Goal: Task Accomplishment & Management: Complete application form

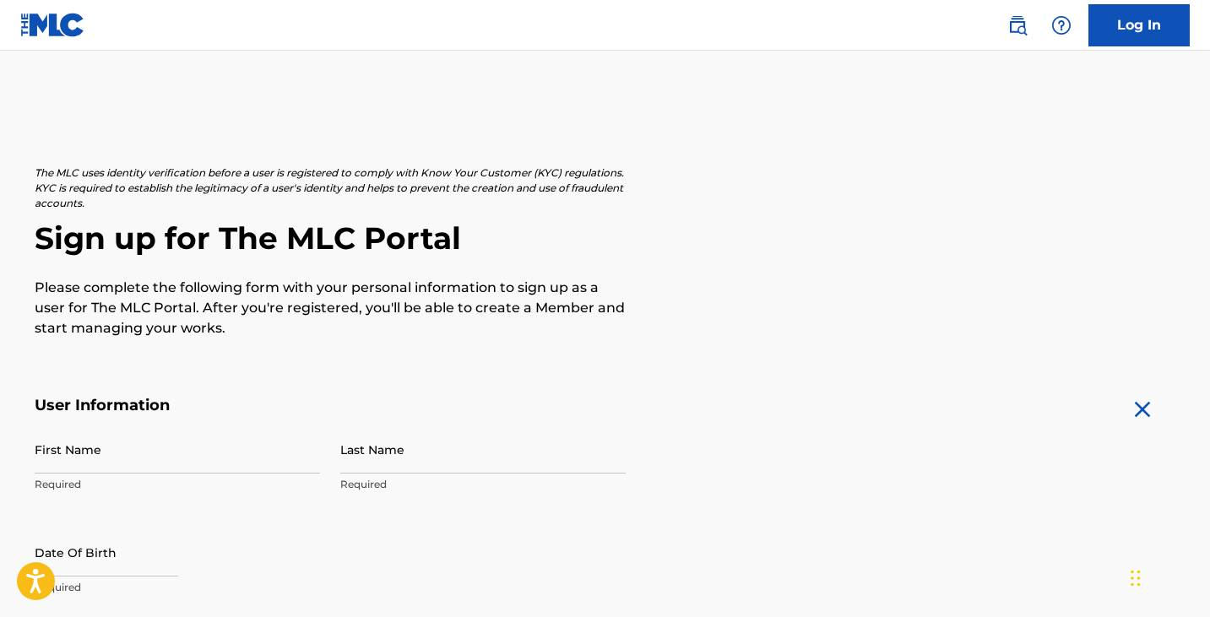
click at [117, 455] on input "First Name" at bounding box center [177, 450] width 285 height 48
type input "[PERSON_NAME]"
type input "[STREET_ADDRESS] APT. 19 P"
type input "[GEOGRAPHIC_DATA]"
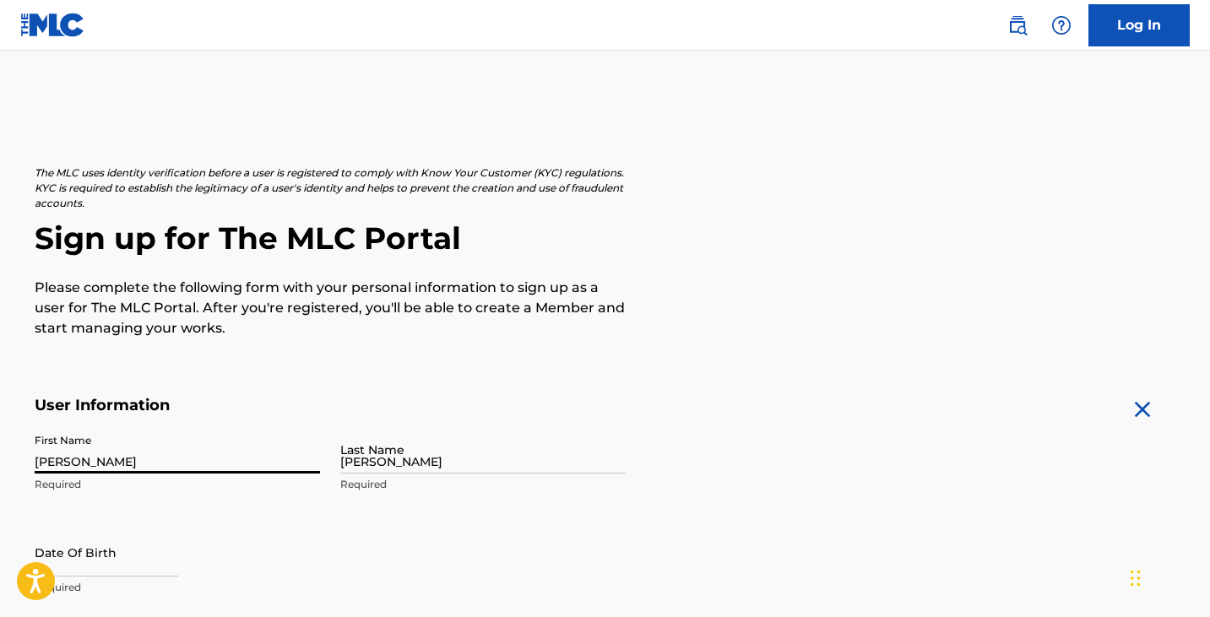
type input "[GEOGRAPHIC_DATA]"
type input "CO"
type input "80246"
type input "1"
type input "303"
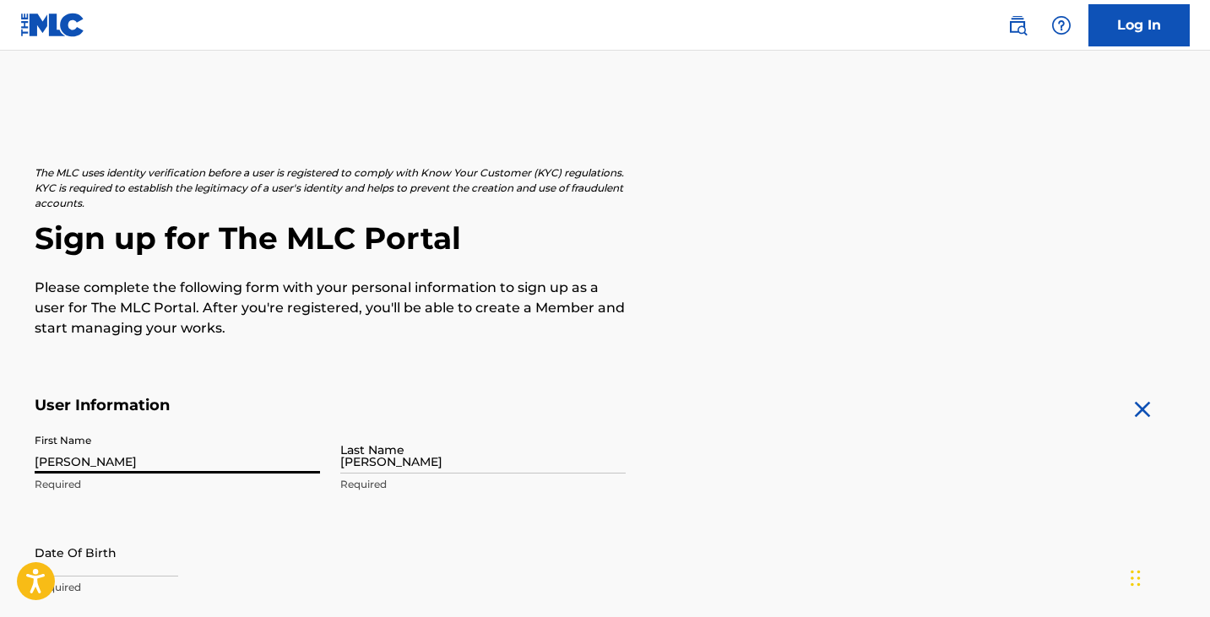
type input "9740494"
type input "[EMAIL_ADDRESS][DOMAIN_NAME]"
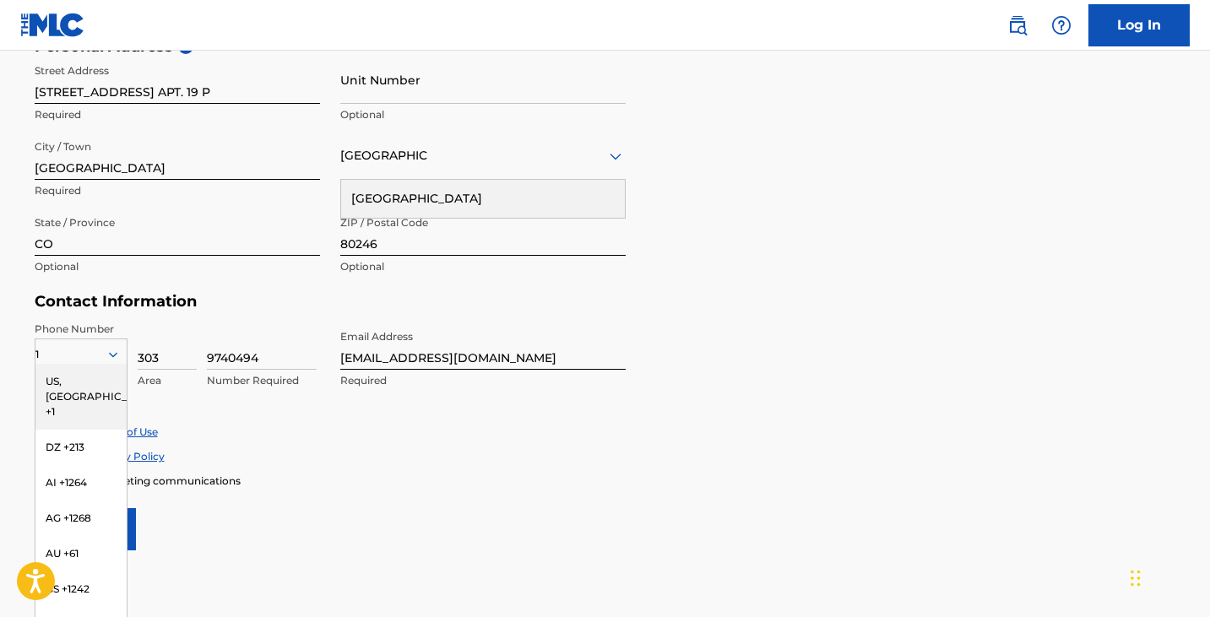
scroll to position [703, 0]
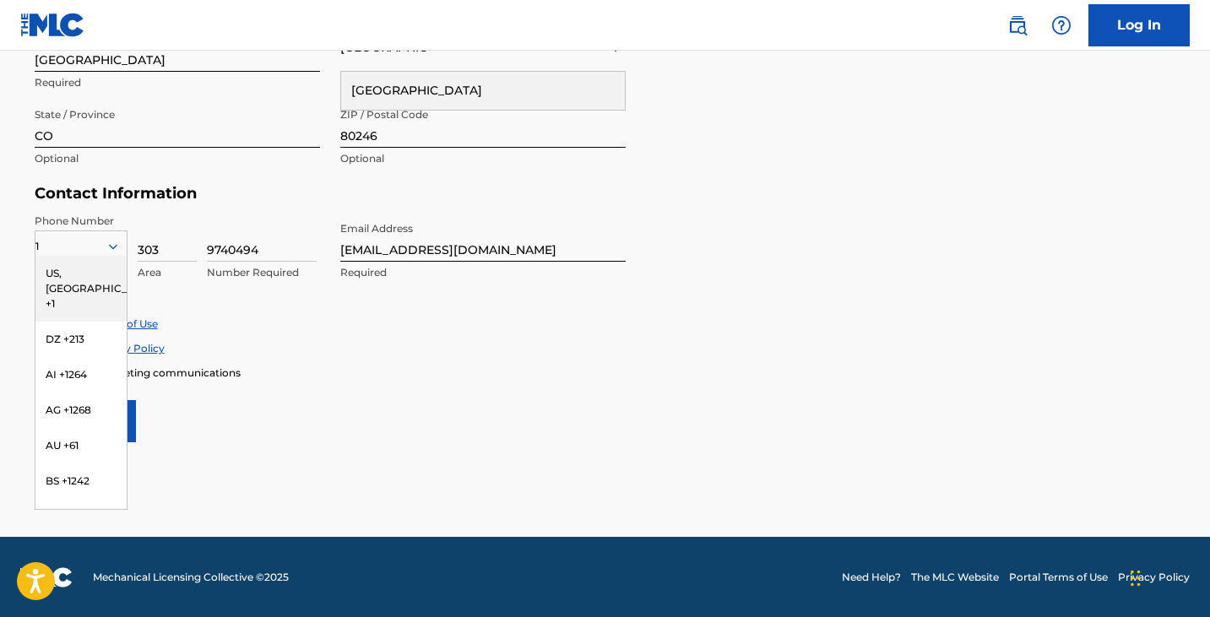
click at [415, 328] on div "Accept Terms of Use" at bounding box center [606, 324] width 1142 height 14
click at [77, 265] on div "US, [GEOGRAPHIC_DATA] +1" at bounding box center [80, 289] width 91 height 66
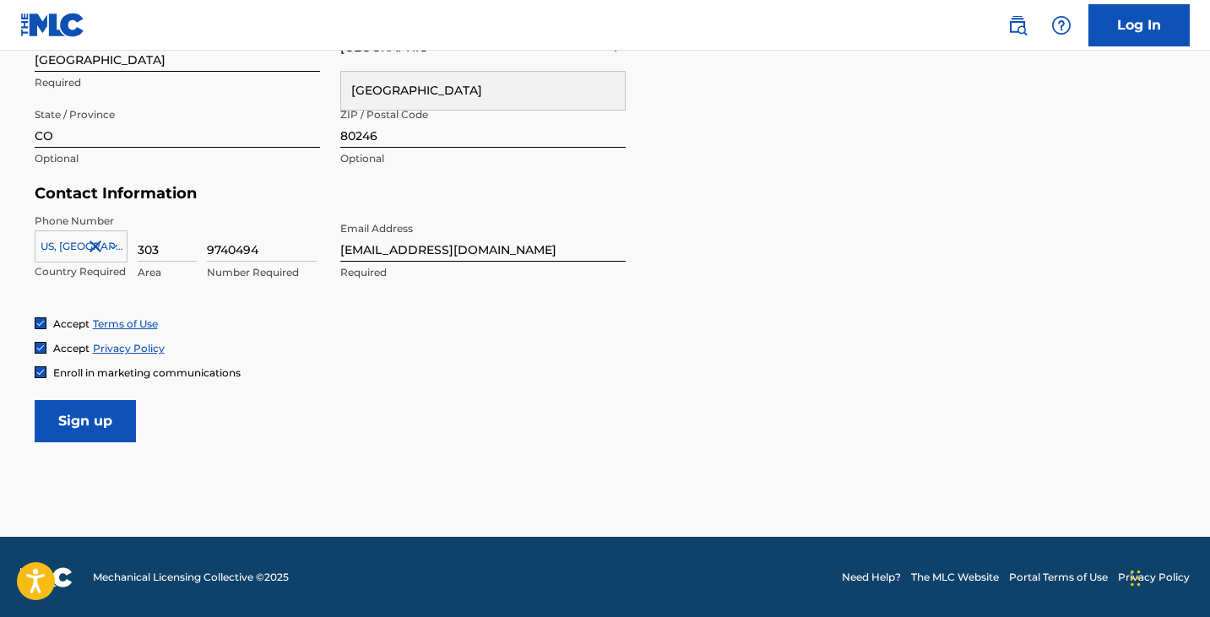
click at [134, 408] on input "Sign up" at bounding box center [85, 421] width 101 height 42
click at [109, 426] on input "Sign up" at bounding box center [85, 421] width 101 height 42
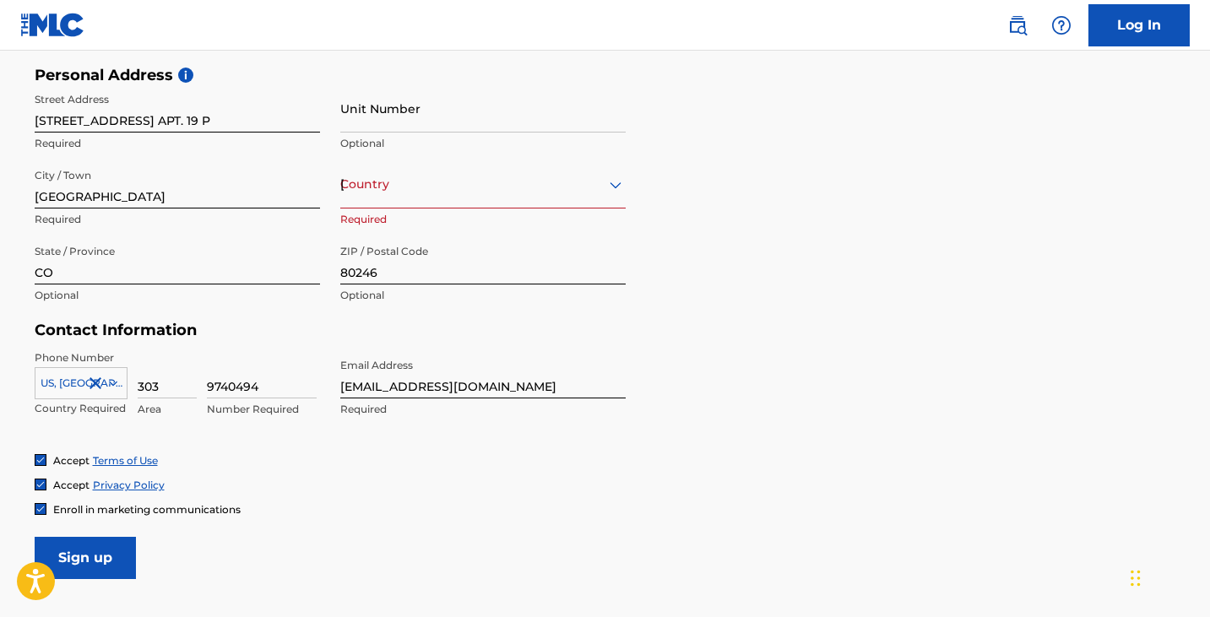
scroll to position [556, 0]
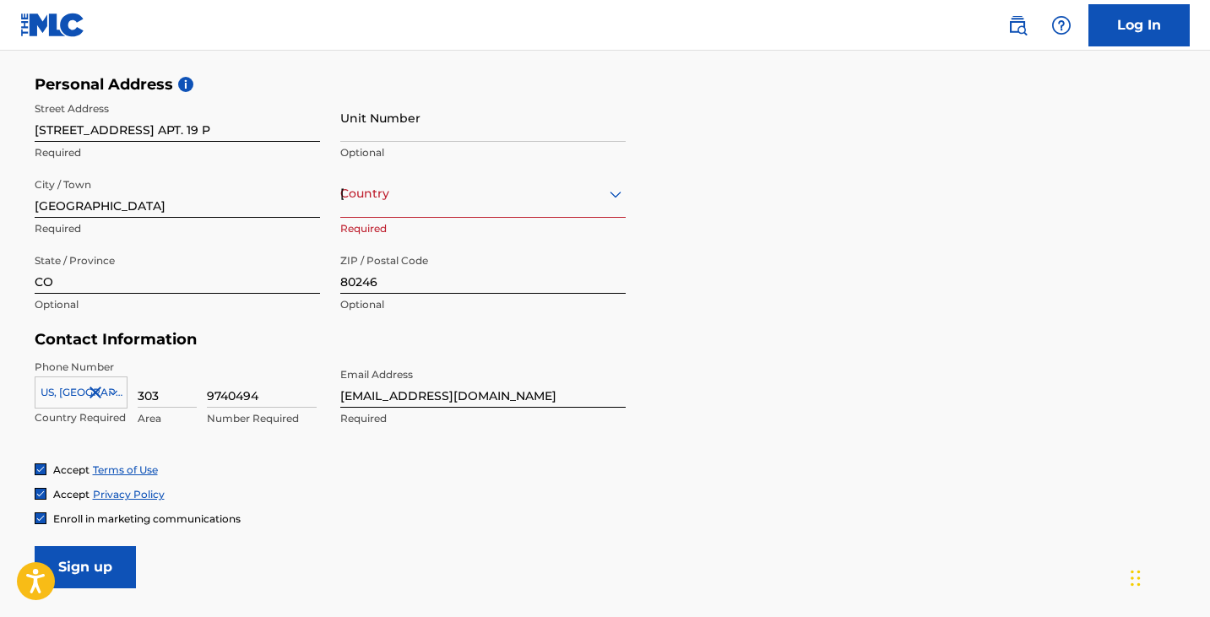
click at [463, 203] on div "Country United States" at bounding box center [482, 194] width 285 height 48
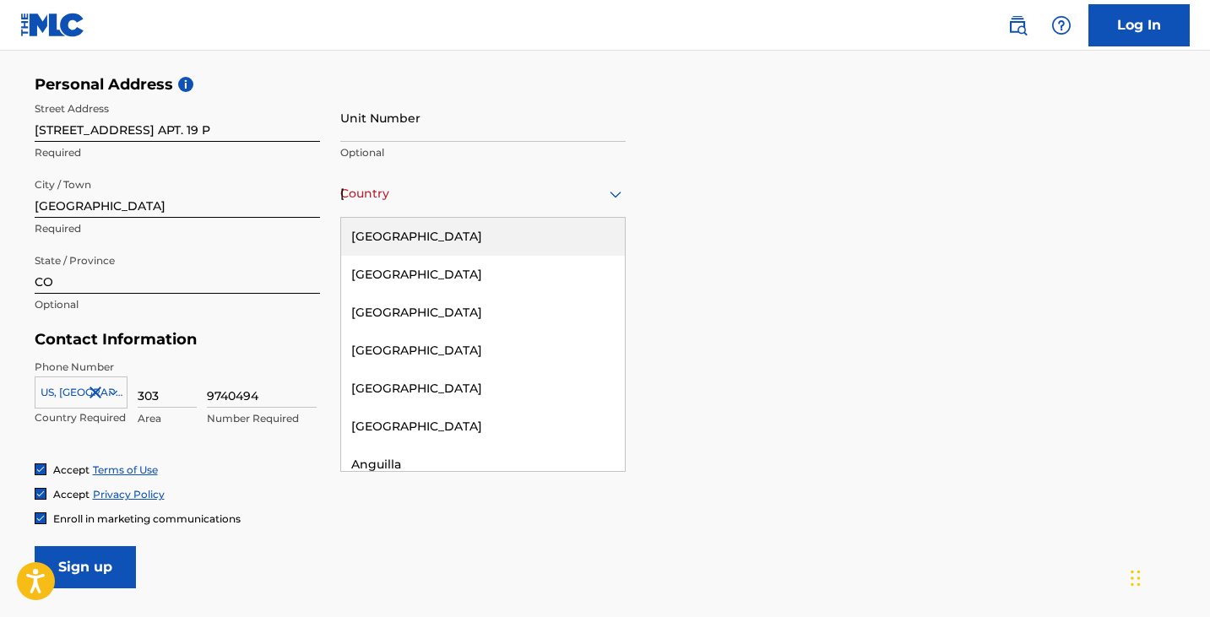
click at [454, 236] on div "[GEOGRAPHIC_DATA]" at bounding box center [483, 237] width 284 height 38
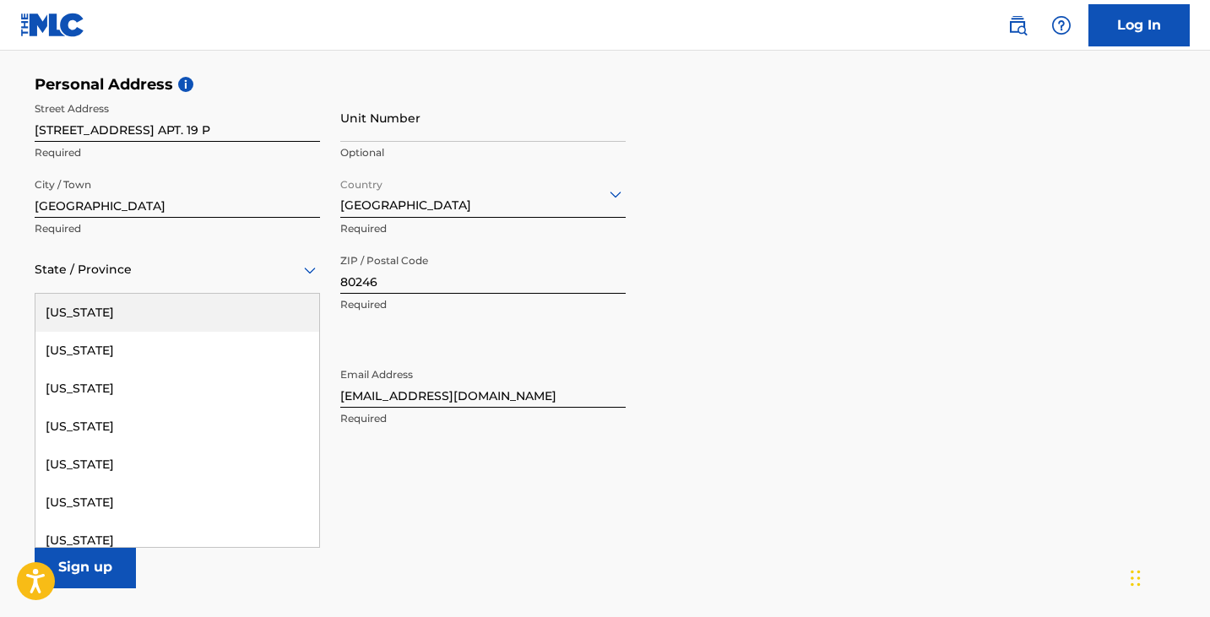
click at [246, 274] on div at bounding box center [177, 269] width 285 height 21
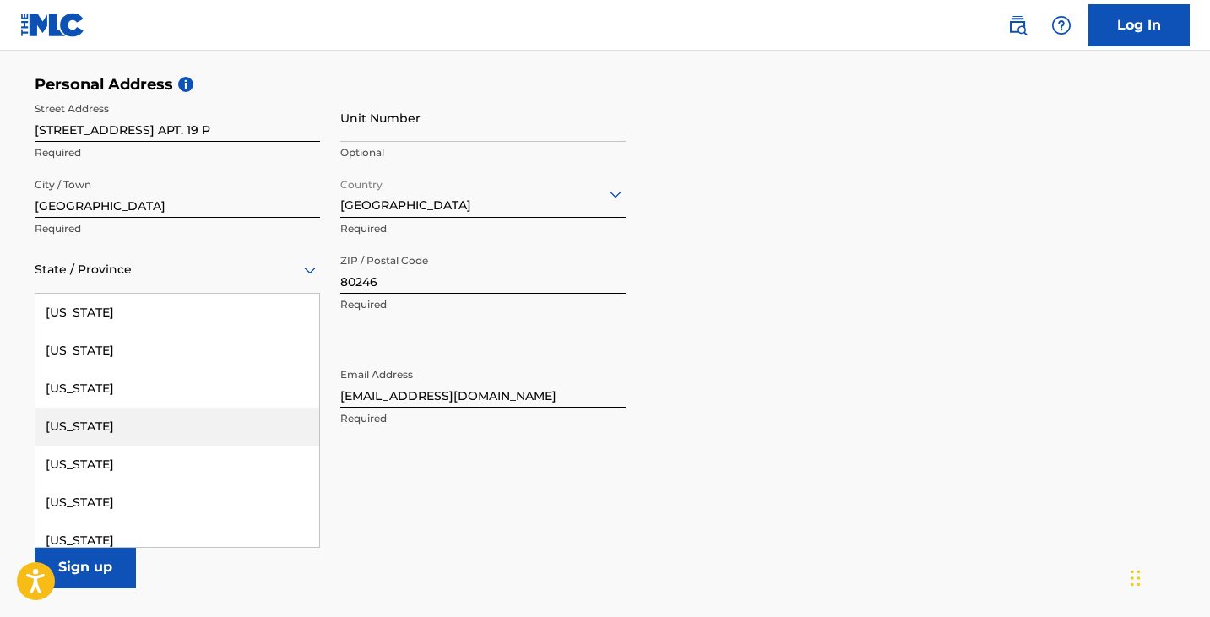
scroll to position [46, 0]
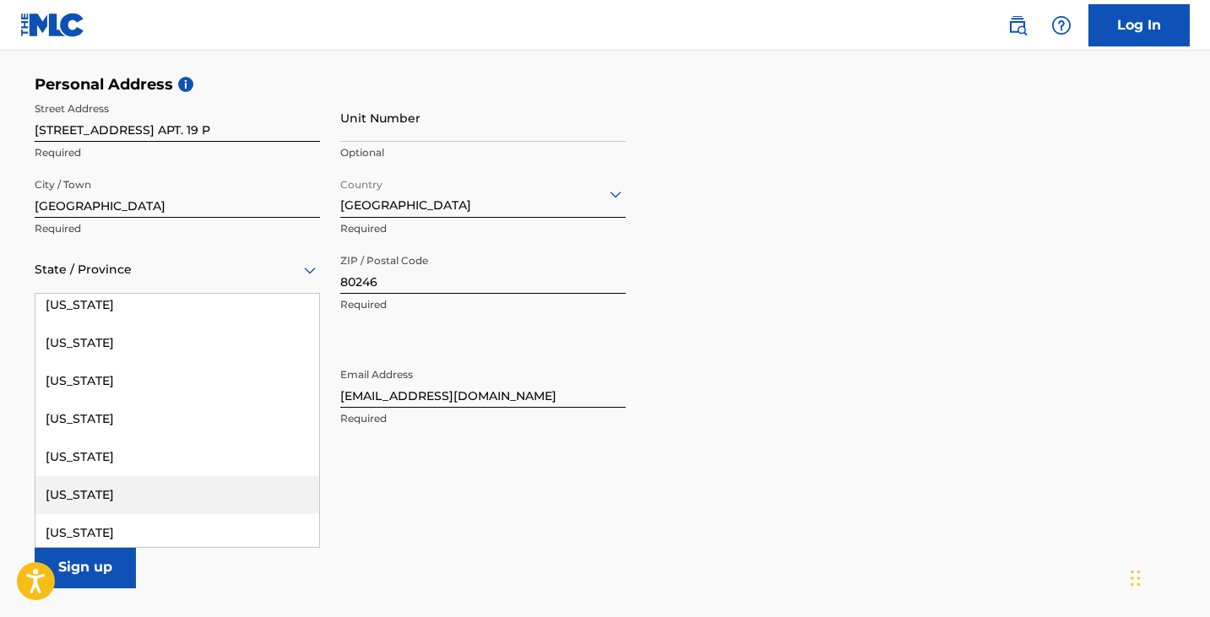
click at [155, 483] on div "[US_STATE]" at bounding box center [177, 495] width 284 height 38
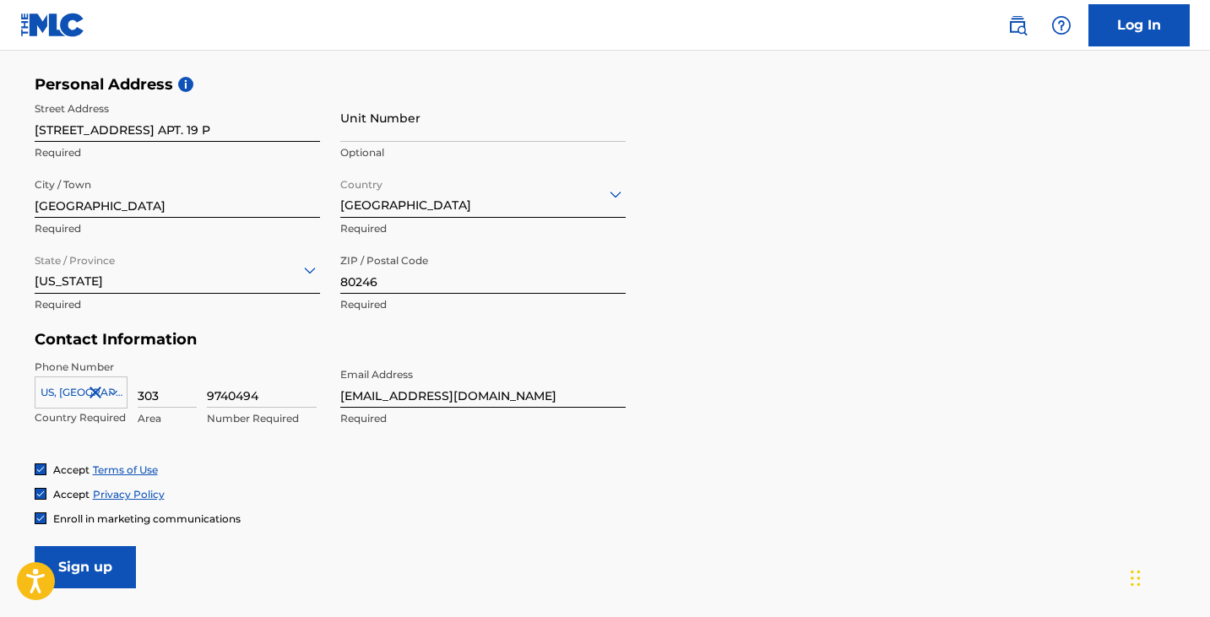
click at [108, 565] on input "Sign up" at bounding box center [85, 567] width 101 height 42
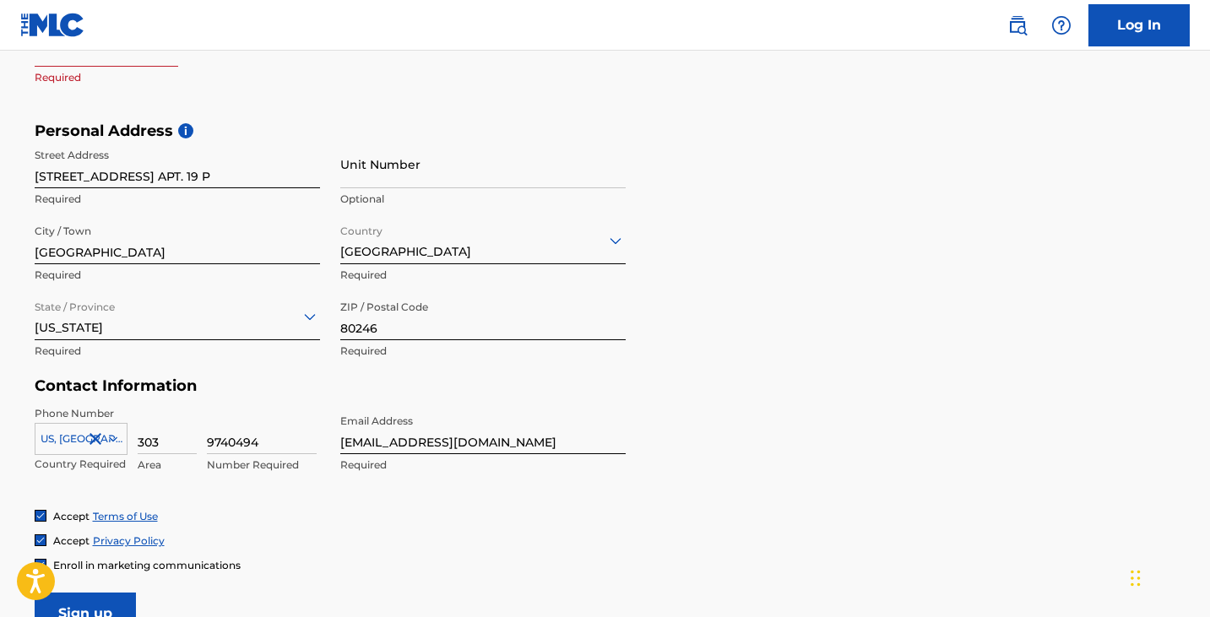
scroll to position [509, 0]
drag, startPoint x: 301, startPoint y: 176, endPoint x: 279, endPoint y: 181, distance: 22.5
click at [279, 181] on input "[STREET_ADDRESS] APT. 19 P" at bounding box center [177, 165] width 285 height 48
click at [343, 171] on input "Unit Number" at bounding box center [482, 165] width 285 height 48
type input "19P"
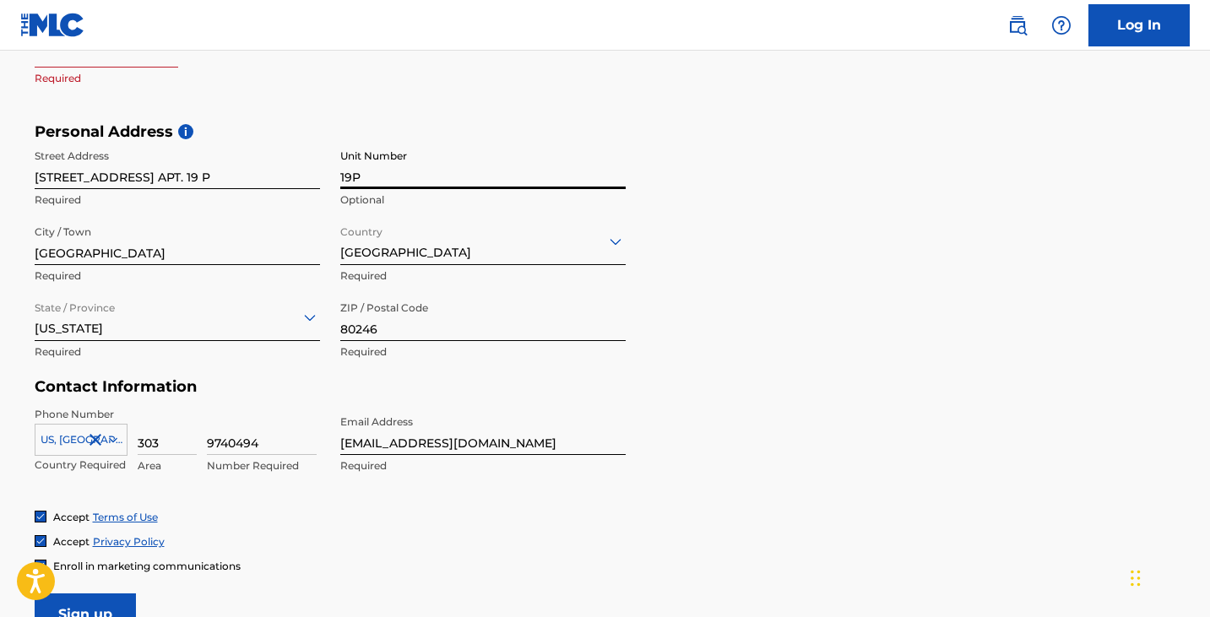
type input "[GEOGRAPHIC_DATA]"
type input "CO"
type input "1"
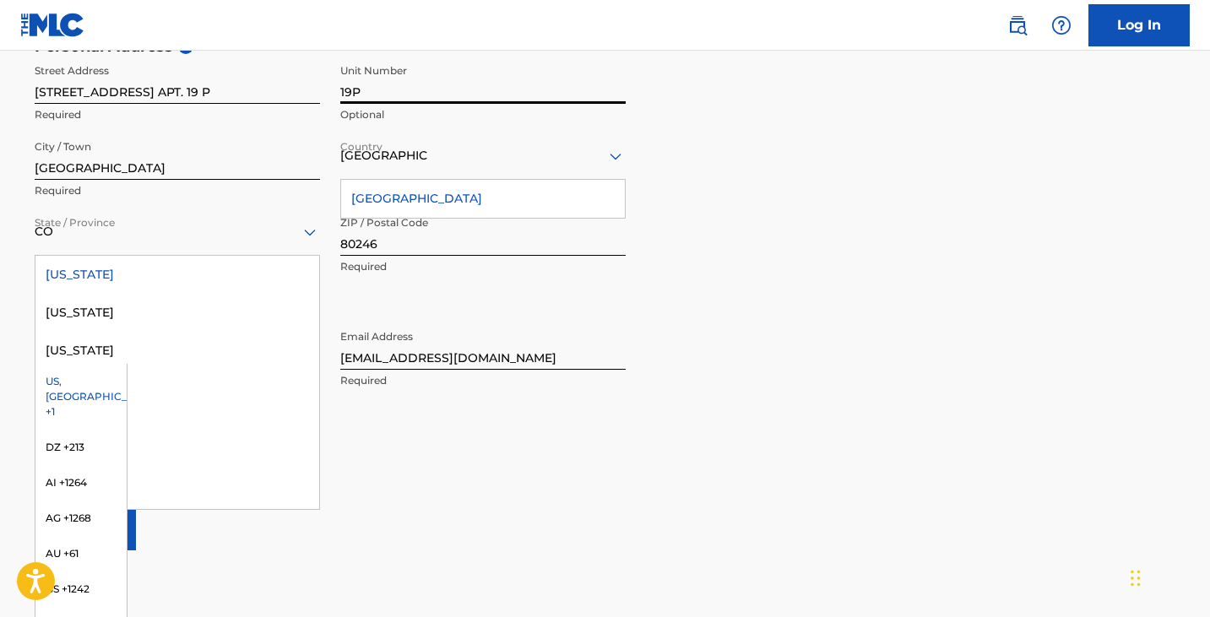
scroll to position [556, 0]
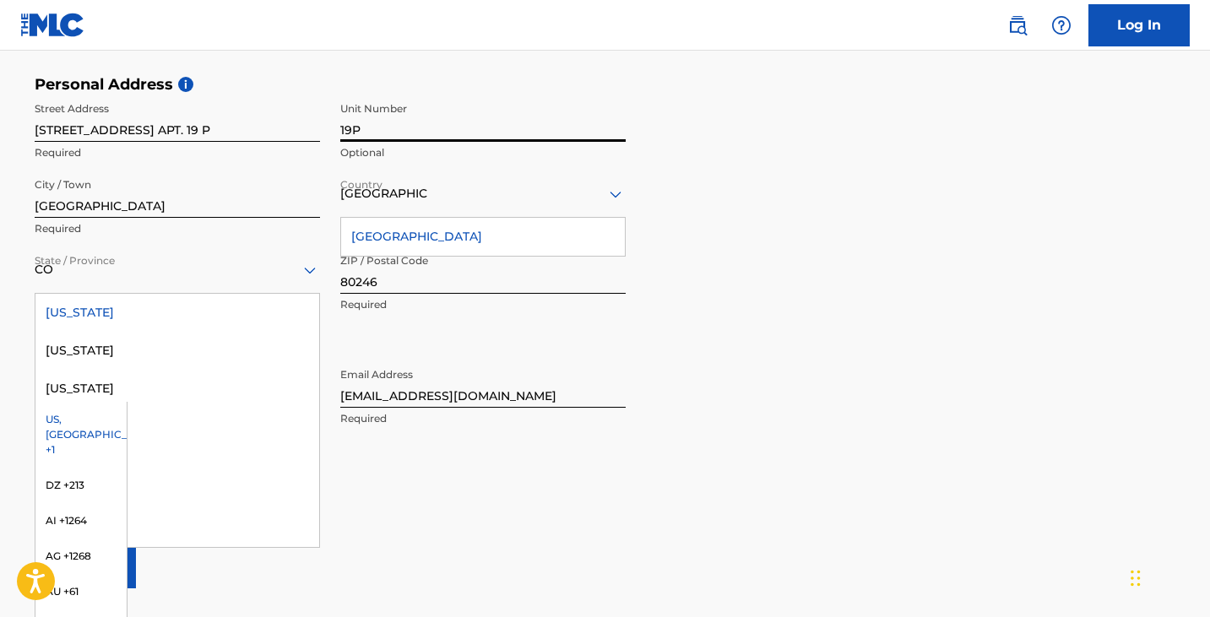
click at [306, 126] on input "[STREET_ADDRESS] APT. 19 P" at bounding box center [177, 118] width 285 height 48
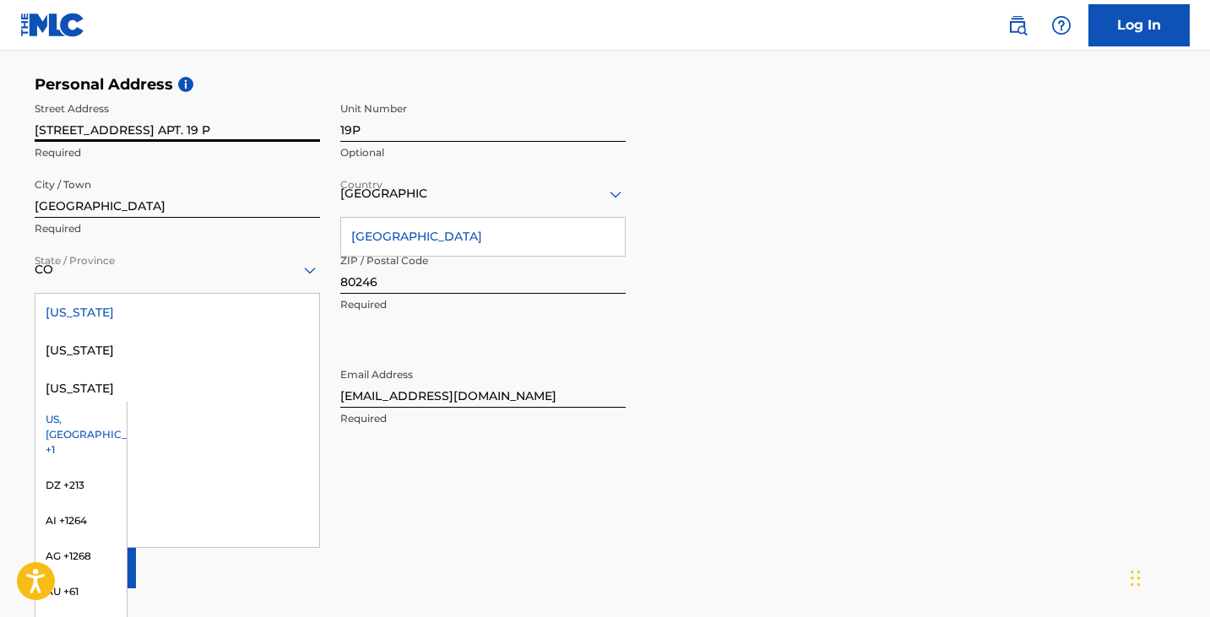
drag, startPoint x: 302, startPoint y: 127, endPoint x: 247, endPoint y: 129, distance: 54.9
click at [247, 129] on input "[STREET_ADDRESS] APT. 19 P" at bounding box center [177, 118] width 285 height 48
type input "[STREET_ADDRESS]"
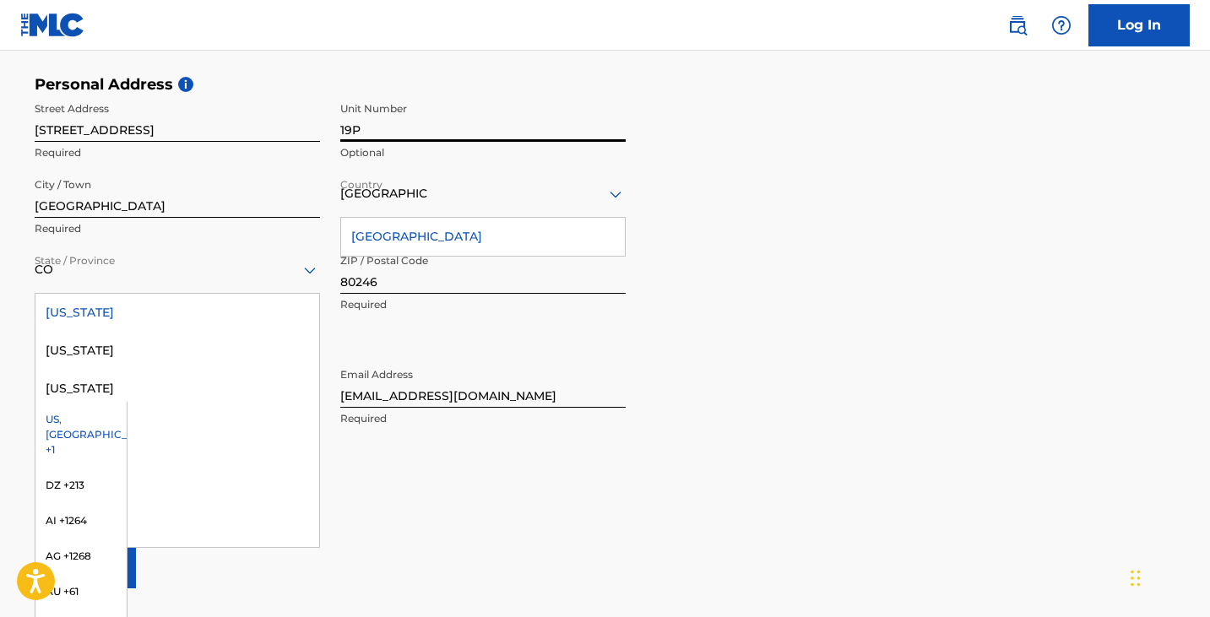
click at [342, 127] on input "19P" at bounding box center [482, 118] width 285 height 48
type input "Apt. 19P"
click at [768, 247] on div "Personal Address i Street Address 5250 E CHERRY CREEK SOUTH DR. Required Unit N…" at bounding box center [606, 203] width 1142 height 256
click at [524, 555] on form "User Information First Name Leonel Required Last Name Velasquez Required Date O…" at bounding box center [606, 214] width 1142 height 749
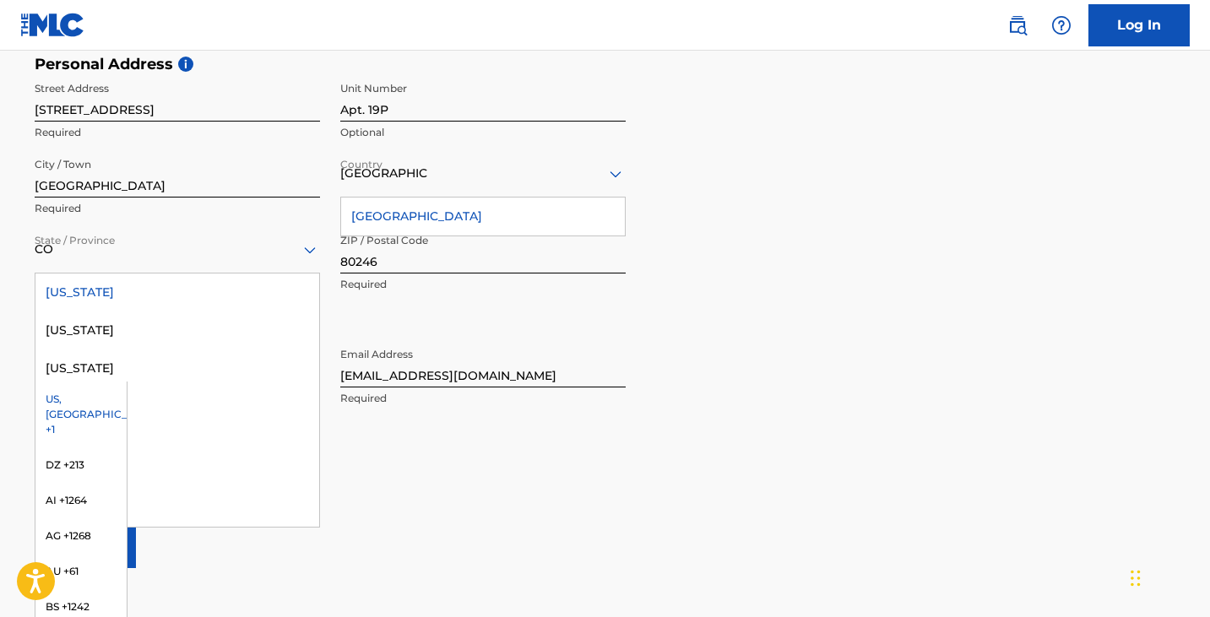
scroll to position [578, 0]
click at [143, 289] on div "[US_STATE]" at bounding box center [177, 291] width 284 height 38
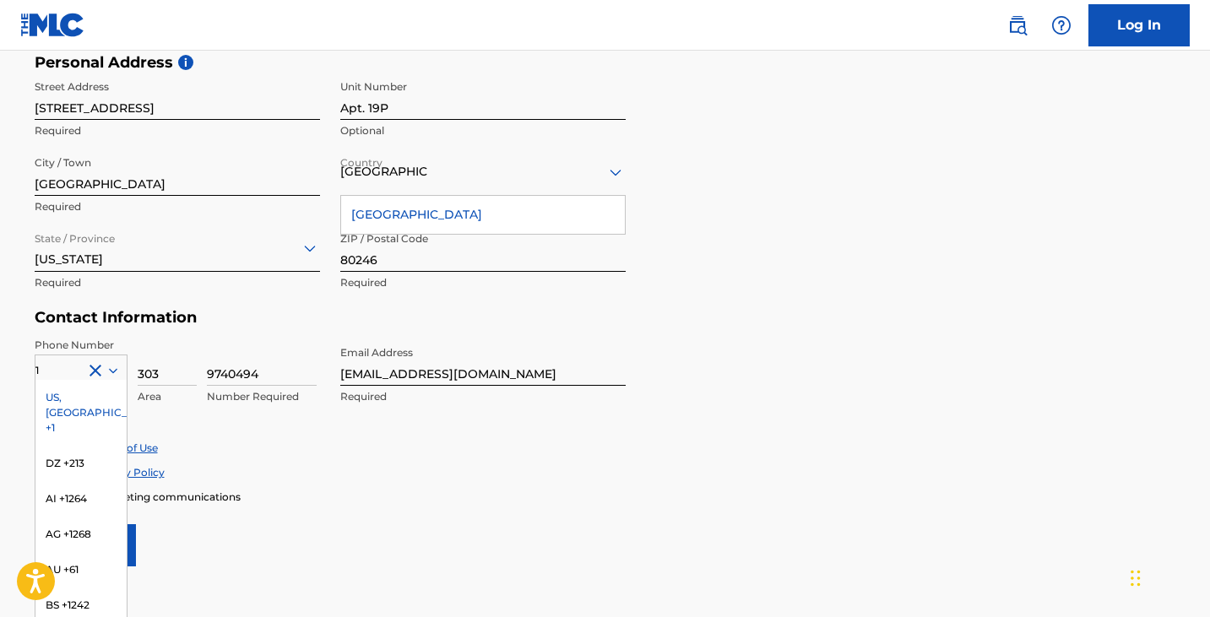
click at [82, 389] on div "US, [GEOGRAPHIC_DATA] +1" at bounding box center [80, 413] width 91 height 66
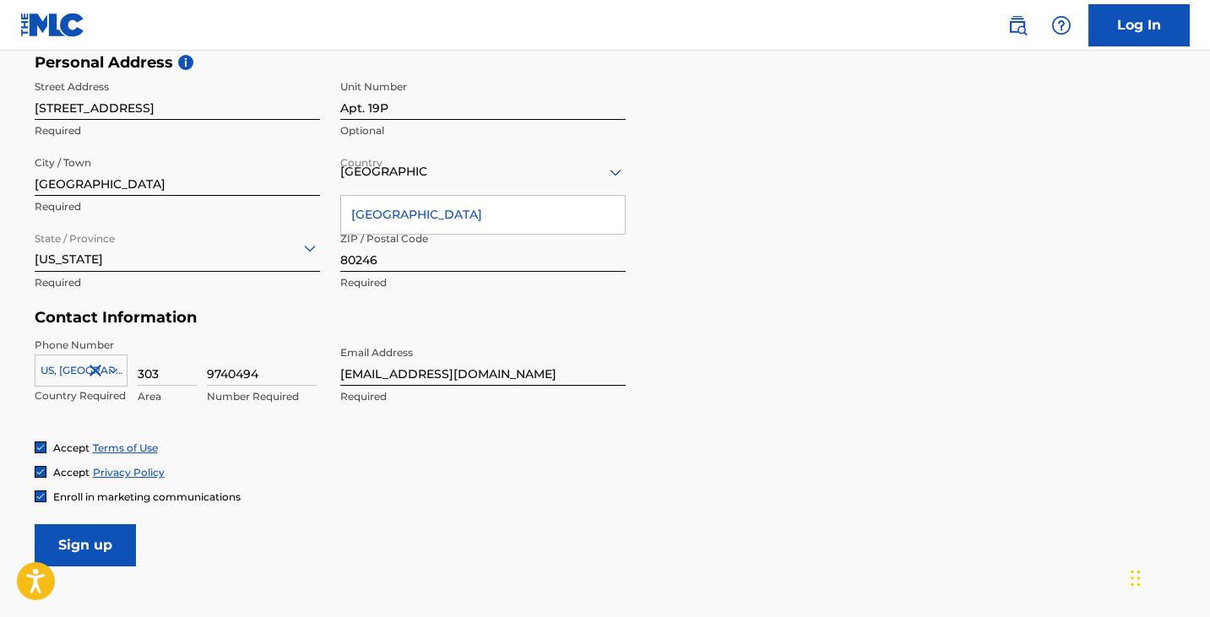
click at [103, 551] on input "Sign up" at bounding box center [85, 545] width 101 height 42
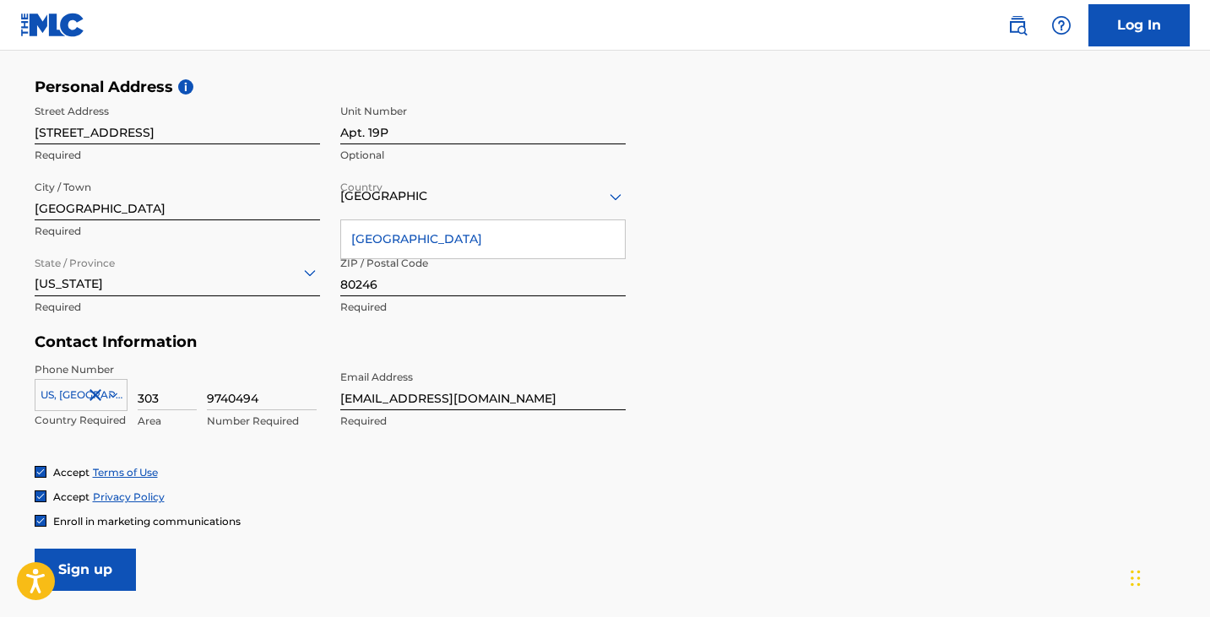
scroll to position [559, 0]
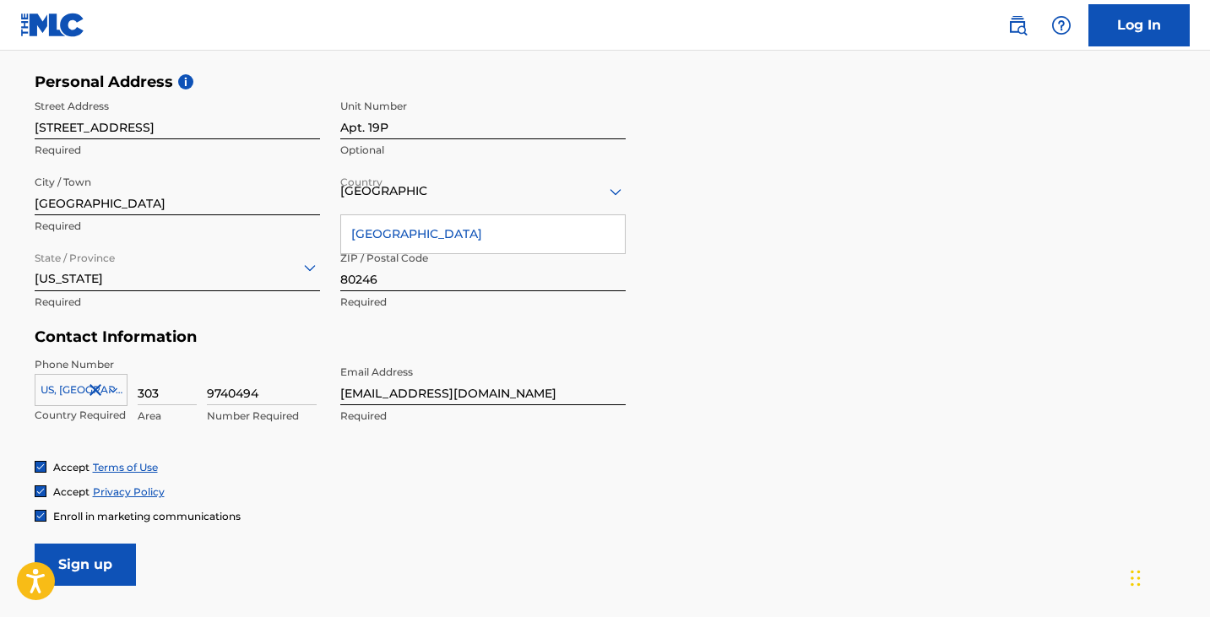
click at [104, 561] on input "Sign up" at bounding box center [85, 565] width 101 height 42
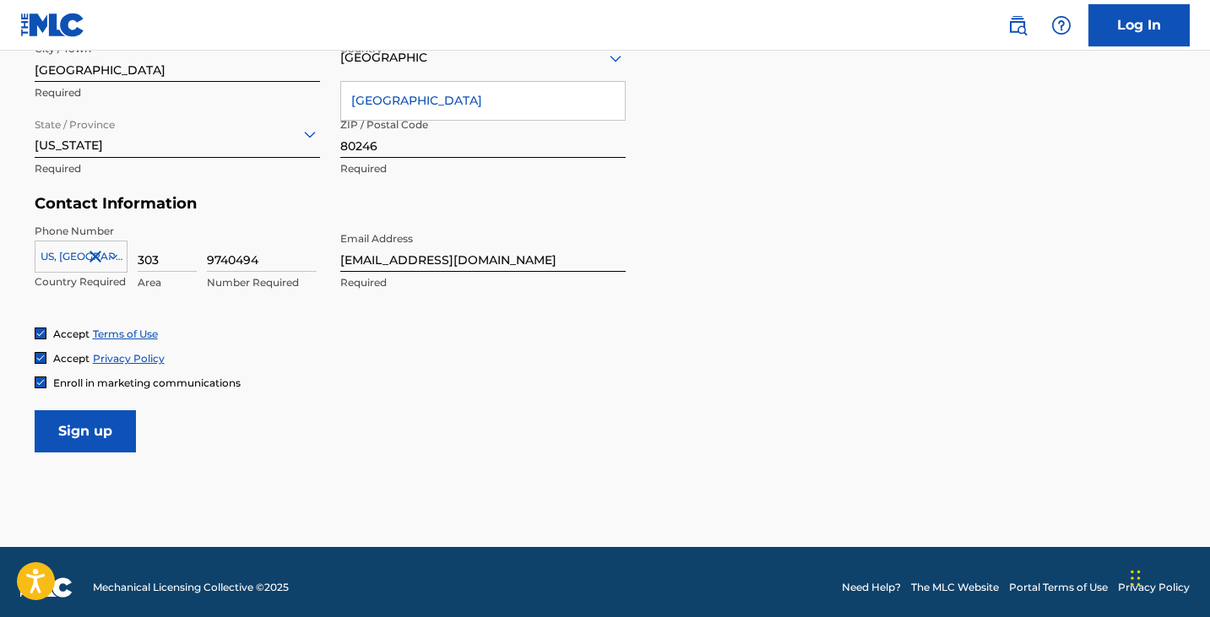
scroll to position [694, 0]
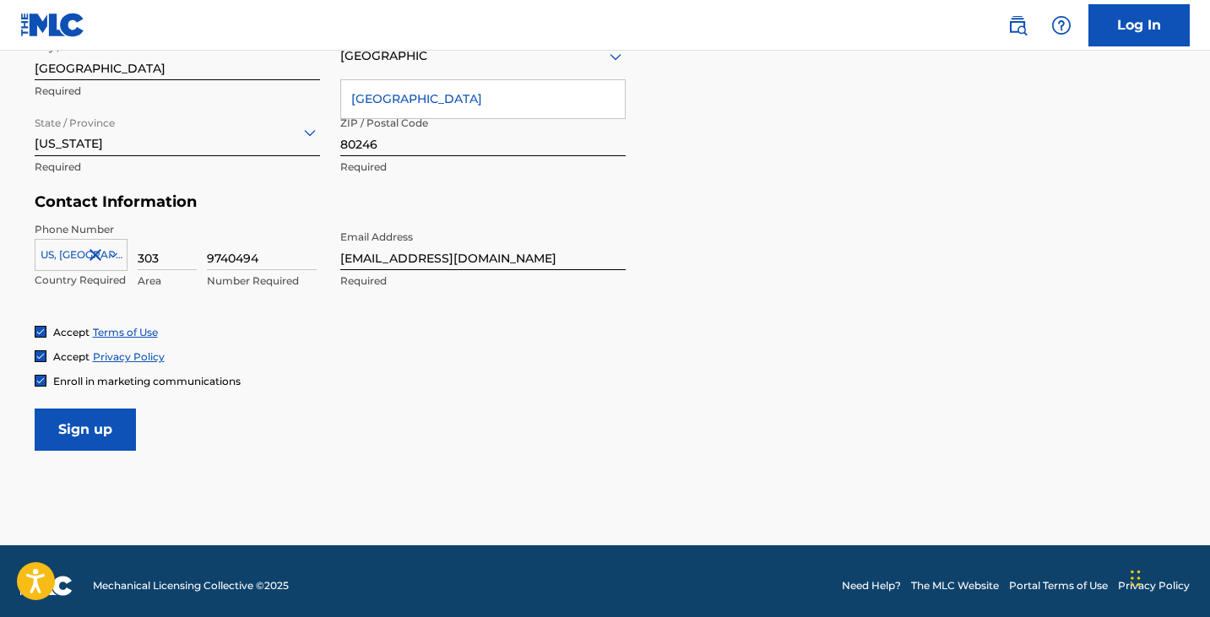
click at [369, 374] on div "Enroll in marketing communications" at bounding box center [606, 381] width 1142 height 14
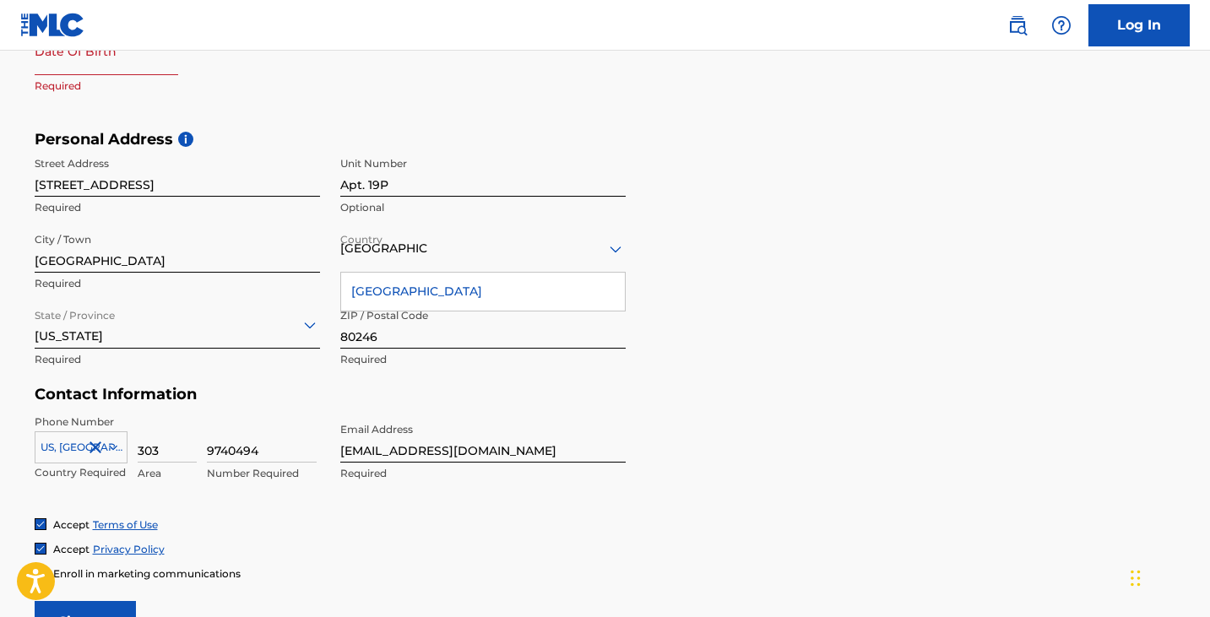
scroll to position [500, 0]
click at [426, 289] on div "[GEOGRAPHIC_DATA]" at bounding box center [483, 293] width 284 height 38
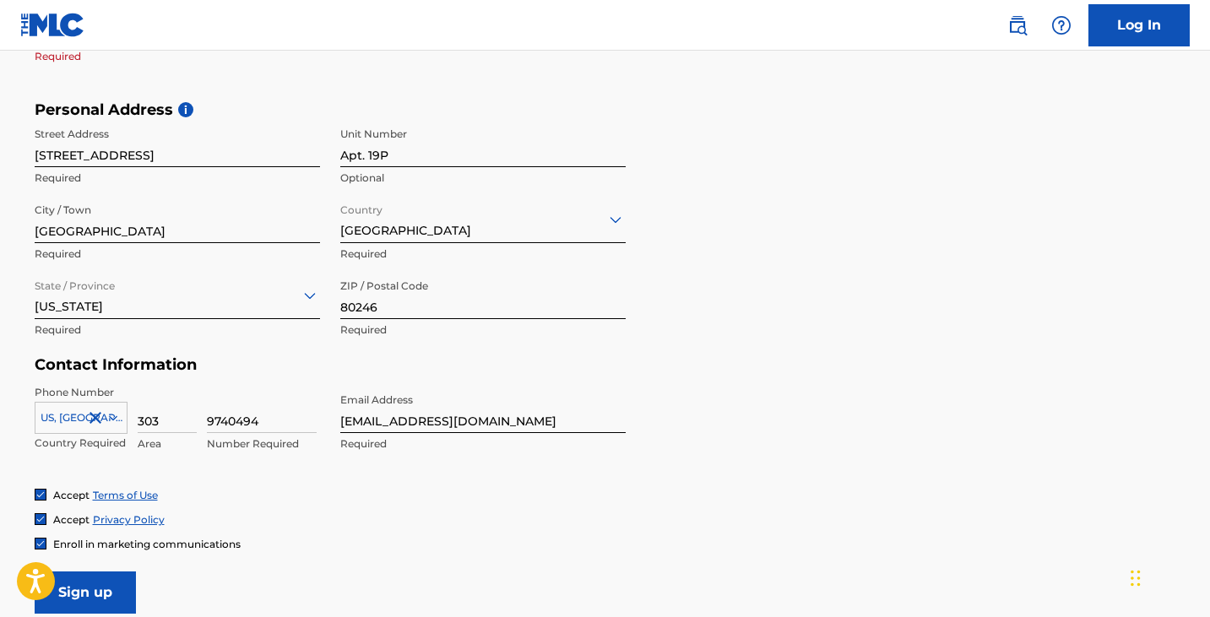
scroll to position [551, 0]
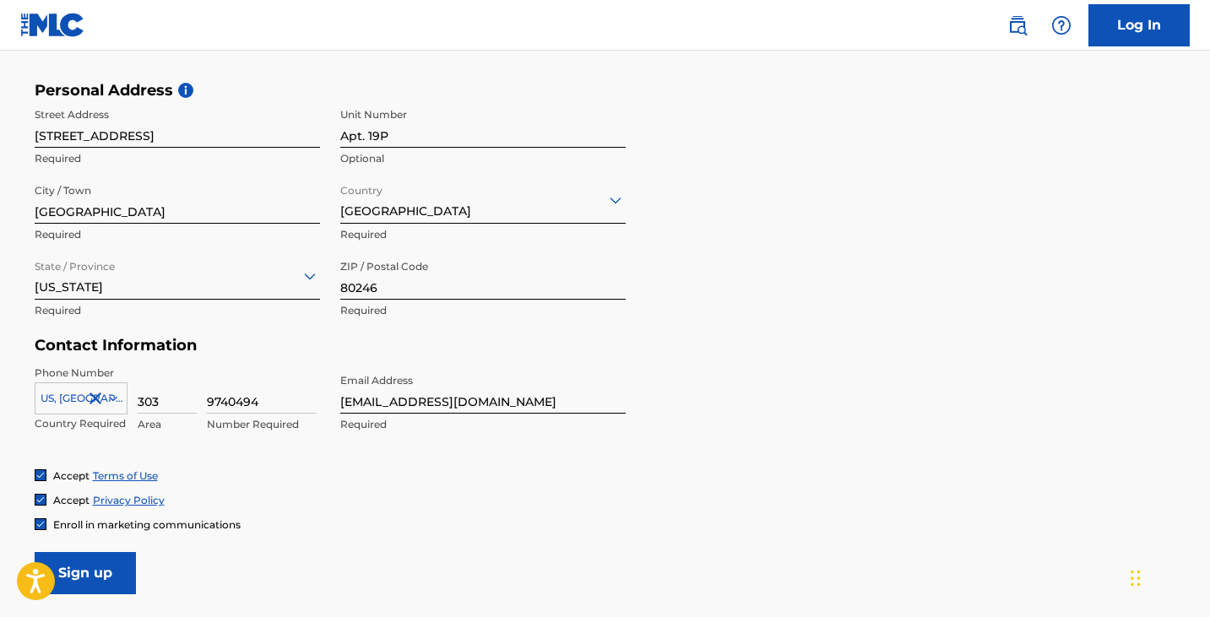
click at [97, 565] on input "Sign up" at bounding box center [85, 573] width 101 height 42
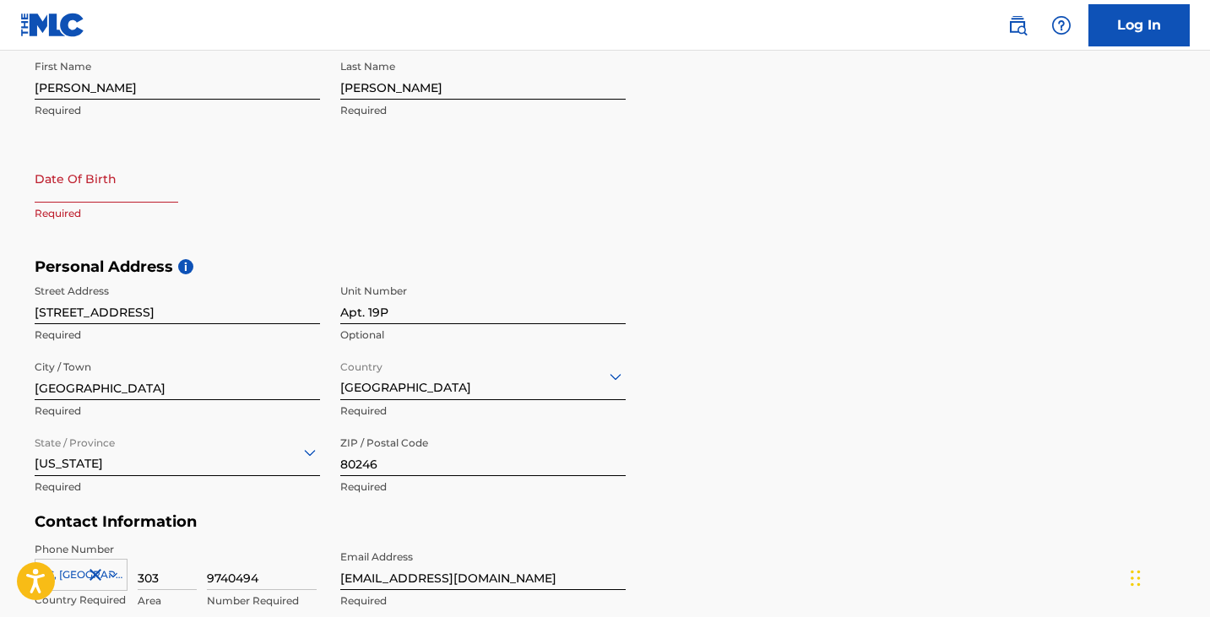
scroll to position [369, 0]
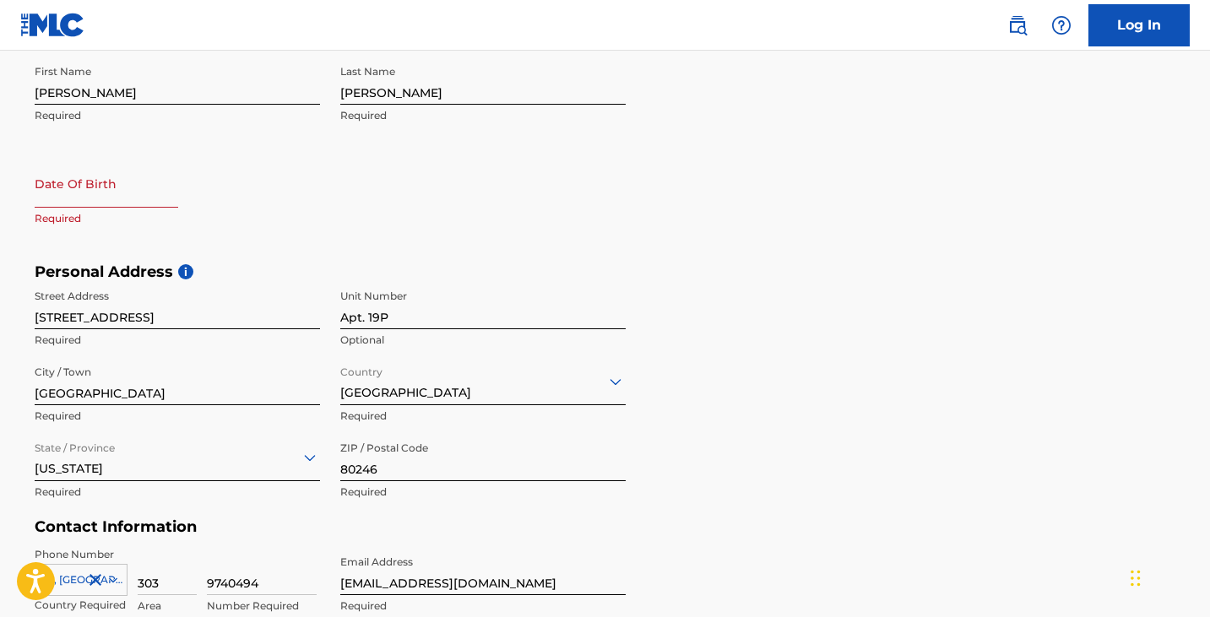
click at [93, 193] on input "text" at bounding box center [107, 184] width 144 height 48
select select "7"
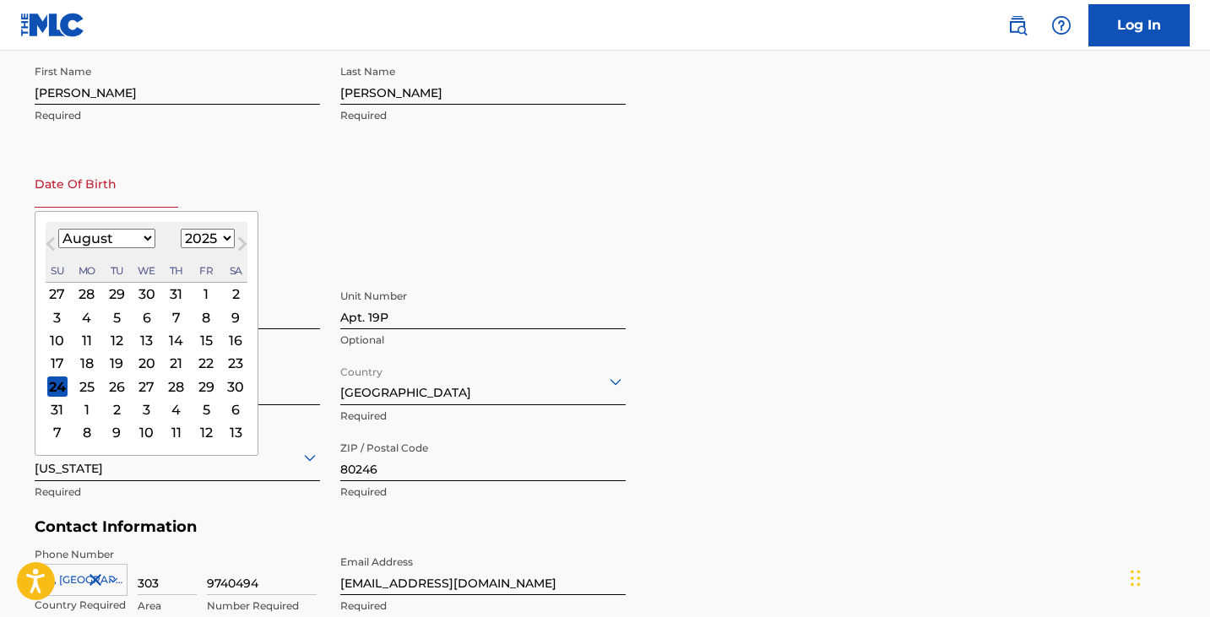
click at [211, 237] on select "1899 1900 1901 1902 1903 1904 1905 1906 1907 1908 1909 1910 1911 1912 1913 1914…" at bounding box center [208, 238] width 54 height 19
select select "1989"
click at [181, 229] on select "1899 1900 1901 1902 1903 1904 1905 1906 1907 1908 1909 1910 1911 1912 1913 1914…" at bounding box center [208, 238] width 54 height 19
click at [127, 225] on div "August 1989 January February March April May June July August September October…" at bounding box center [147, 252] width 202 height 61
click at [127, 234] on select "January February March April May June July August September October November De…" at bounding box center [106, 238] width 97 height 19
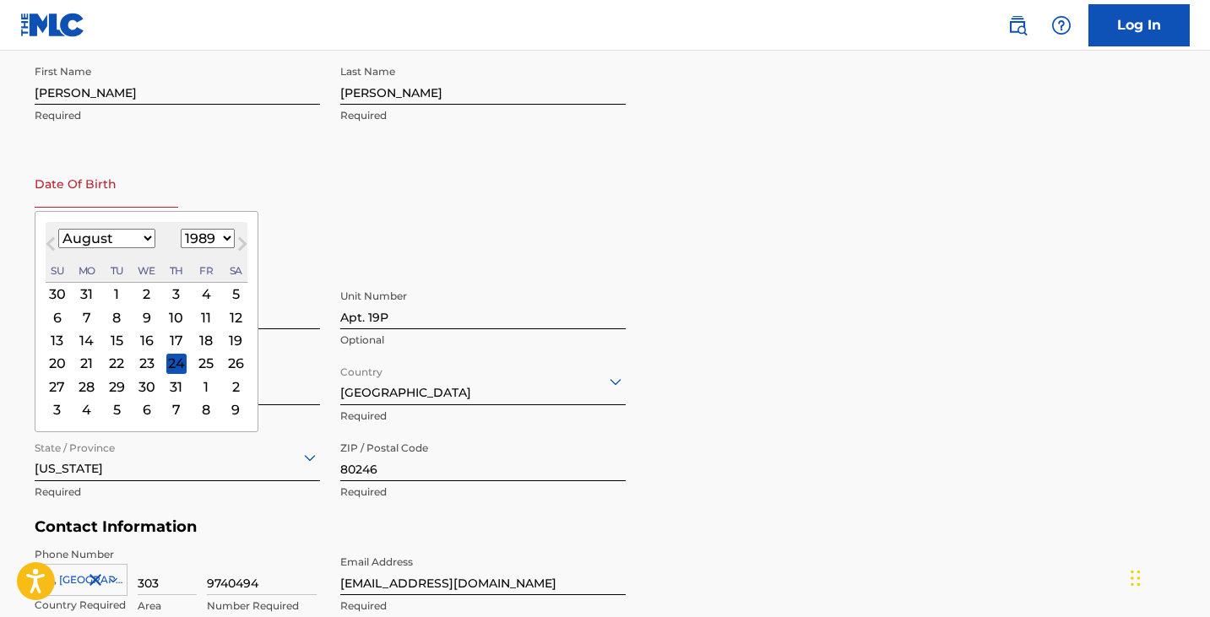
select select "10"
click at [58, 229] on select "January February March April May June July August September October November De…" at bounding box center [106, 238] width 97 height 19
click at [176, 382] on div "30" at bounding box center [175, 387] width 20 height 20
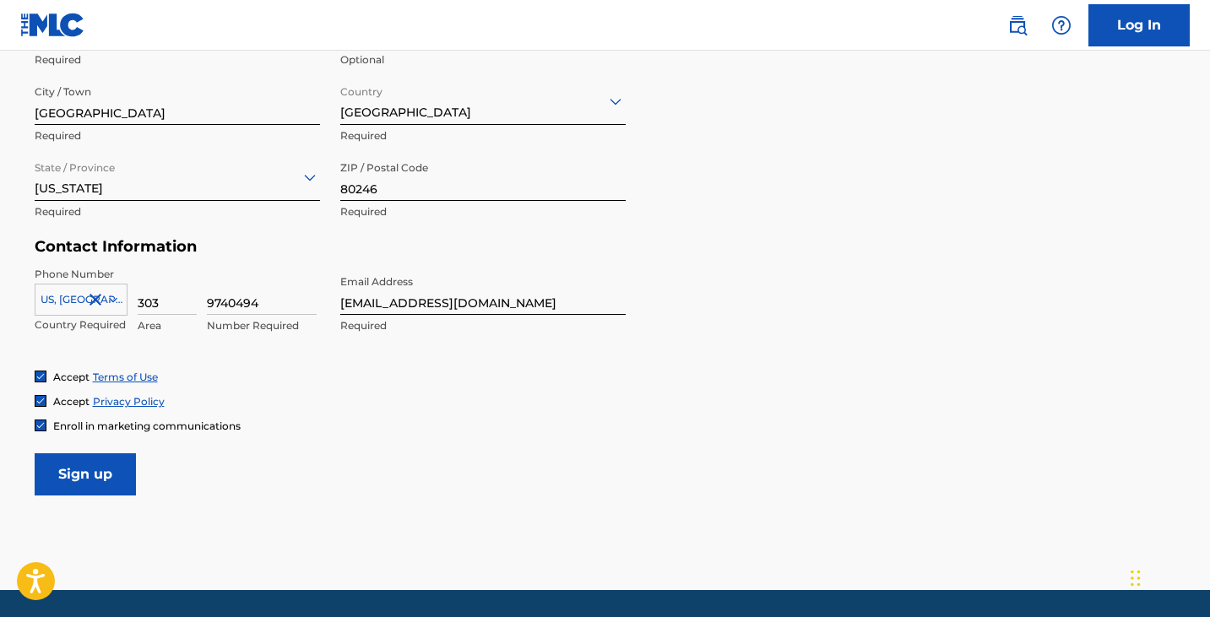
scroll to position [650, 0]
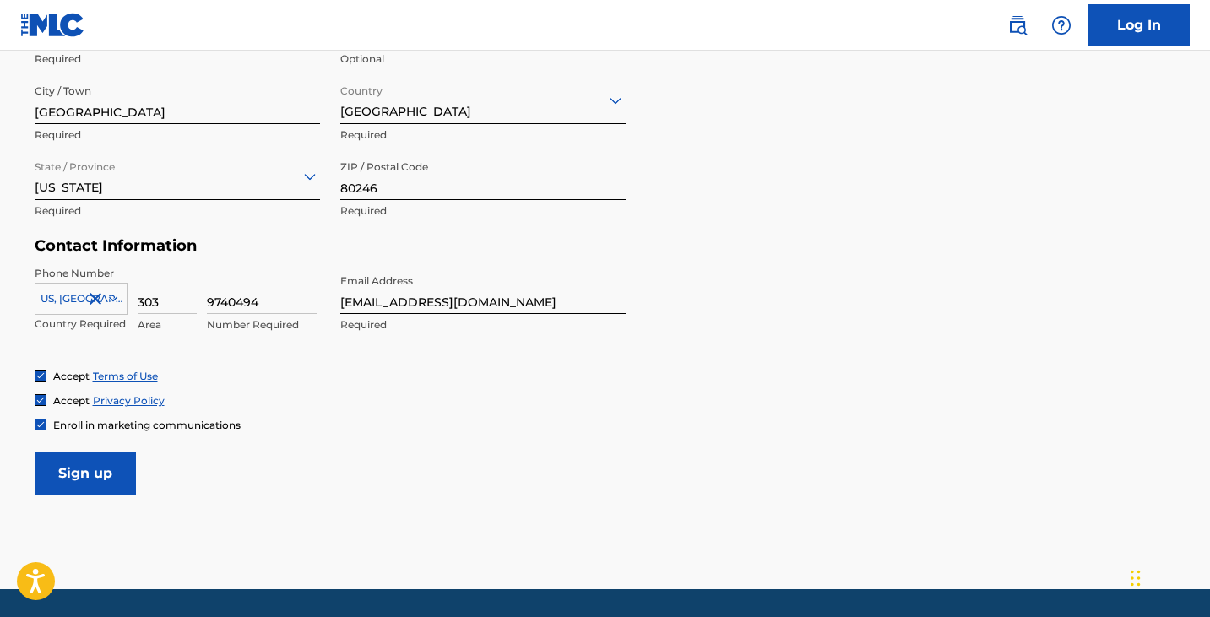
click at [100, 469] on input "Sign up" at bounding box center [85, 474] width 101 height 42
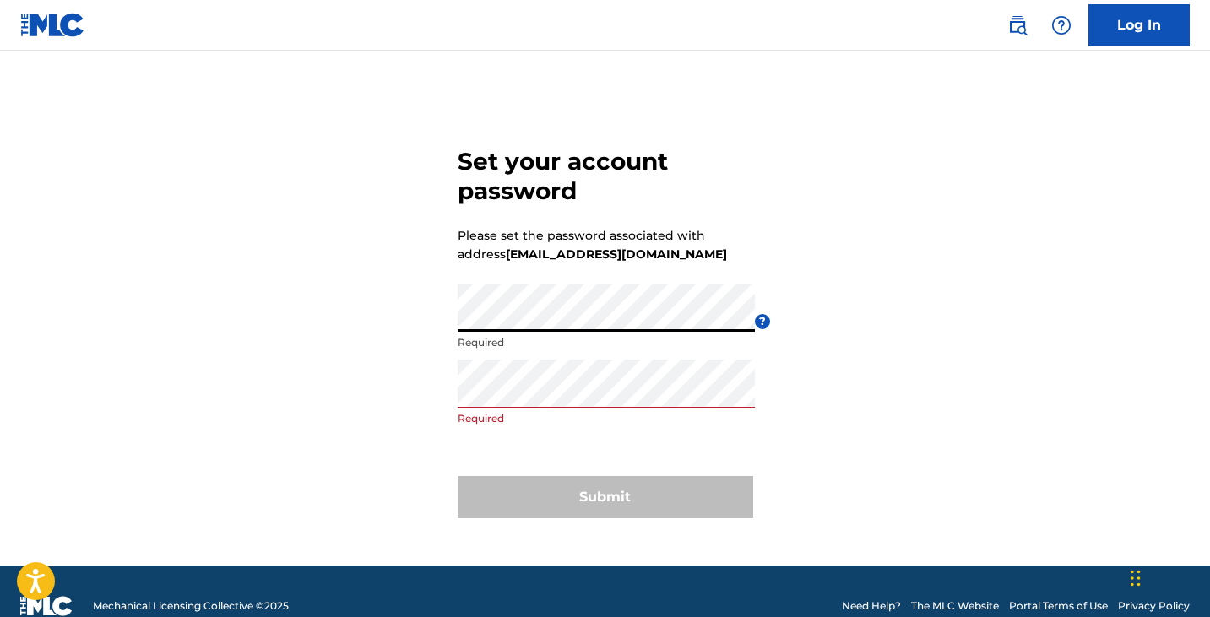
click at [344, 319] on div "Set your account password Please set the password associated with address [EMAI…" at bounding box center [605, 329] width 1182 height 473
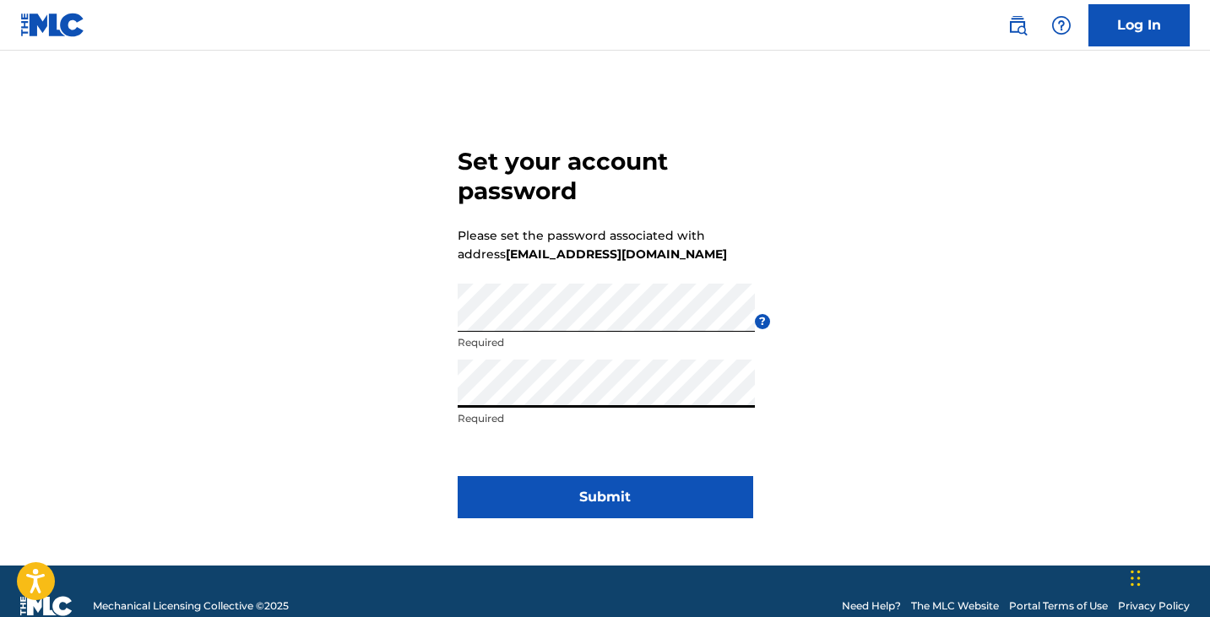
click at [659, 502] on button "Submit" at bounding box center [606, 497] width 296 height 42
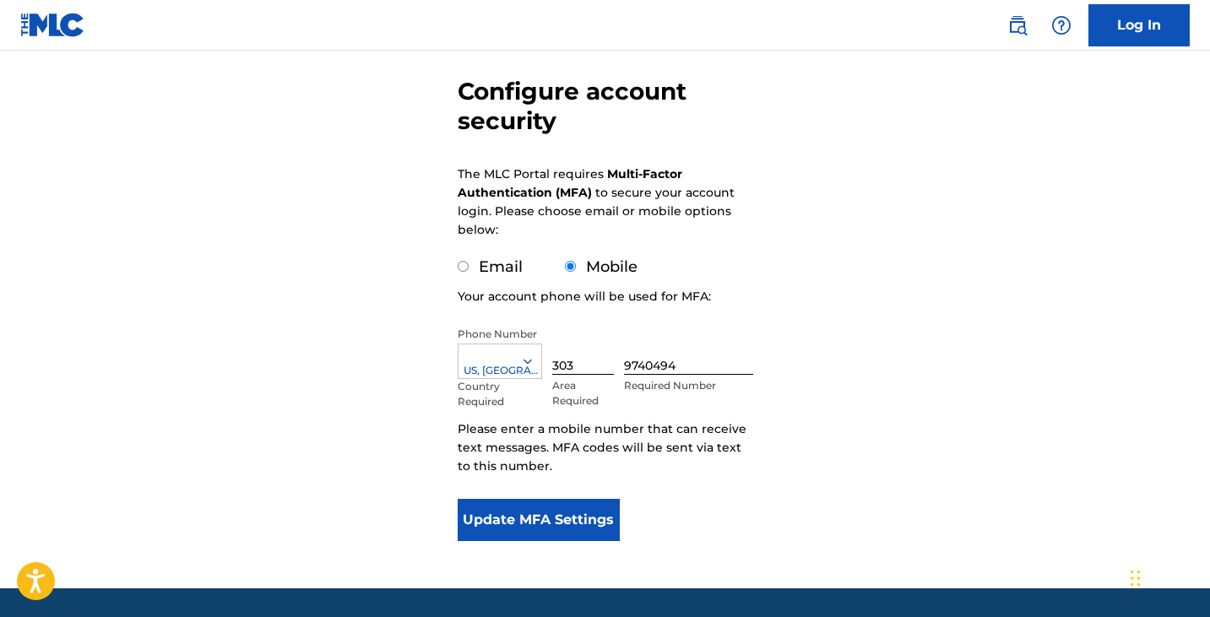
scroll to position [140, 0]
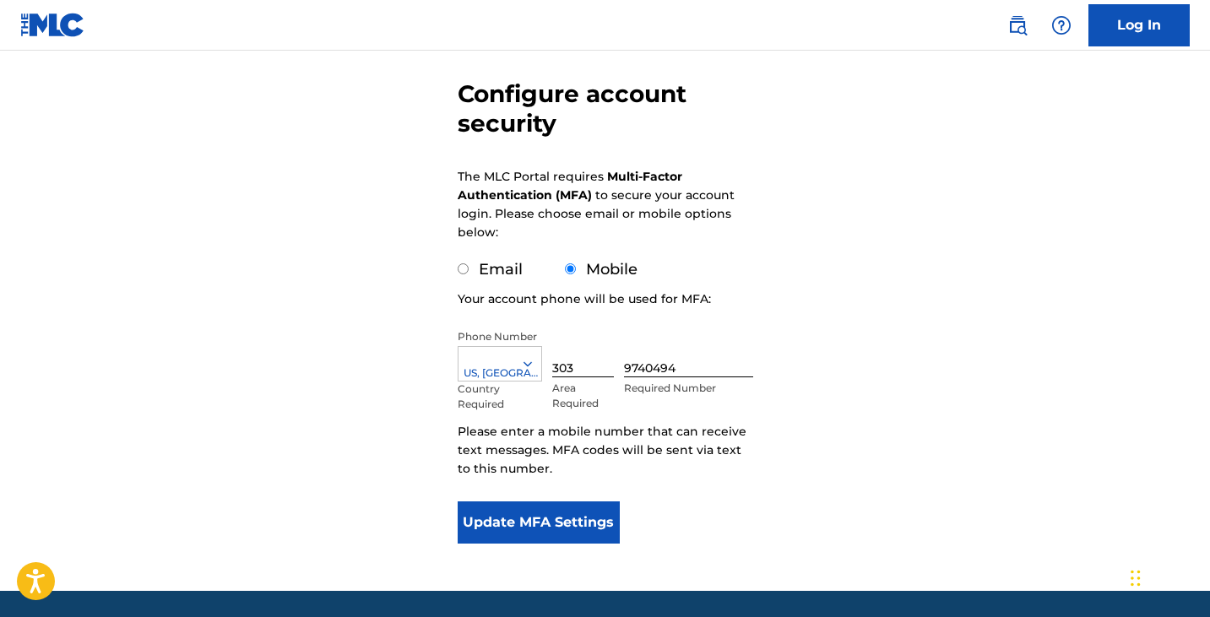
click at [466, 269] on input "Email" at bounding box center [463, 268] width 11 height 11
radio input "true"
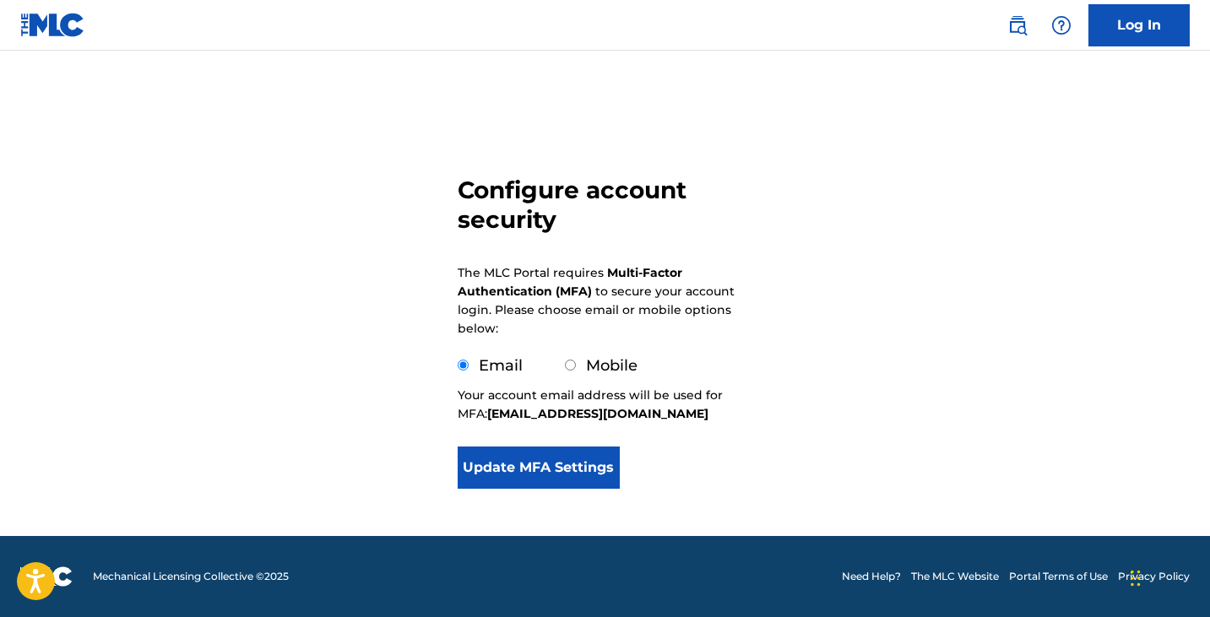
scroll to position [44, 0]
click at [569, 366] on input "Mobile" at bounding box center [570, 365] width 11 height 11
radio input "true"
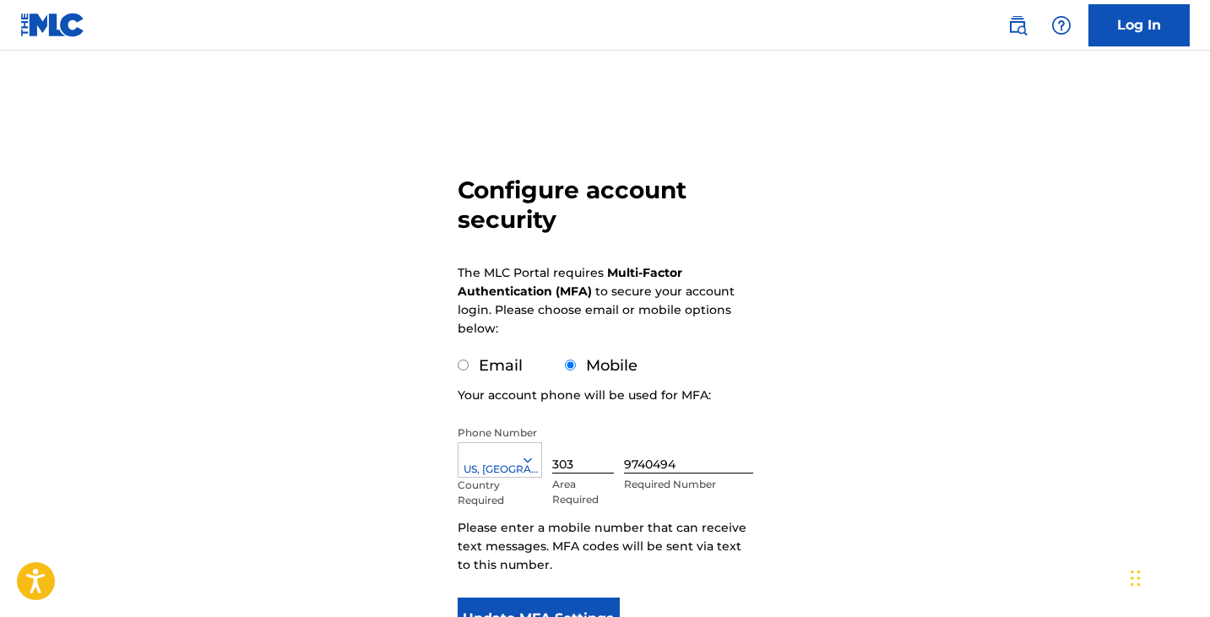
scroll to position [134, 0]
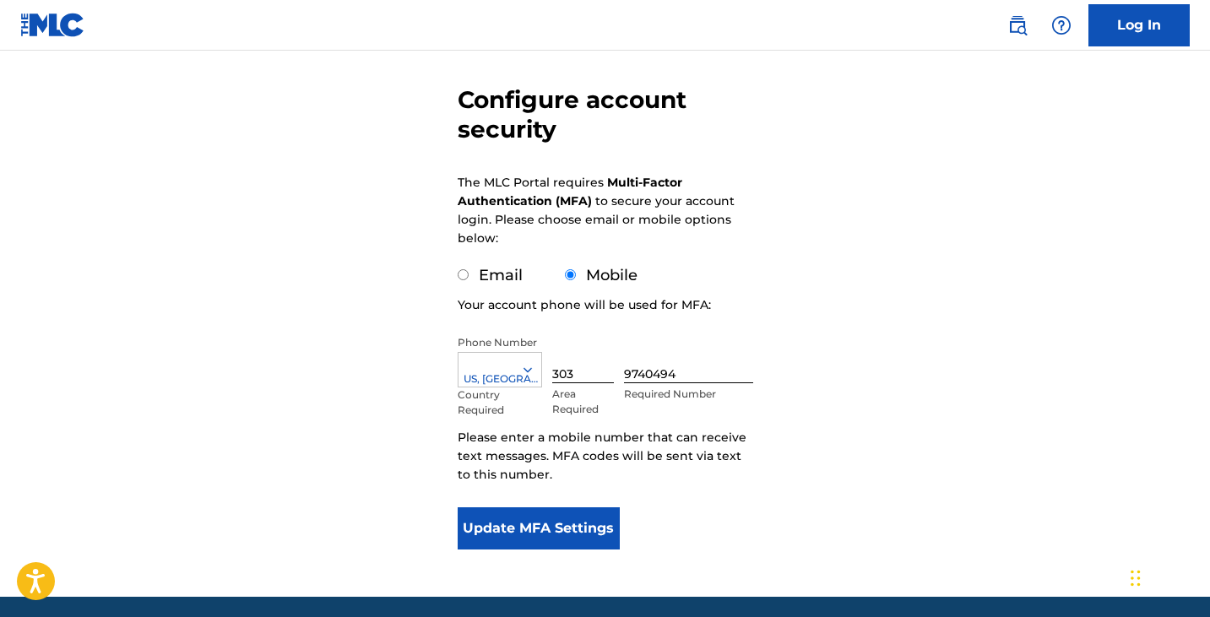
click at [463, 271] on input "Email" at bounding box center [463, 274] width 11 height 11
radio input "true"
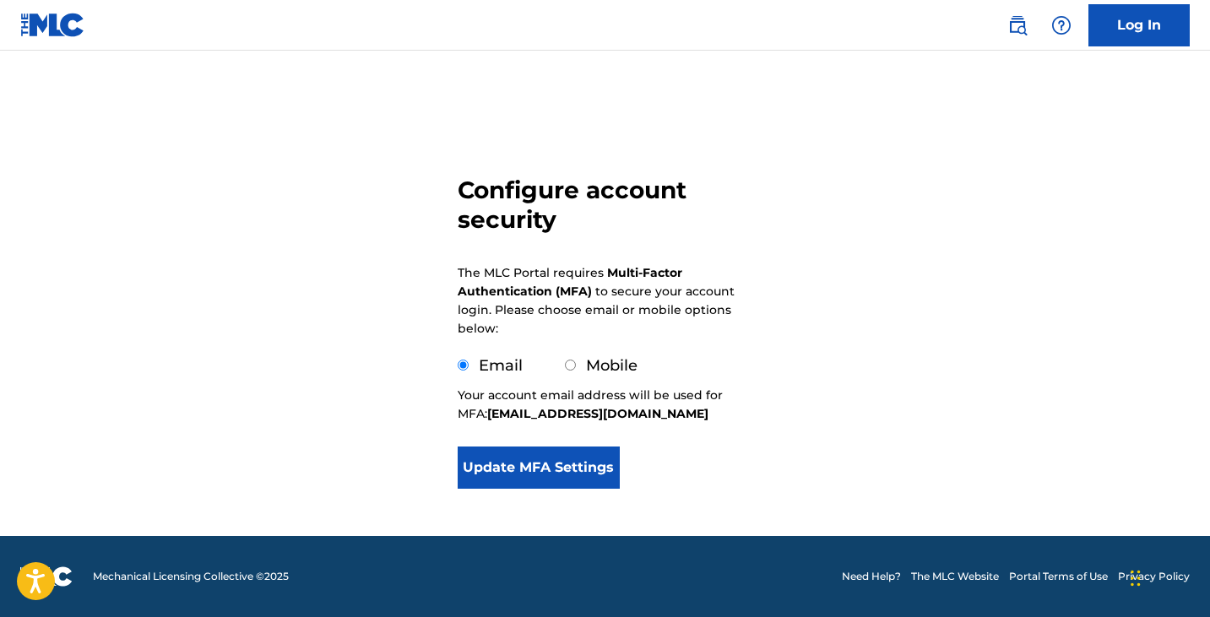
scroll to position [44, 0]
click at [593, 466] on button "Update MFA Settings" at bounding box center [539, 468] width 163 height 42
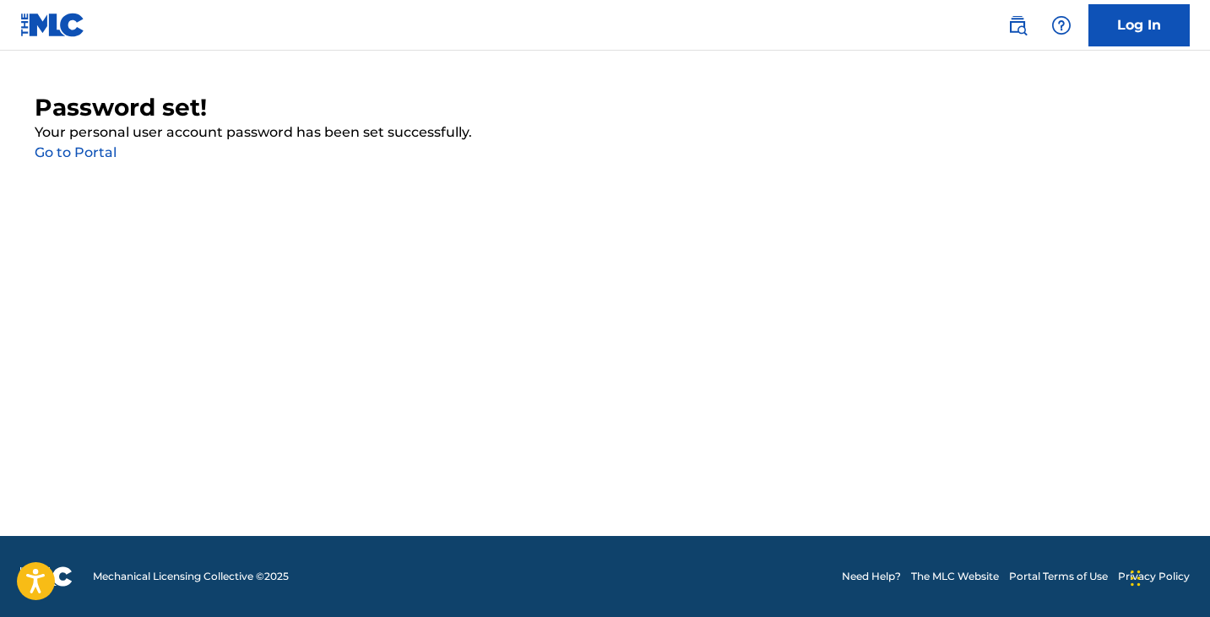
click at [85, 153] on link "Go to Portal" at bounding box center [76, 152] width 82 height 16
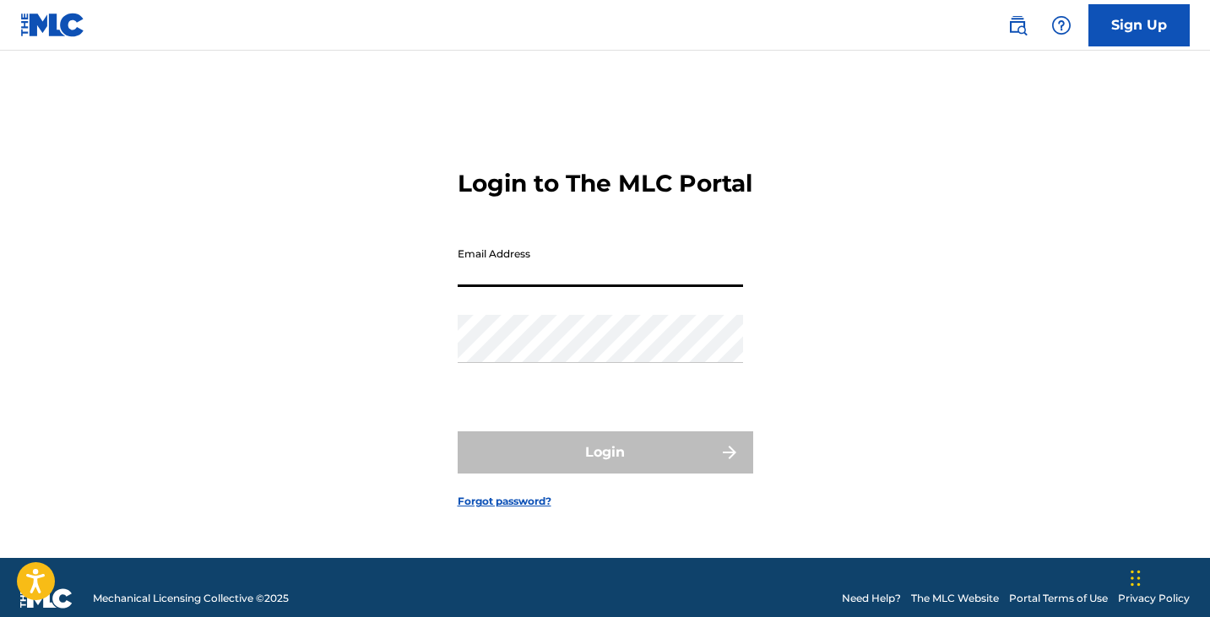
click at [542, 282] on input "Email Address" at bounding box center [600, 263] width 285 height 48
type input "[EMAIL_ADDRESS][DOMAIN_NAME]"
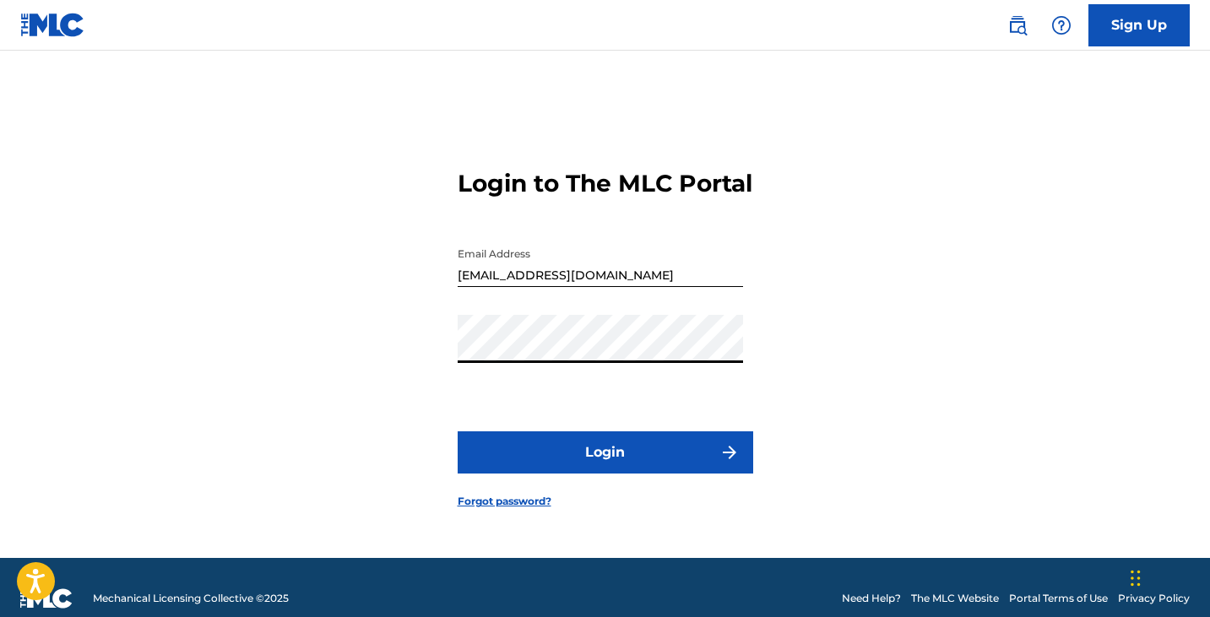
click at [924, 459] on div "Login to The MLC Portal Email Address [EMAIL_ADDRESS][DOMAIN_NAME] Password Log…" at bounding box center [605, 325] width 1182 height 465
click at [700, 474] on button "Login" at bounding box center [606, 452] width 296 height 42
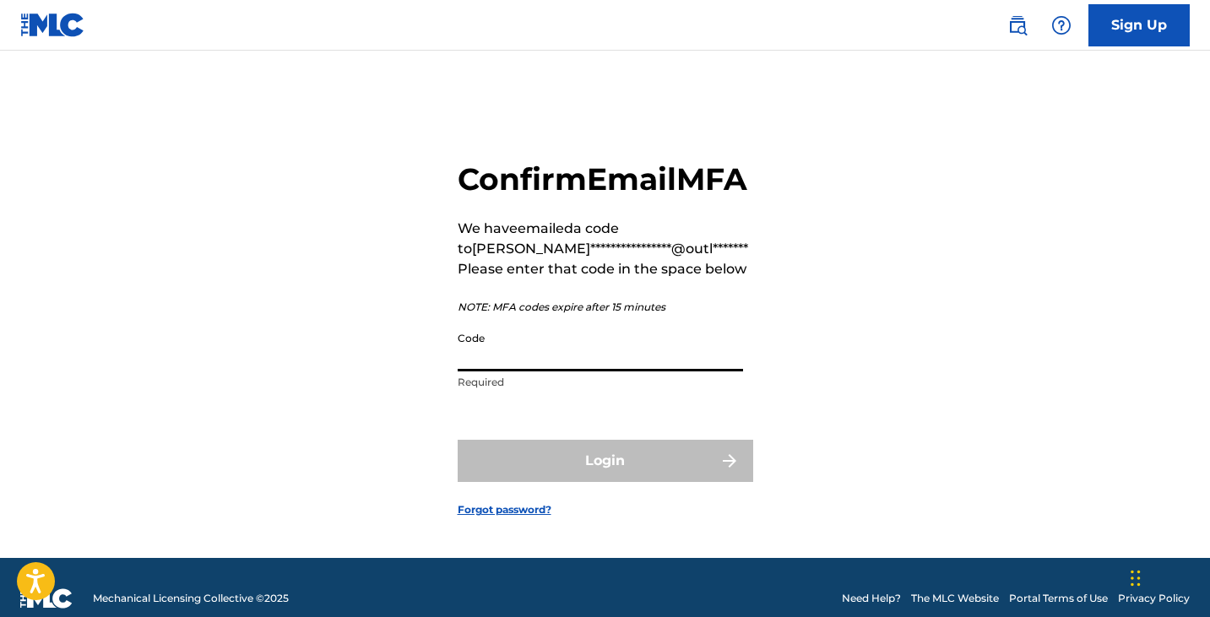
click at [522, 372] on input "Code" at bounding box center [600, 347] width 285 height 48
paste input "002351"
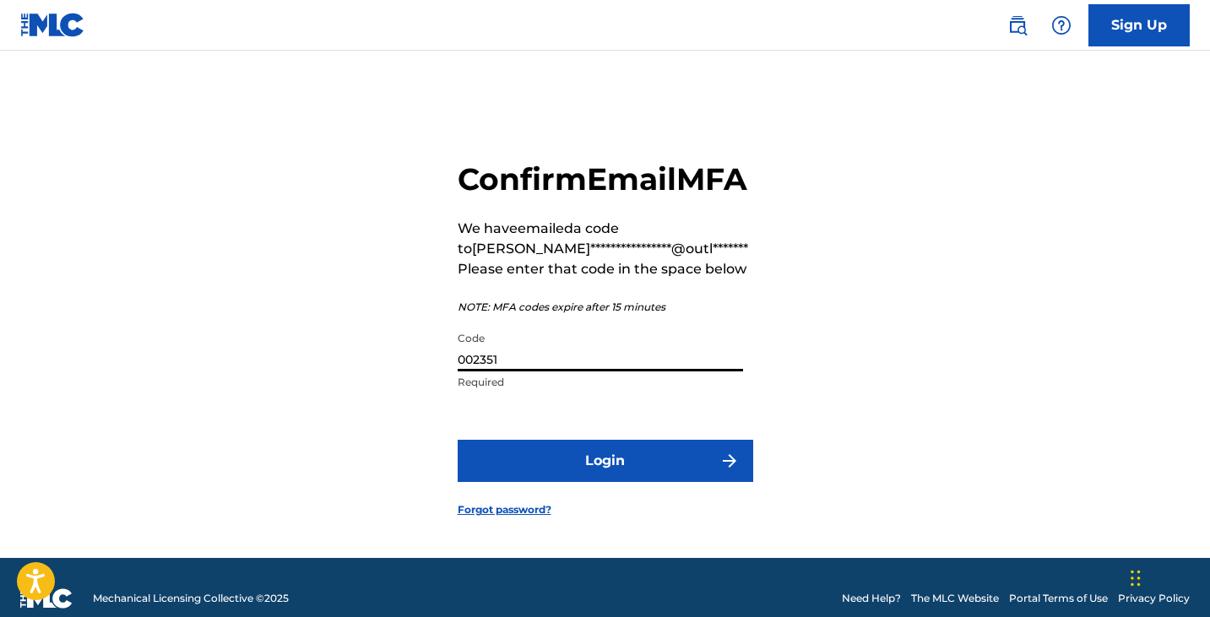
type input "002351"
click at [585, 469] on button "Login" at bounding box center [606, 461] width 296 height 42
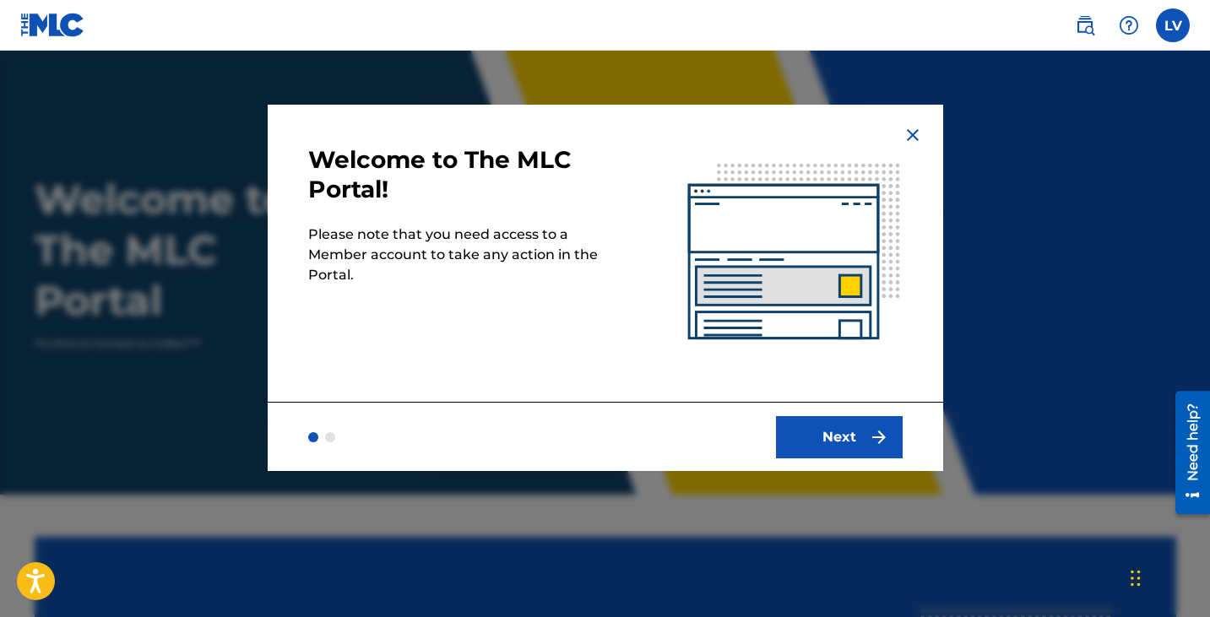
click at [845, 441] on button "Next" at bounding box center [839, 437] width 127 height 42
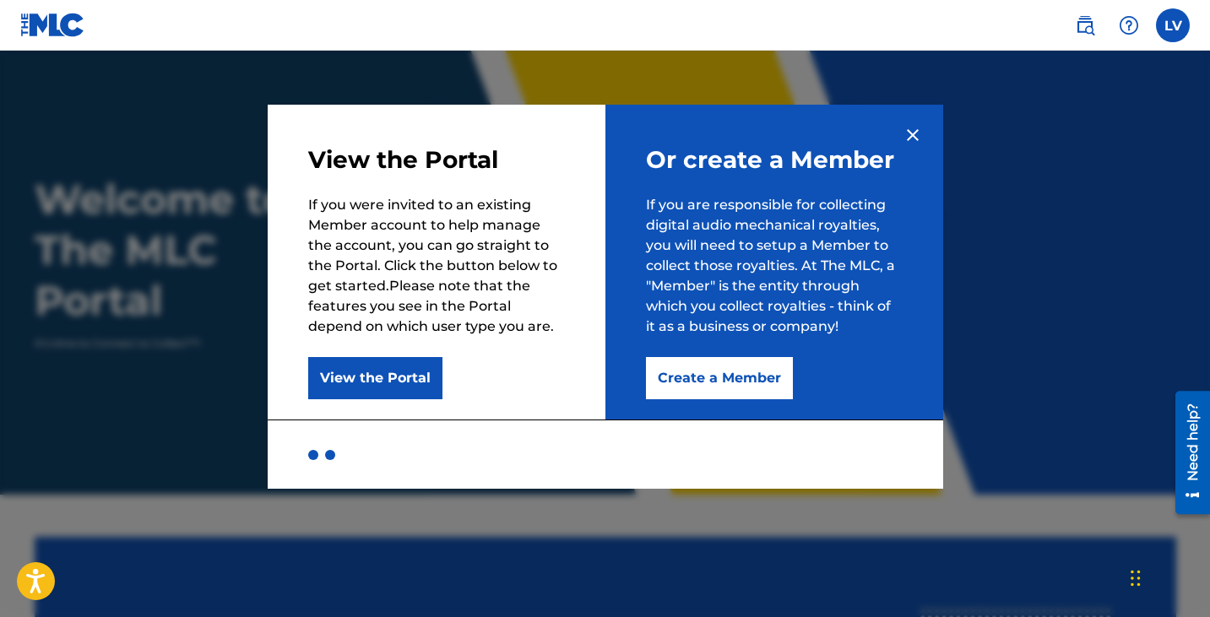
click at [754, 381] on button "Create a Member" at bounding box center [719, 378] width 147 height 42
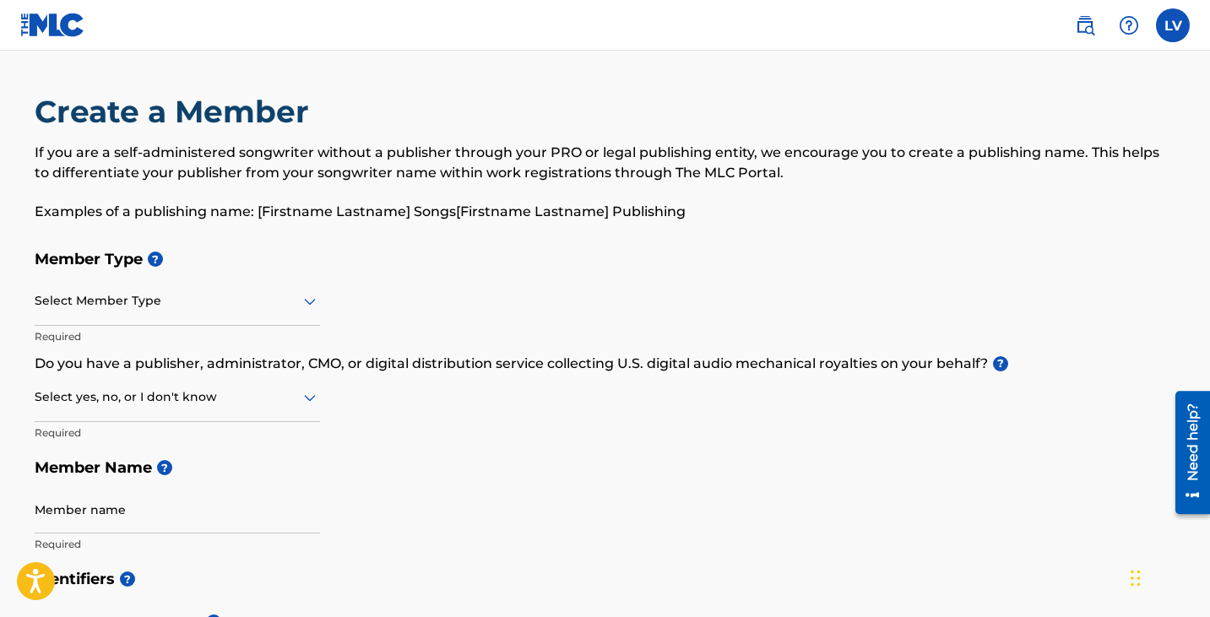
scroll to position [52, 0]
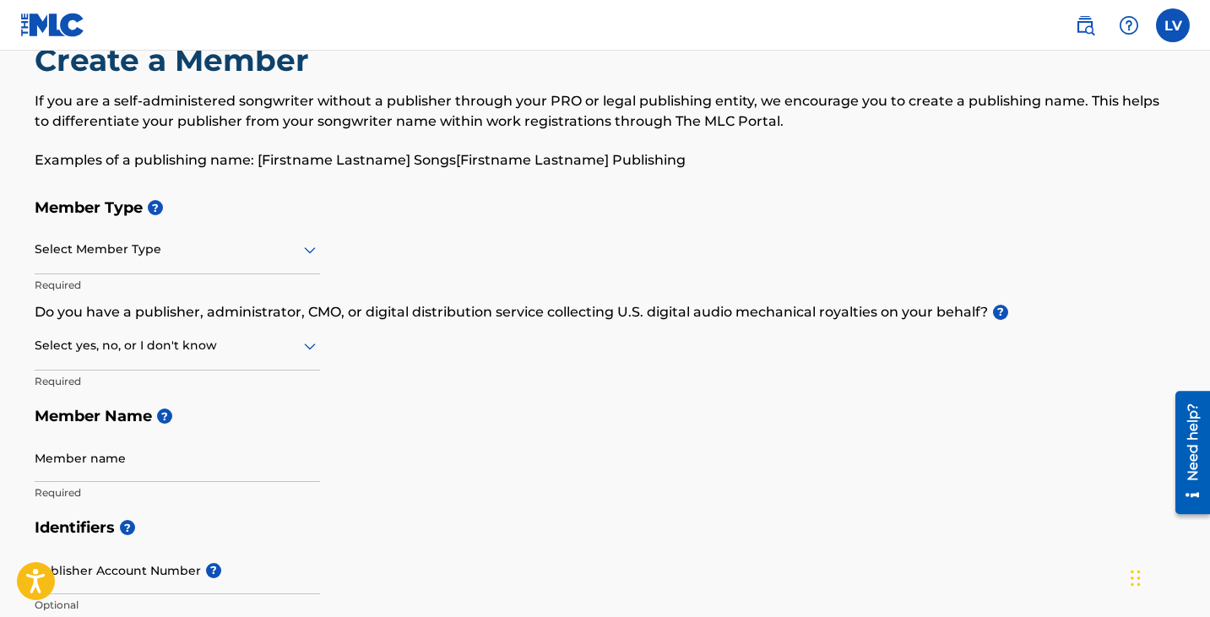
click at [279, 258] on div at bounding box center [177, 249] width 285 height 21
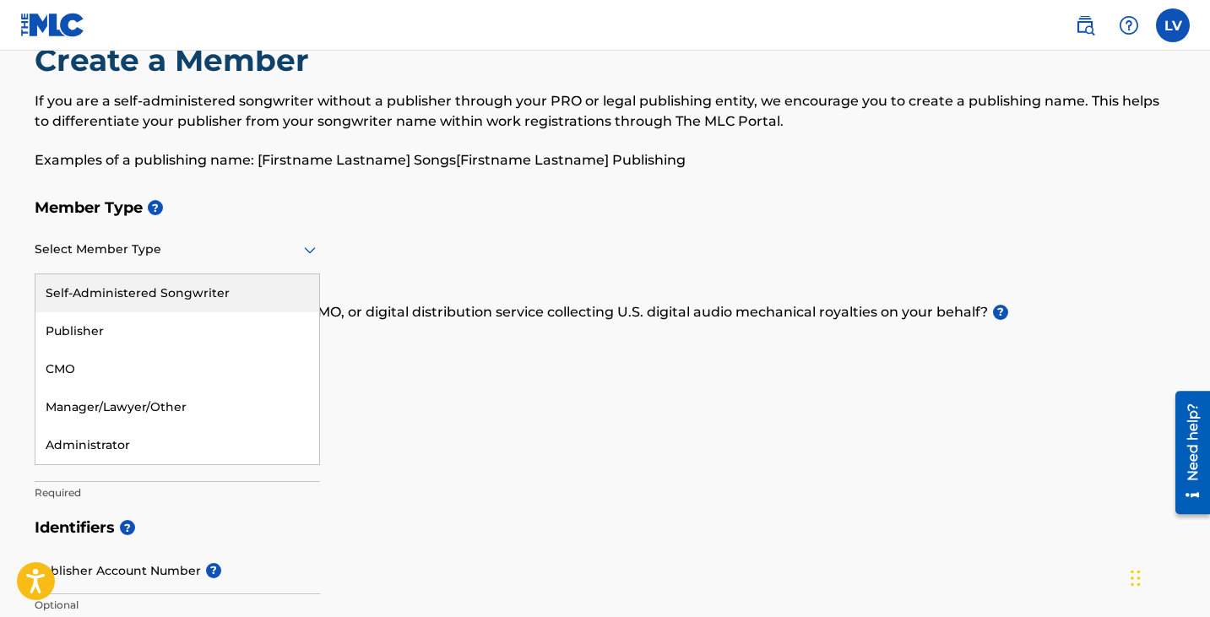
drag, startPoint x: 231, startPoint y: 333, endPoint x: 237, endPoint y: 291, distance: 41.8
click at [237, 291] on div "Self-Administered Songwriter Publisher CMO Manager/Lawyer/Other Administrator" at bounding box center [177, 369] width 284 height 190
click at [237, 291] on div "Self-Administered Songwriter" at bounding box center [177, 293] width 284 height 38
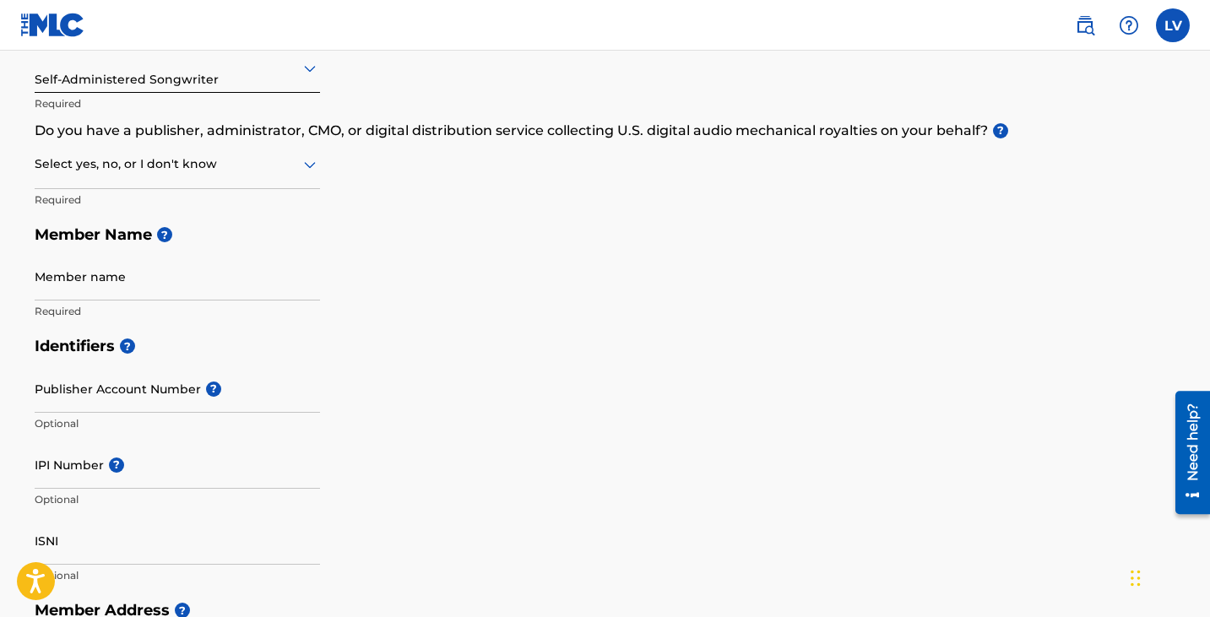
scroll to position [247, 0]
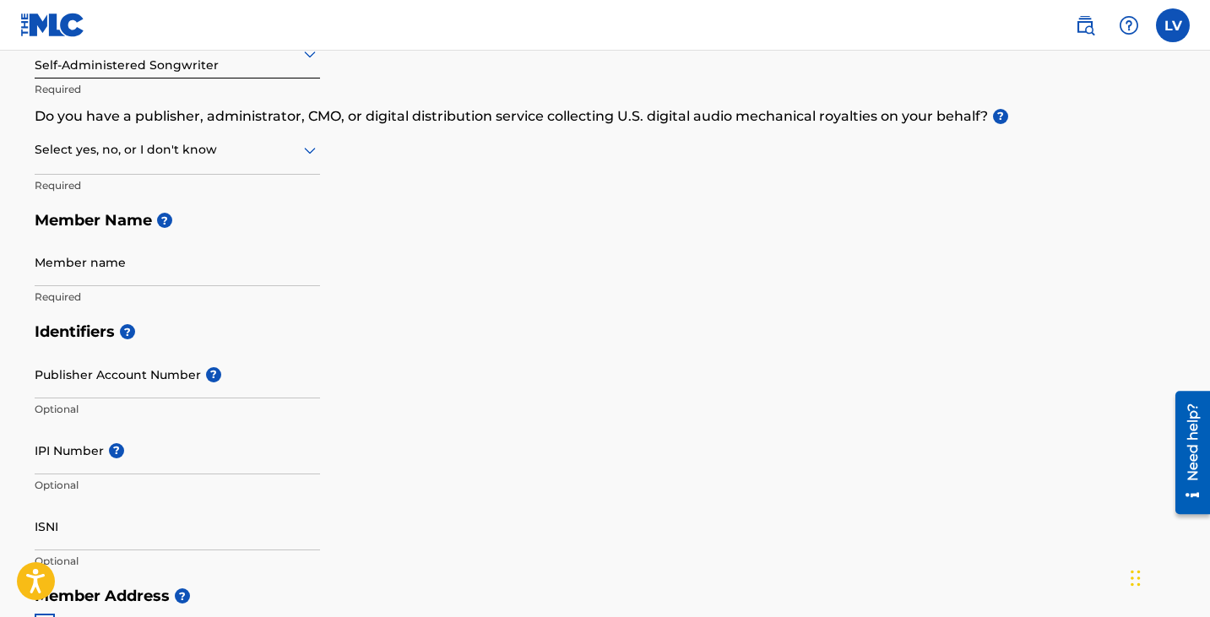
click at [250, 380] on input "Publisher Account Number ?" at bounding box center [177, 374] width 285 height 48
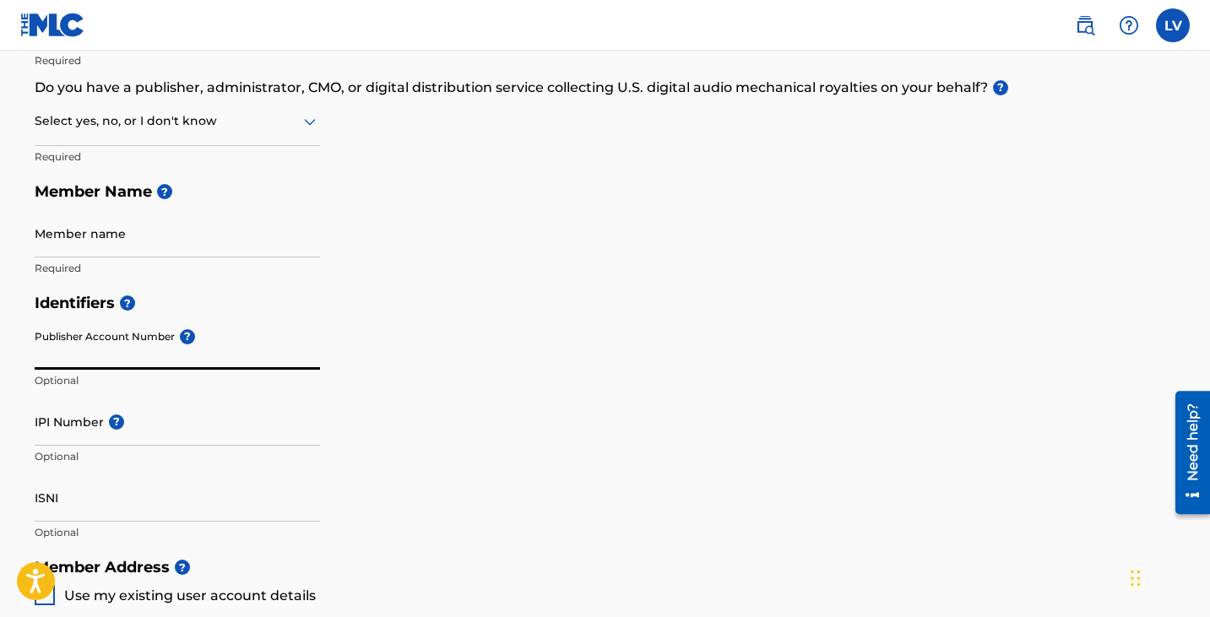
scroll to position [272, 0]
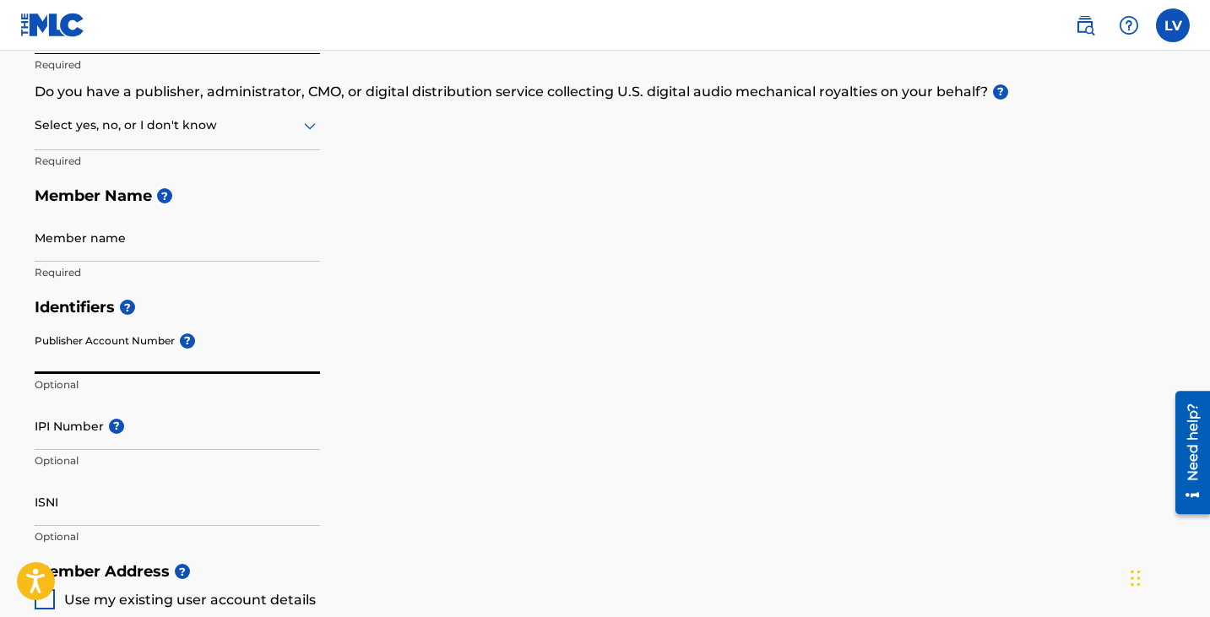
click at [165, 249] on input "Member name" at bounding box center [177, 238] width 285 height 48
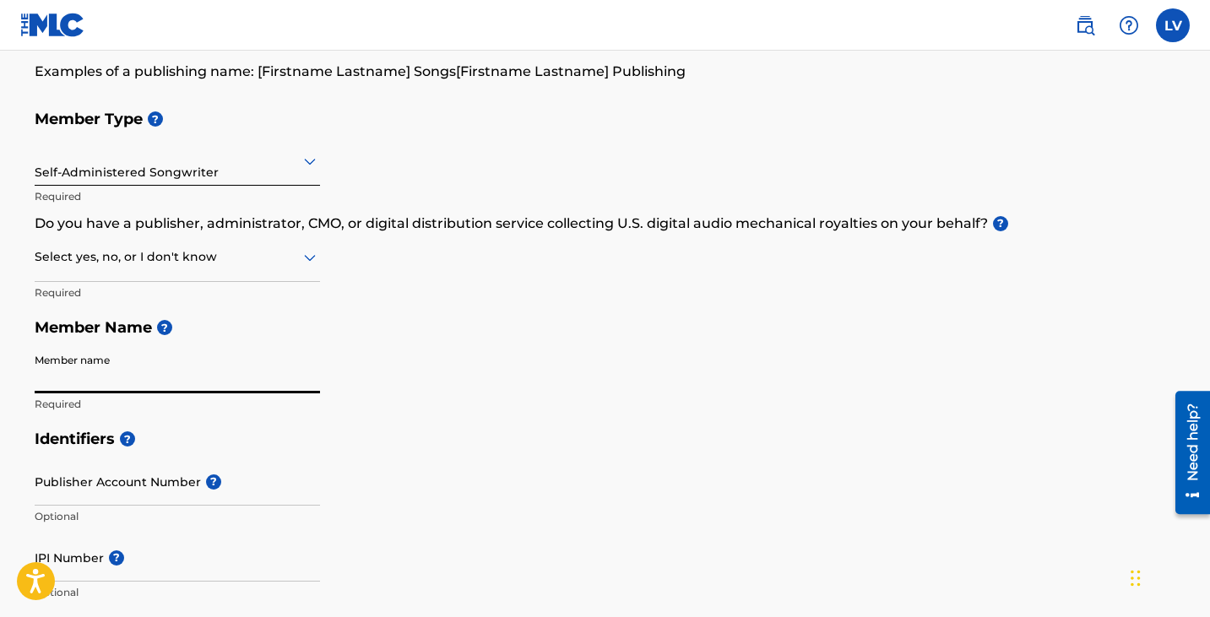
scroll to position [94, 0]
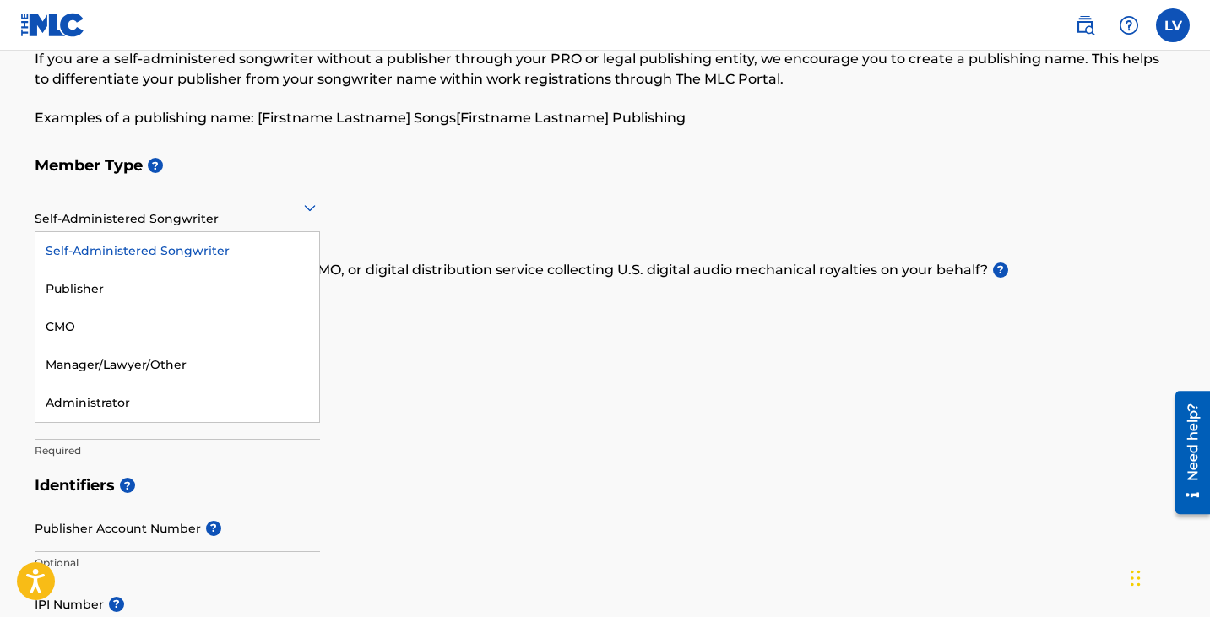
click at [203, 227] on div "Self-Administered Songwriter" at bounding box center [177, 207] width 285 height 41
click at [188, 245] on div "Self-Administered Songwriter" at bounding box center [177, 251] width 284 height 38
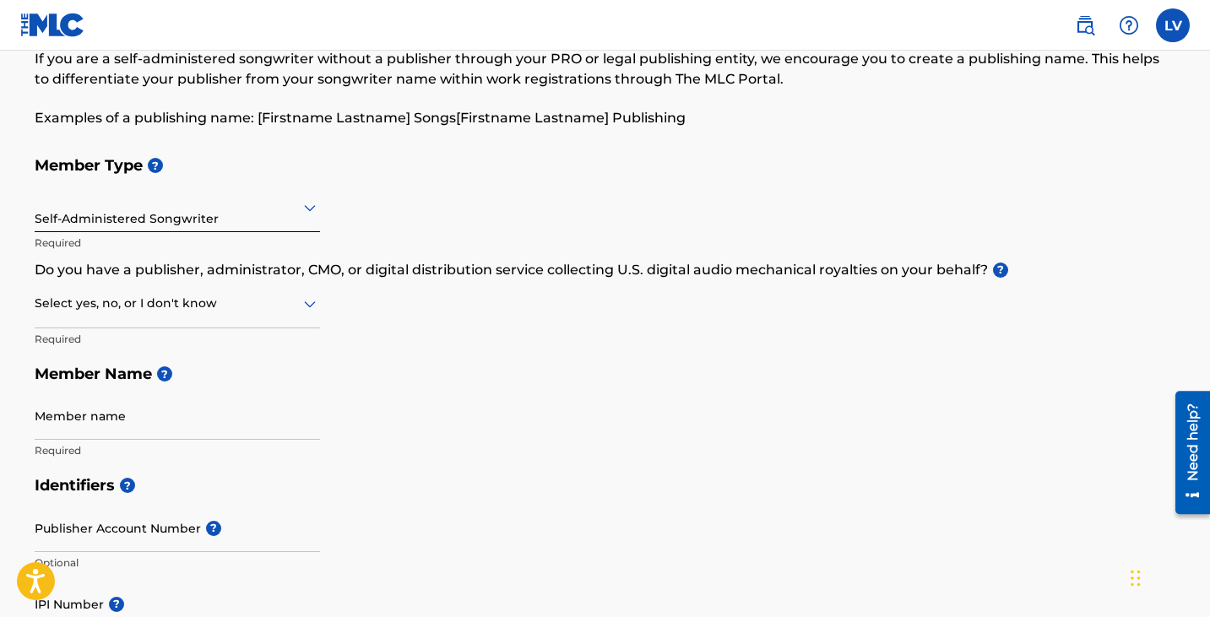
click at [225, 307] on div at bounding box center [177, 303] width 285 height 21
click at [173, 346] on div "Yes" at bounding box center [177, 347] width 284 height 38
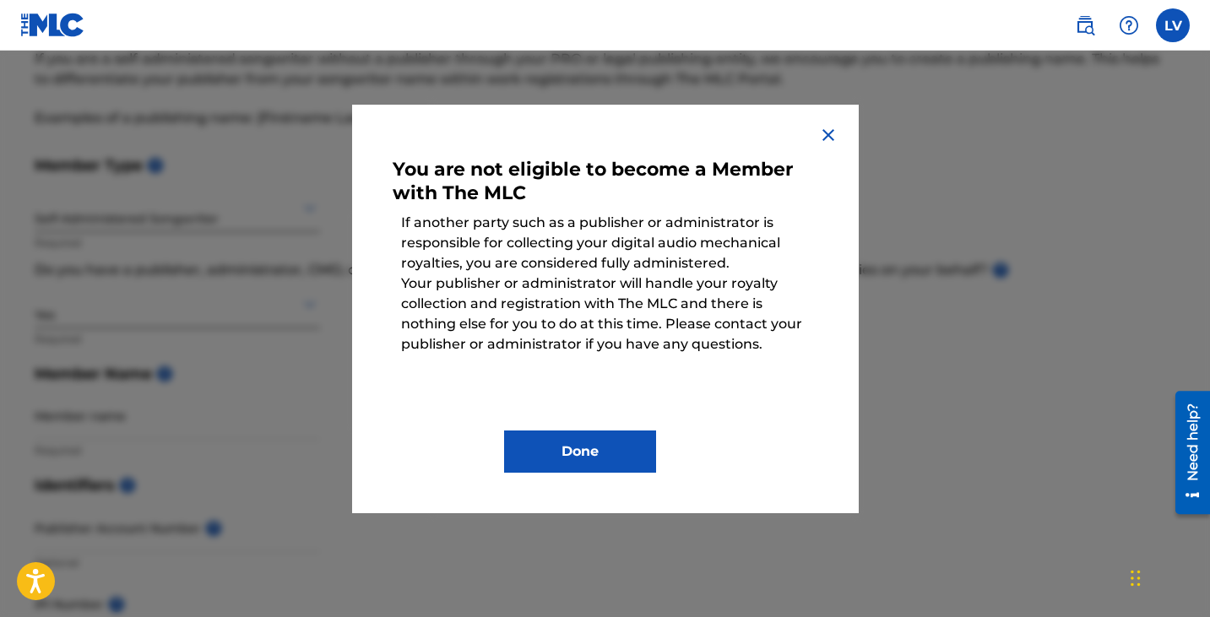
click at [568, 448] on button "Done" at bounding box center [580, 452] width 152 height 42
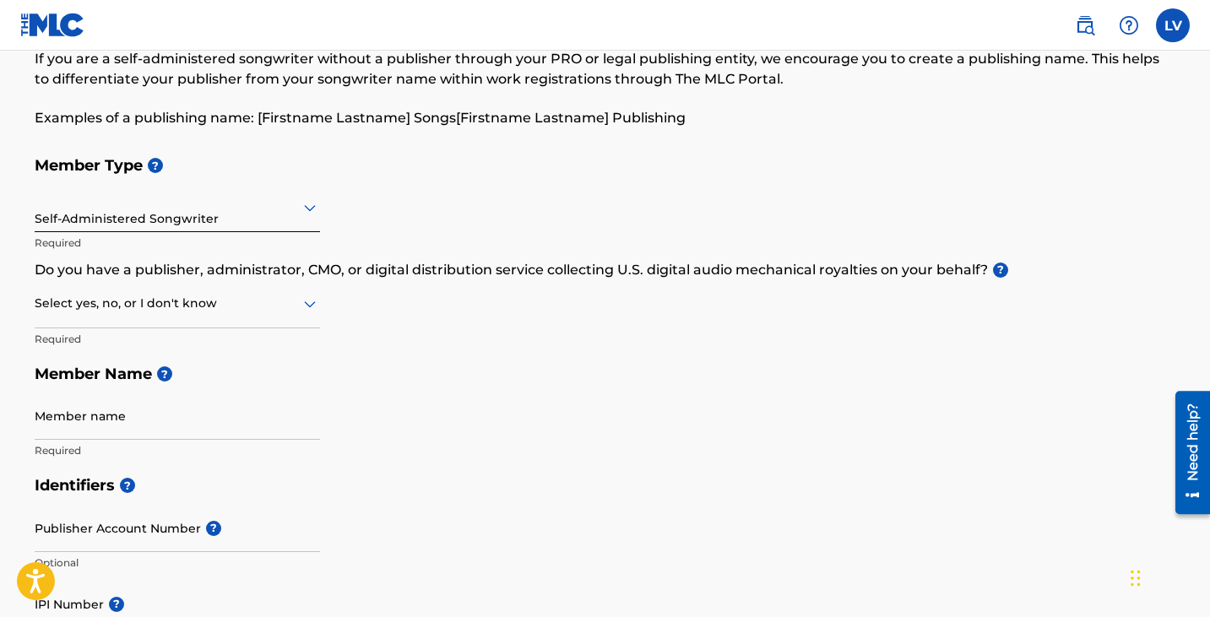
click at [282, 303] on div at bounding box center [177, 303] width 285 height 21
click at [206, 350] on div "Yes" at bounding box center [177, 347] width 284 height 38
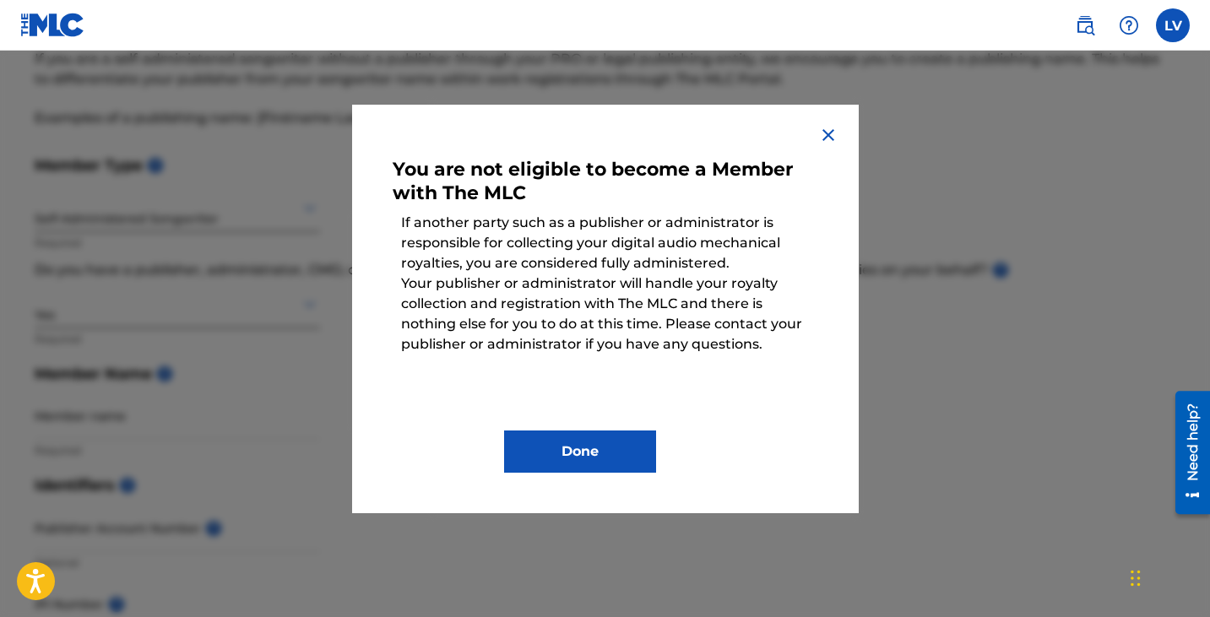
click at [578, 458] on button "Done" at bounding box center [580, 452] width 152 height 42
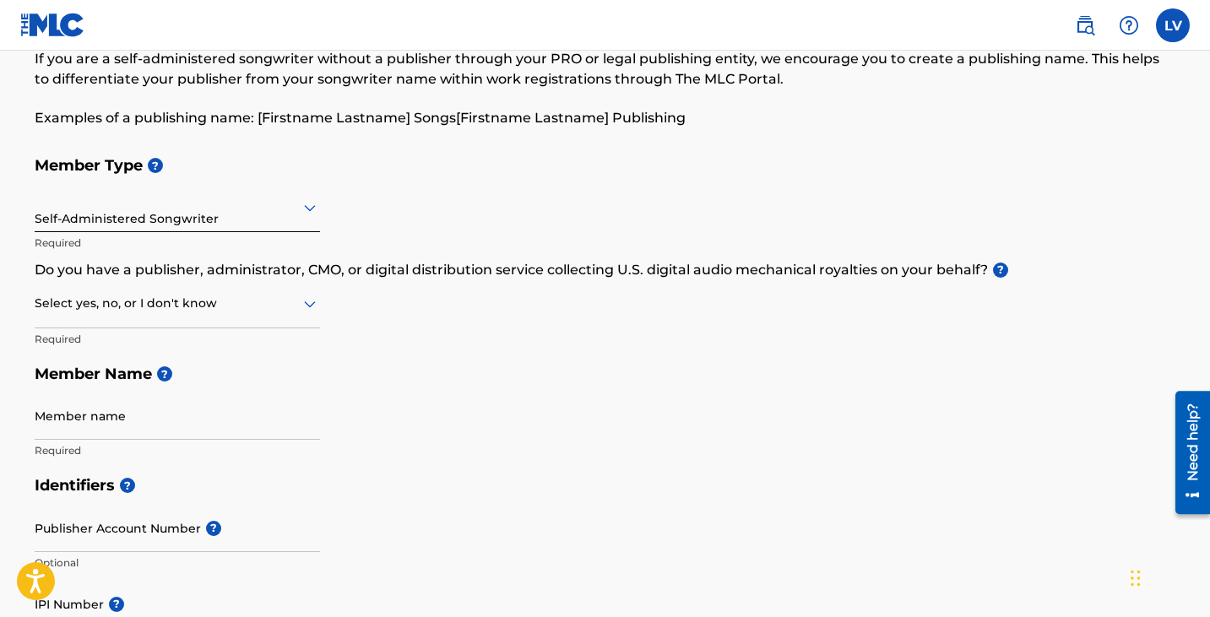
click at [288, 316] on div "Select yes, no, or I don't know" at bounding box center [177, 304] width 285 height 48
click at [382, 300] on div "Member Type ? Self-Administered Songwriter Required Do you have a publisher, ad…" at bounding box center [606, 308] width 1142 height 320
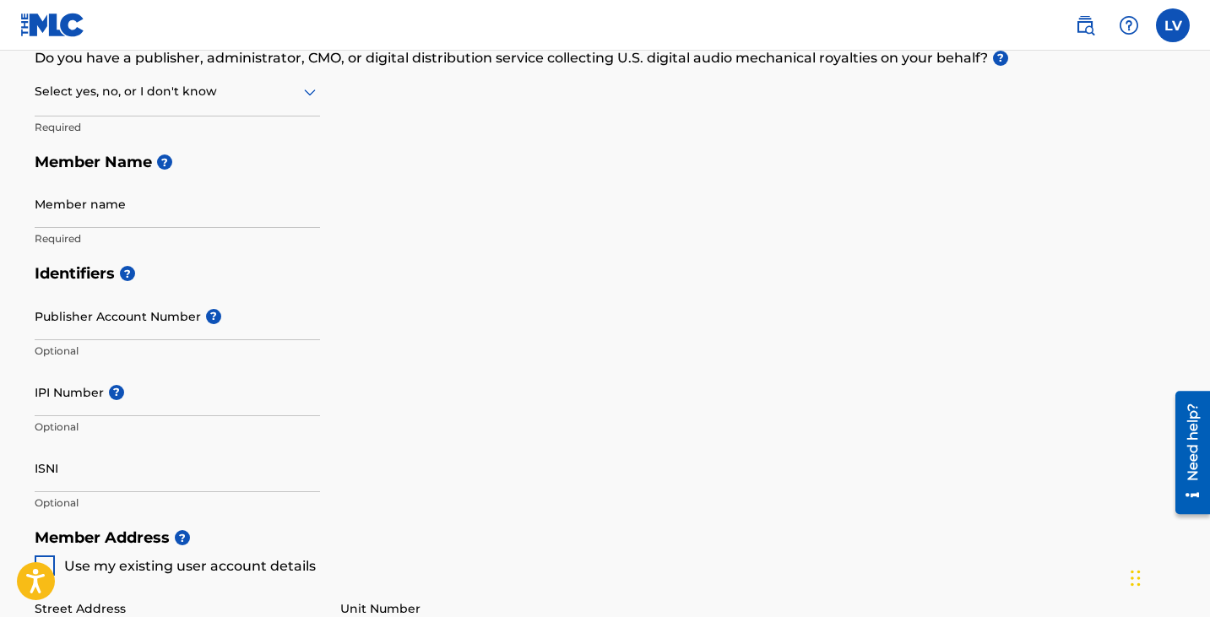
scroll to position [311, 0]
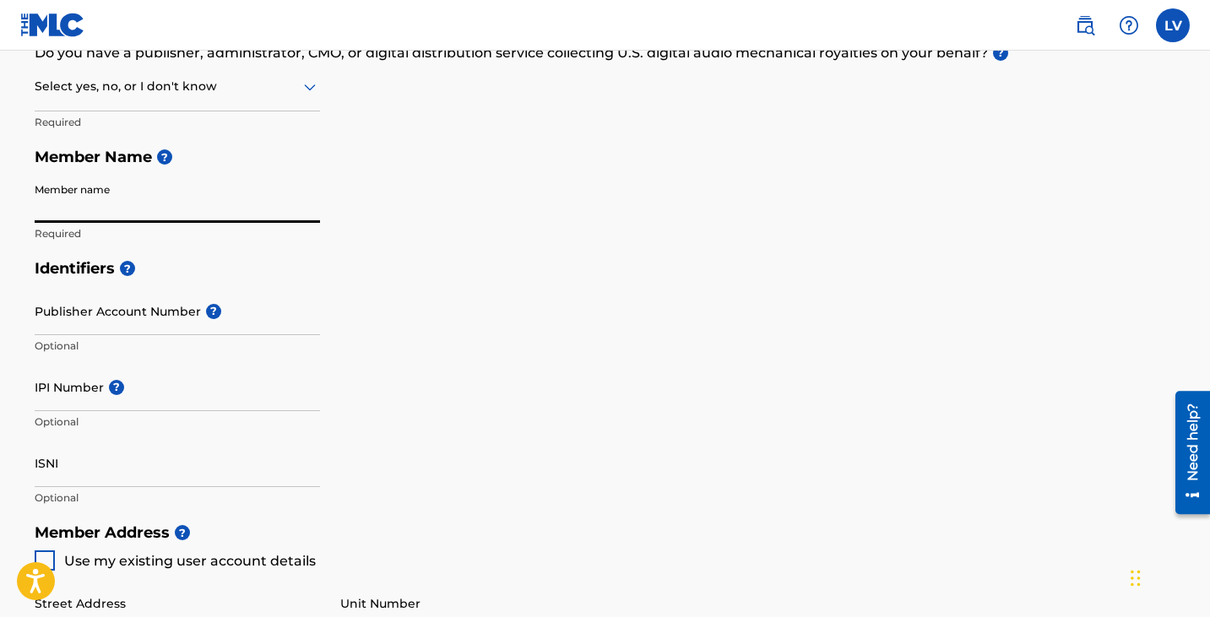
click at [185, 202] on input "Member name" at bounding box center [177, 199] width 285 height 48
type input "[PERSON_NAME]"
type input "[STREET_ADDRESS] APT. 19 P"
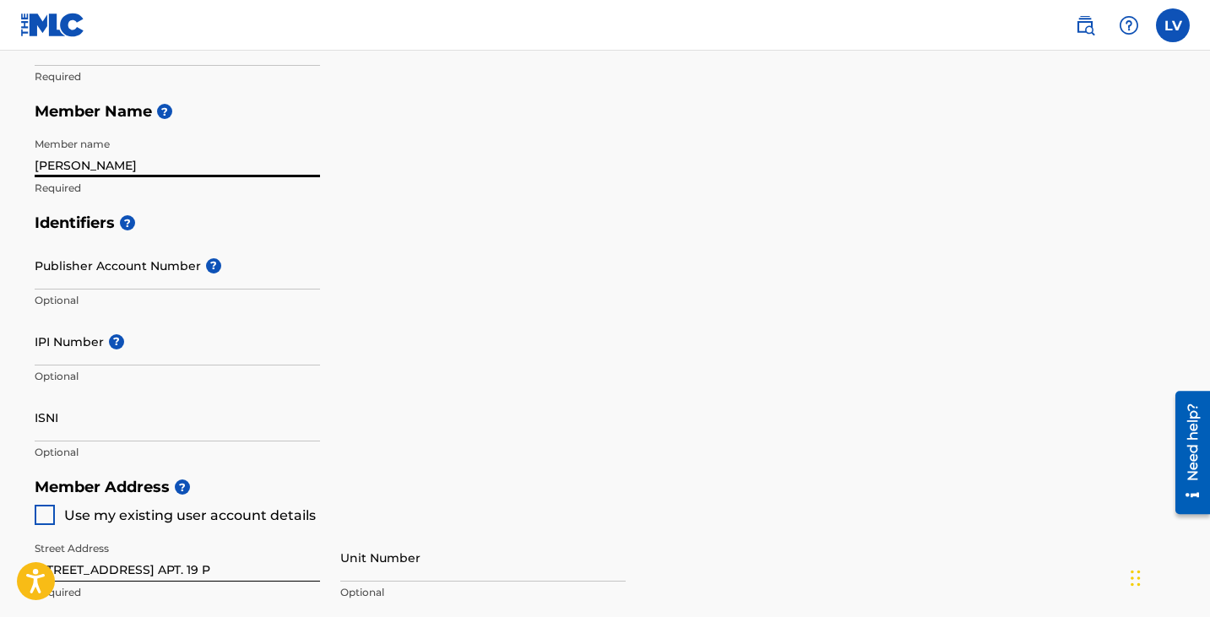
scroll to position [361, 0]
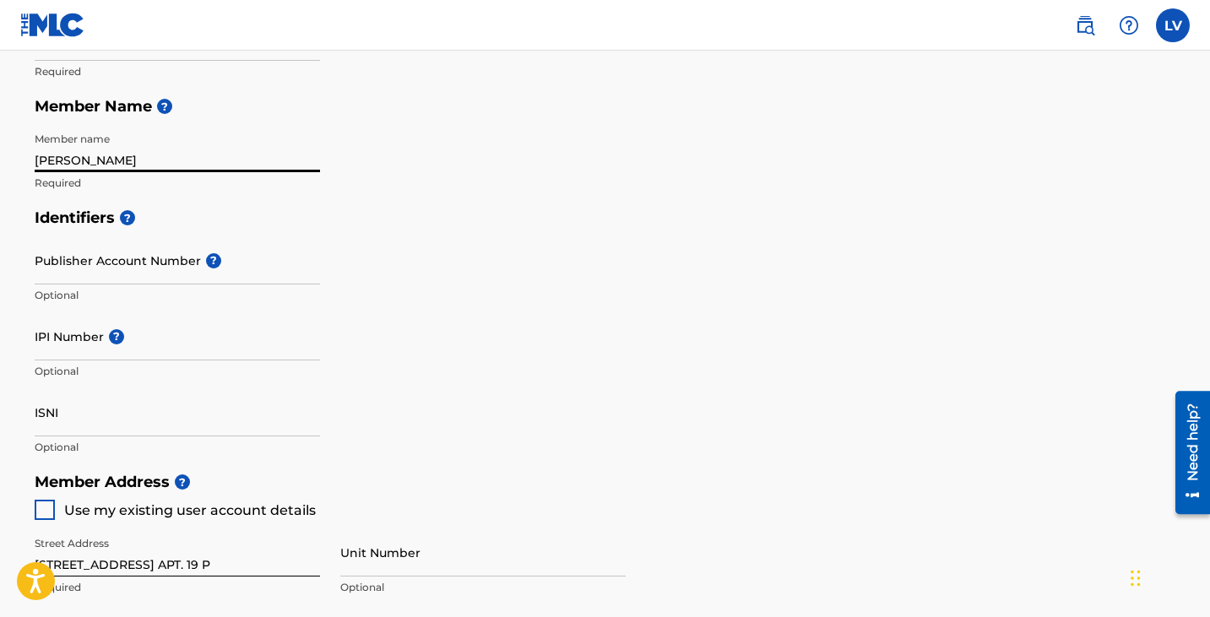
click at [187, 264] on input "Publisher Account Number ?" at bounding box center [177, 260] width 285 height 48
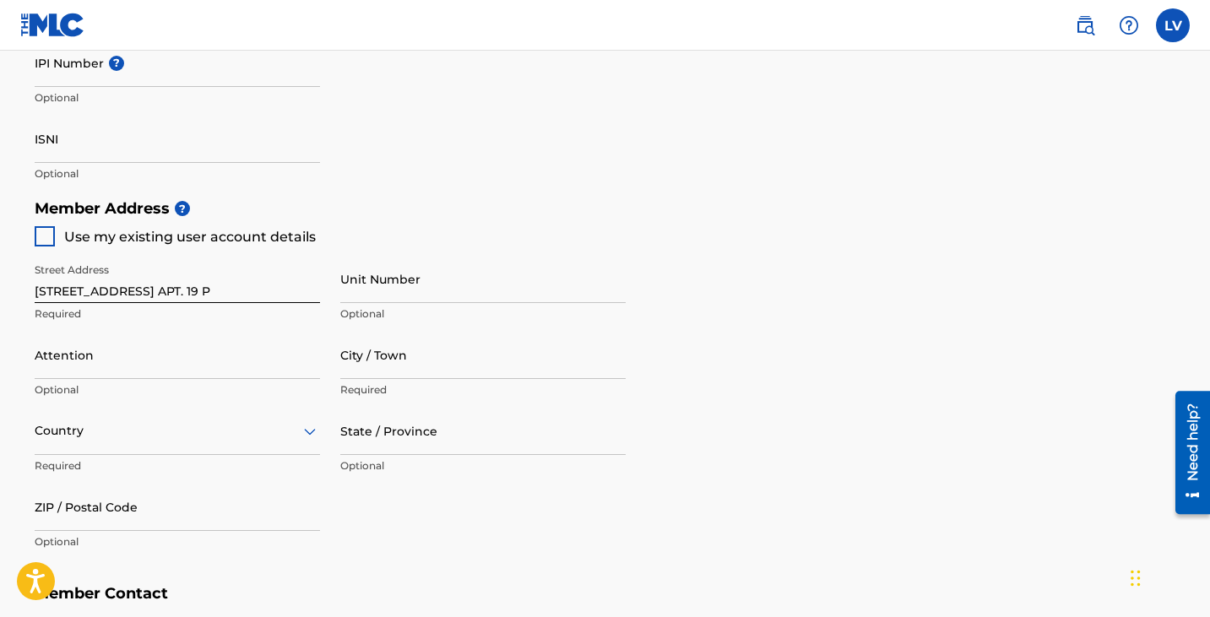
scroll to position [646, 0]
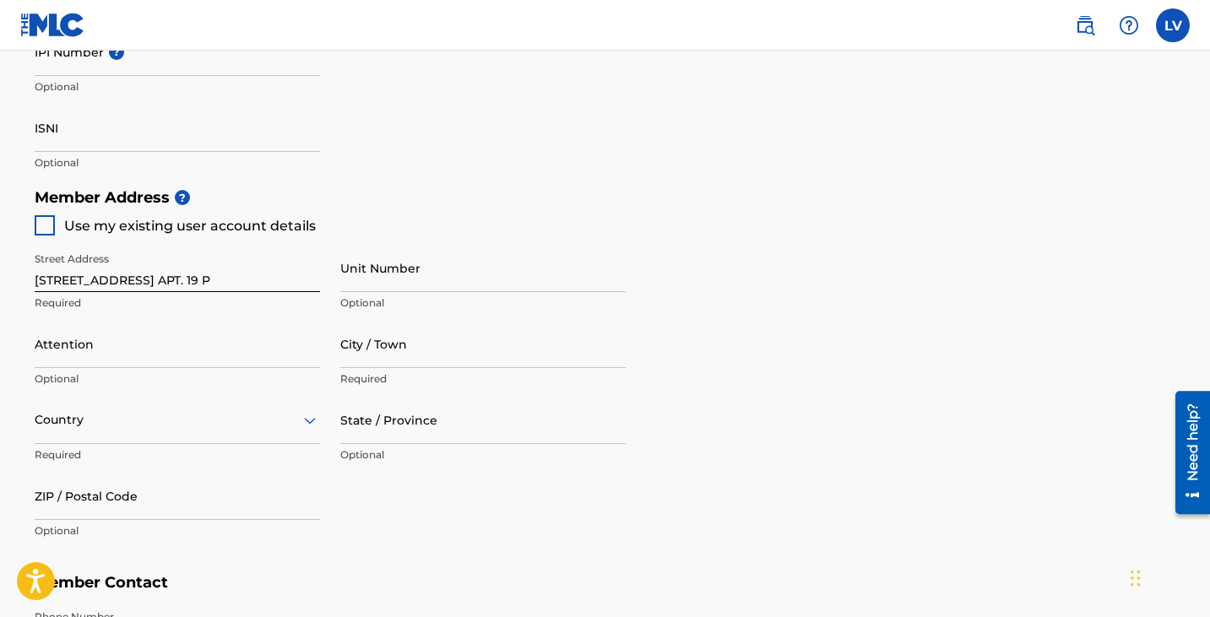
click at [375, 284] on input "Unit Number" at bounding box center [482, 268] width 285 height 48
type input "Apt. 19 P"
click at [301, 279] on input "[STREET_ADDRESS] APT. 19 P" at bounding box center [177, 268] width 285 height 48
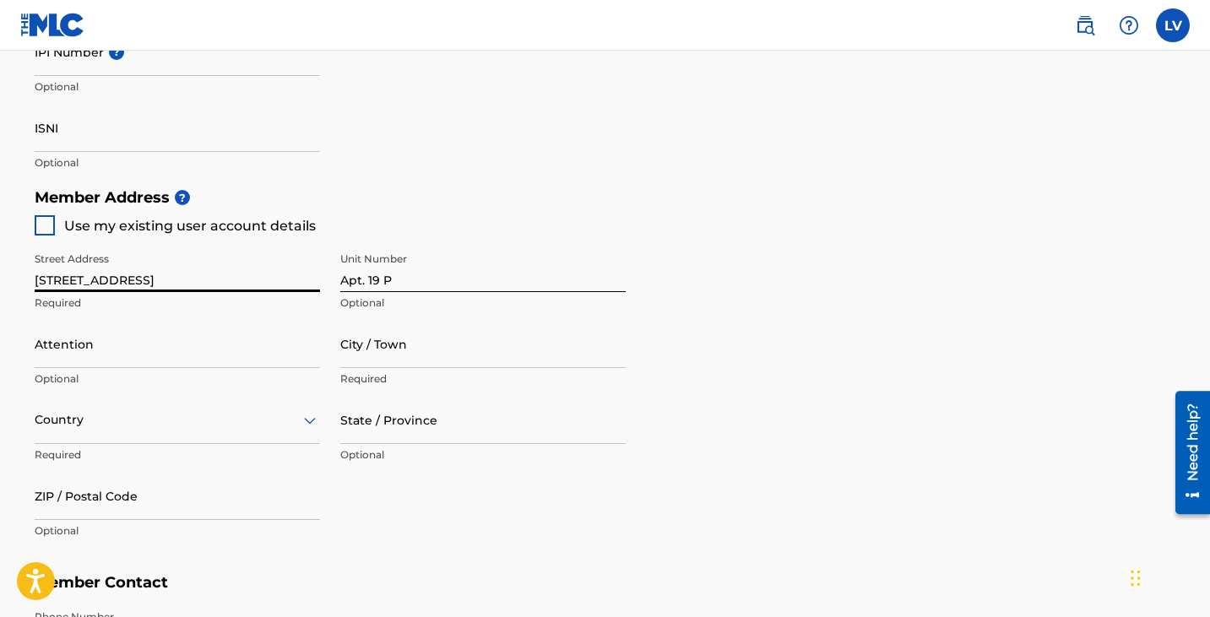
type input "[STREET_ADDRESS]"
click at [658, 236] on div "Member Address ? Use my existing user account details Street Address [STREET_AD…" at bounding box center [606, 373] width 1142 height 386
click at [213, 361] on input "Attention" at bounding box center [177, 344] width 285 height 48
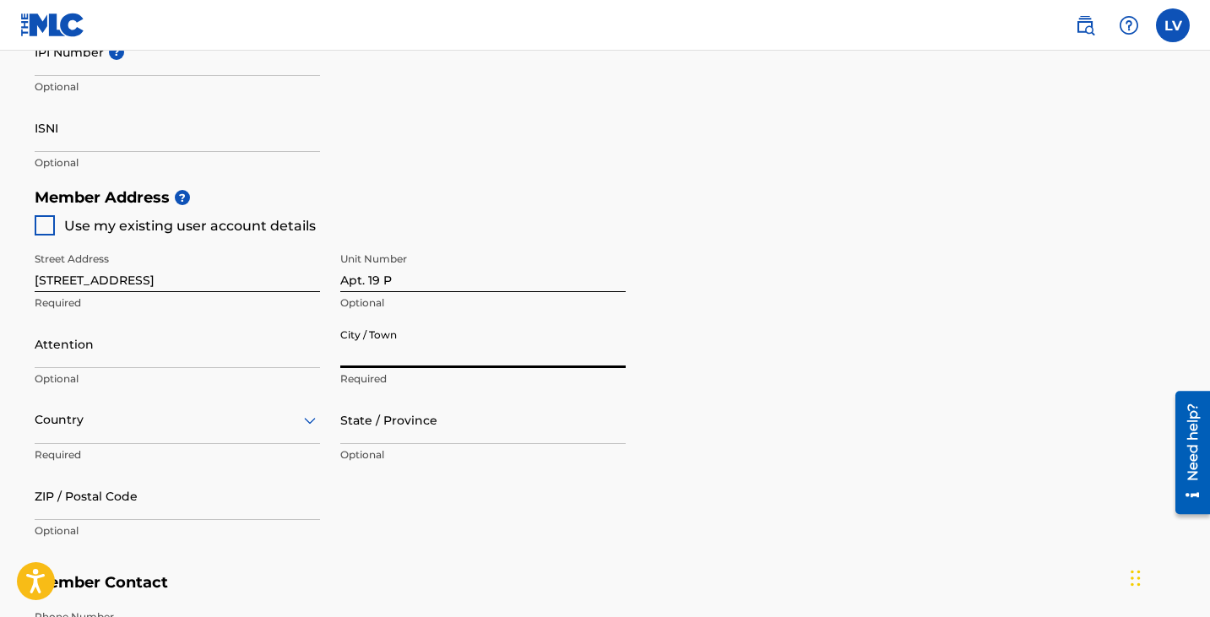
click at [399, 350] on input "City / Town" at bounding box center [482, 344] width 285 height 48
type input "[GEOGRAPHIC_DATA]"
type input "[PERSON_NAME]"
type input "[GEOGRAPHIC_DATA]"
type input "CO"
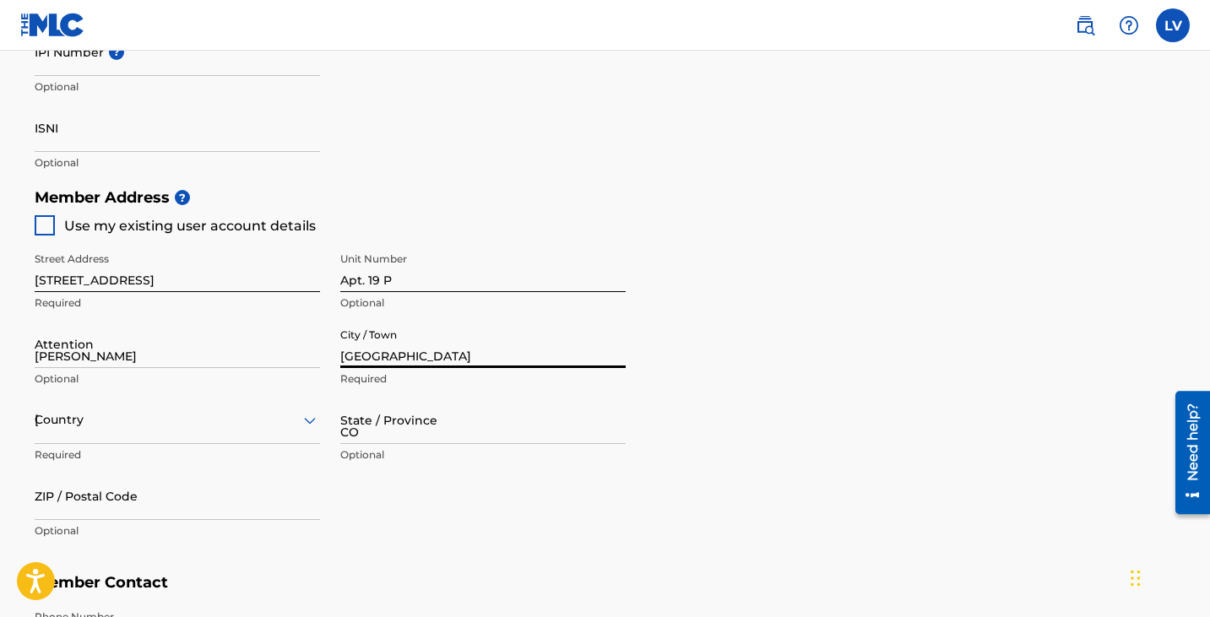
type input "80246"
type input "1"
type input "303"
type input "9740494"
type input "[EMAIL_ADDRESS][DOMAIN_NAME]"
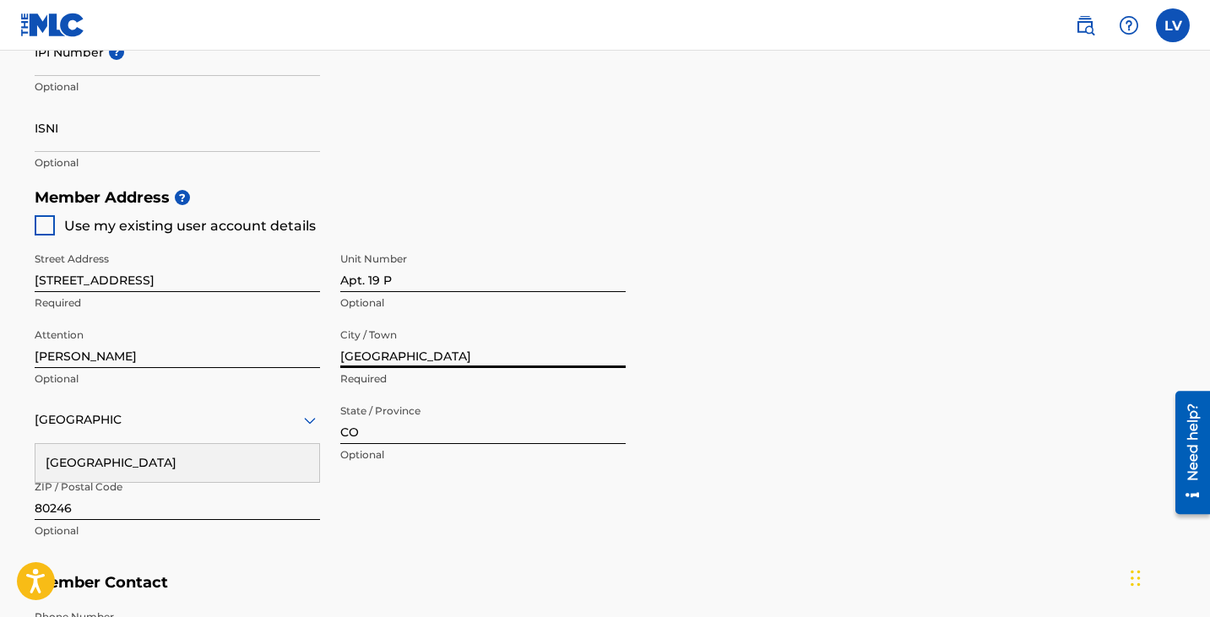
scroll to position [934, 0]
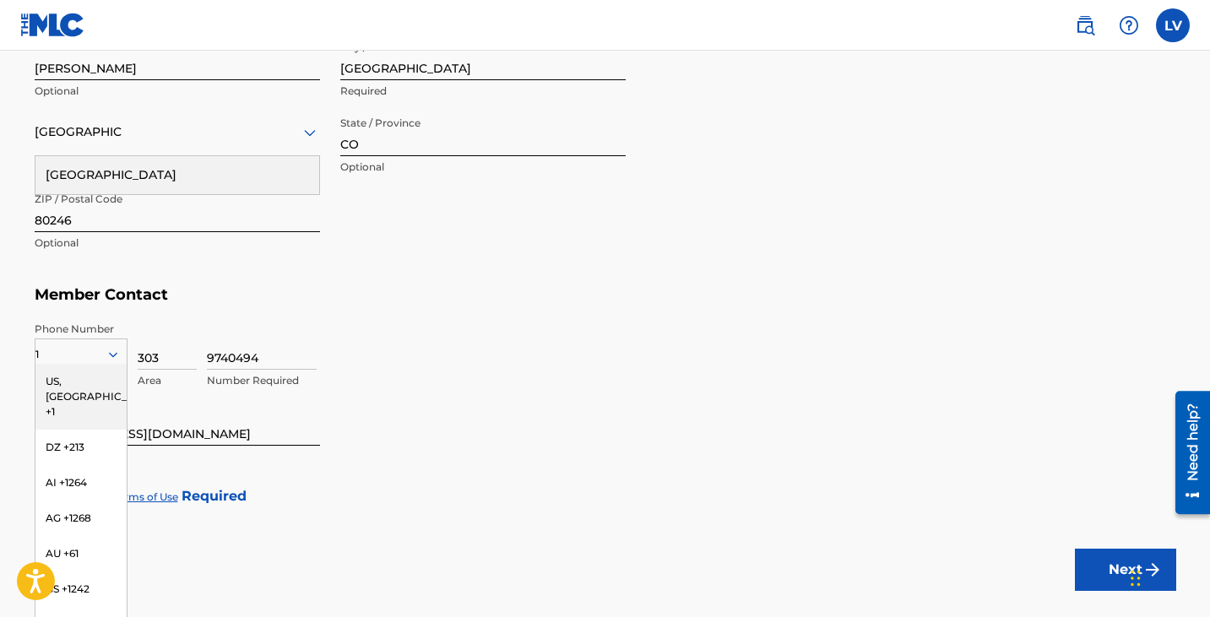
click at [69, 382] on div "US, [GEOGRAPHIC_DATA] +1" at bounding box center [80, 397] width 91 height 66
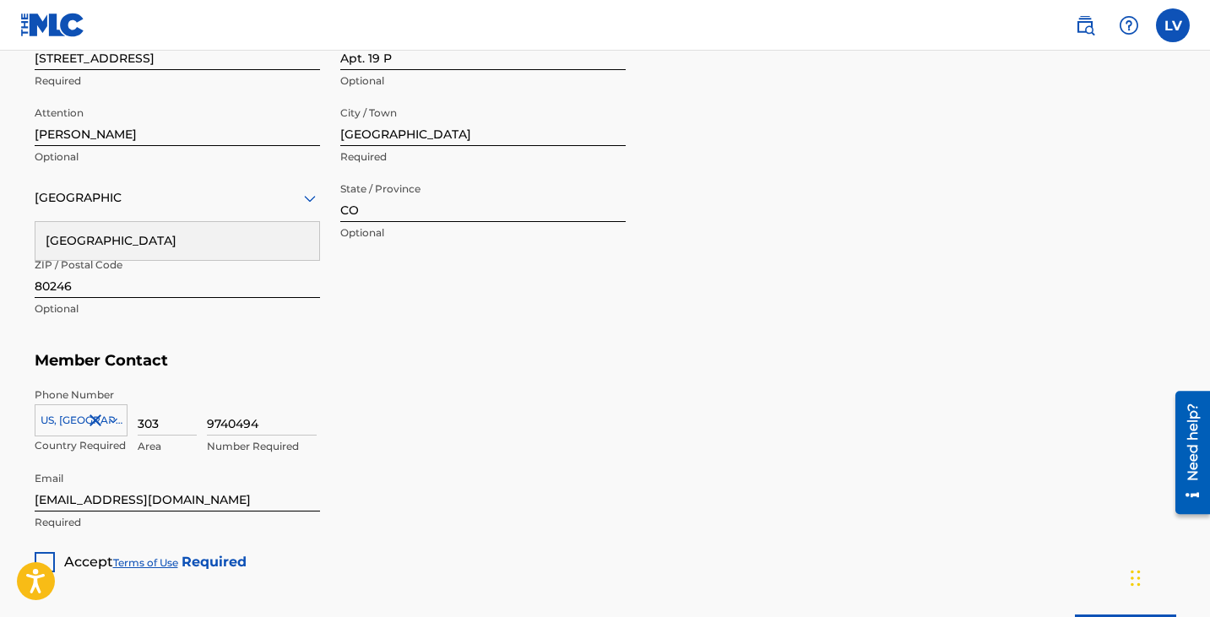
scroll to position [795, 0]
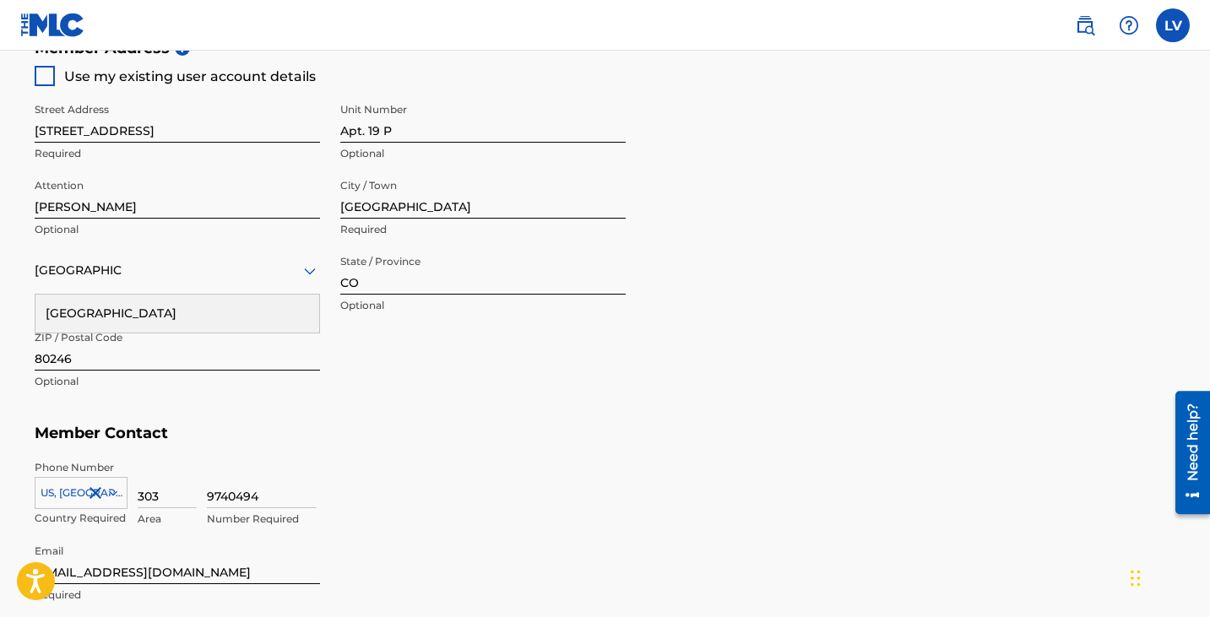
click at [378, 356] on div "Street Address [STREET_ADDRESS] Required Unit Number Apt. 19 P Optional Attenti…" at bounding box center [330, 246] width 591 height 321
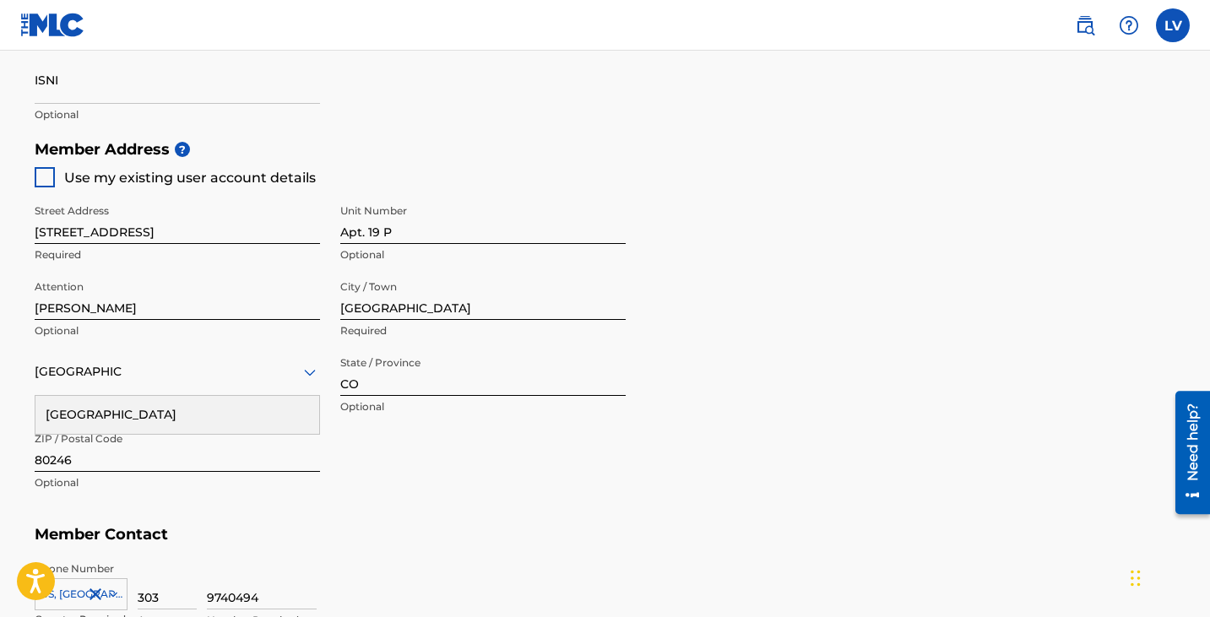
scroll to position [708, 0]
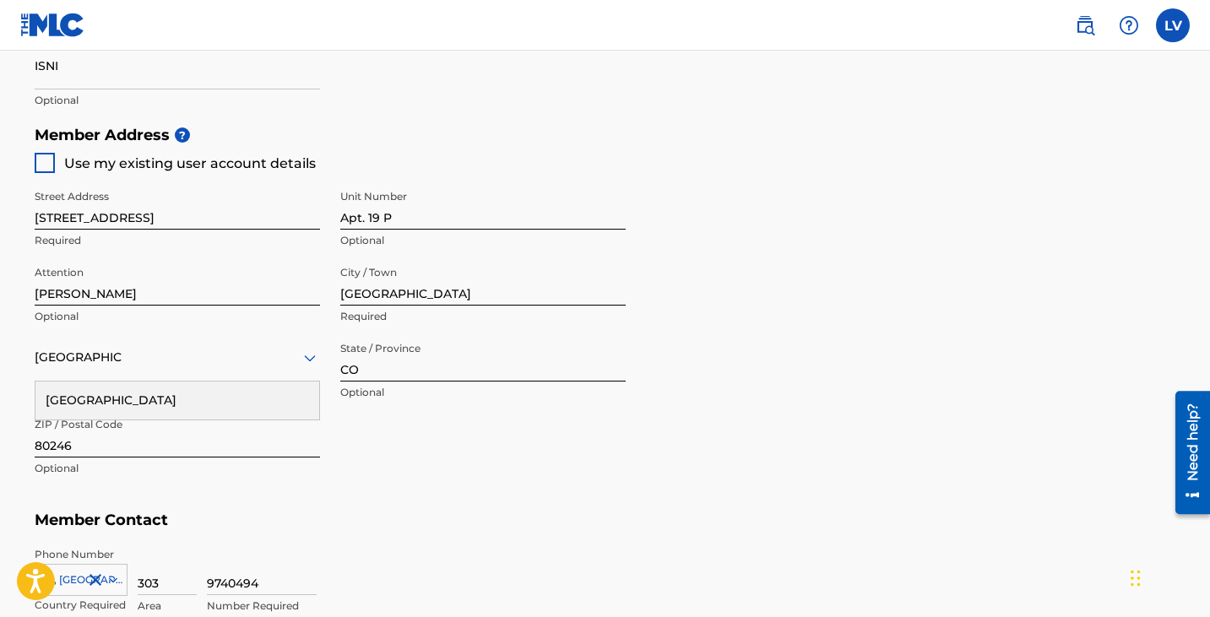
click at [554, 428] on div "Street Address [STREET_ADDRESS] Required Unit Number Apt. 19 P Optional Attenti…" at bounding box center [330, 333] width 591 height 321
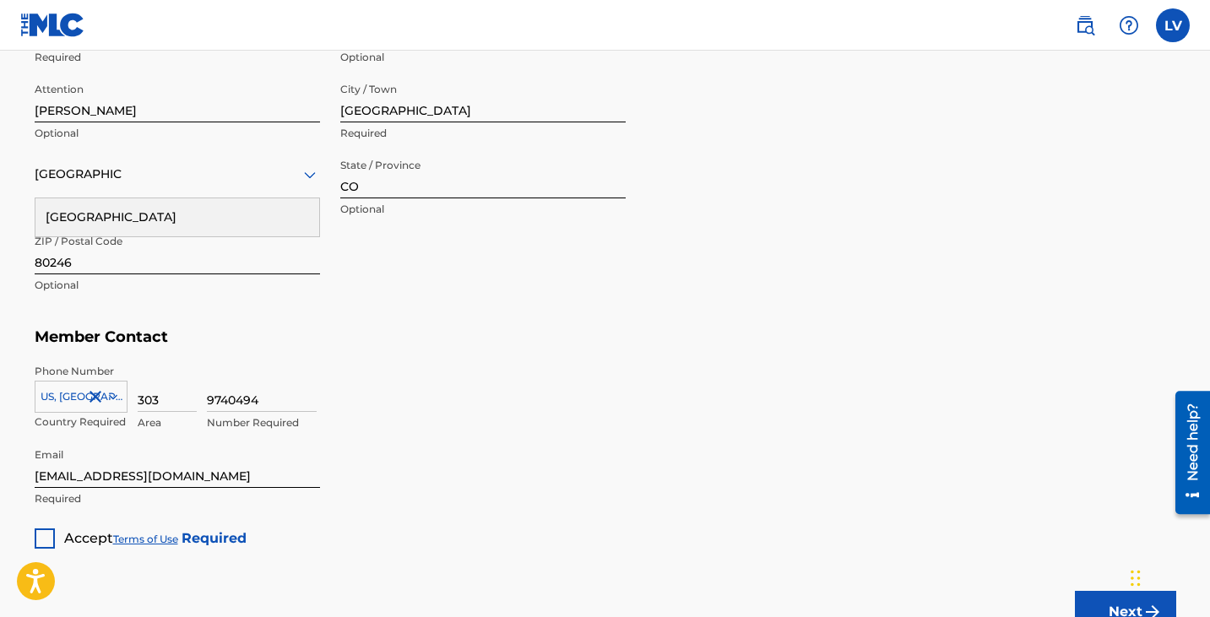
scroll to position [916, 0]
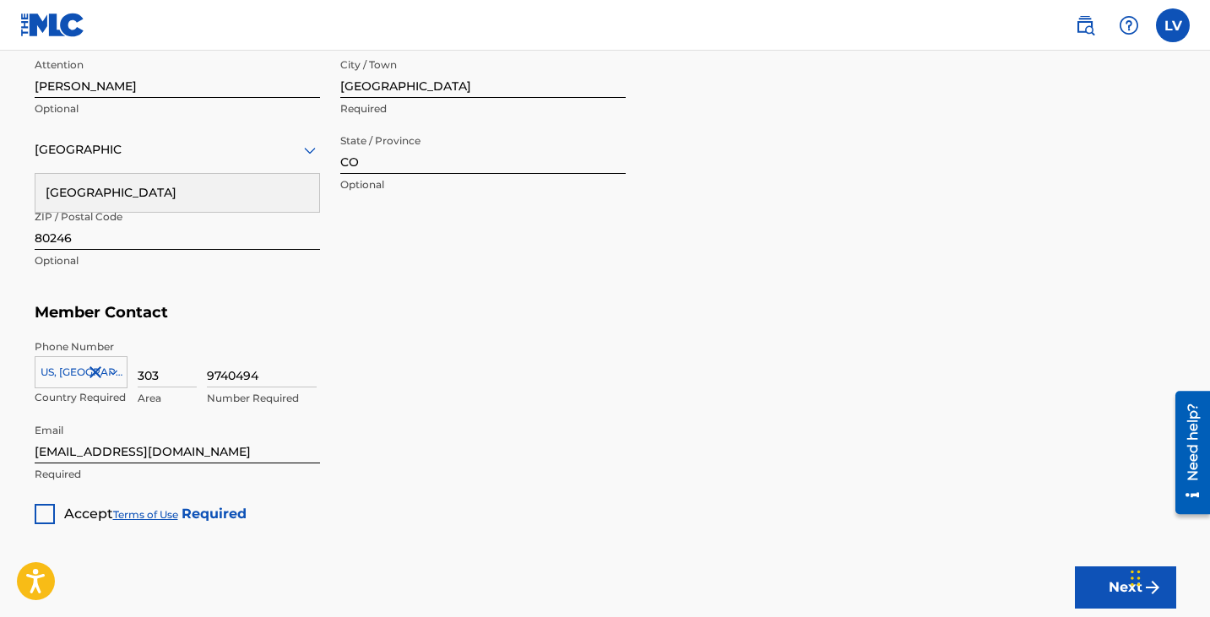
click at [51, 513] on div at bounding box center [45, 514] width 20 height 20
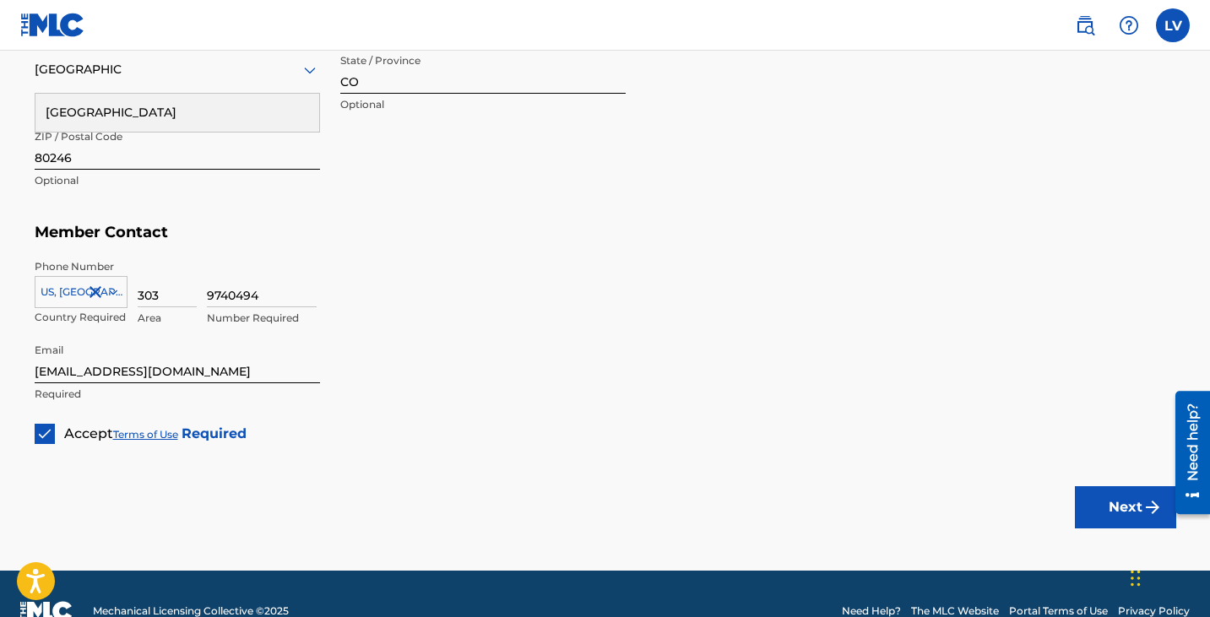
scroll to position [1029, 0]
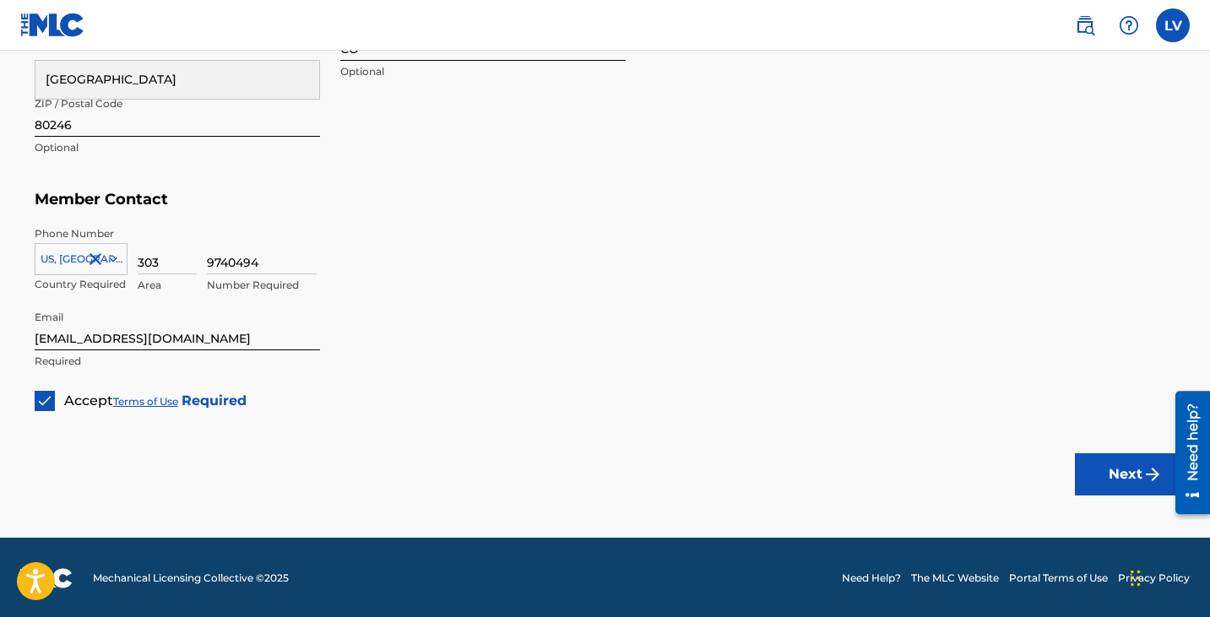
click at [1109, 470] on button "Next" at bounding box center [1125, 474] width 101 height 42
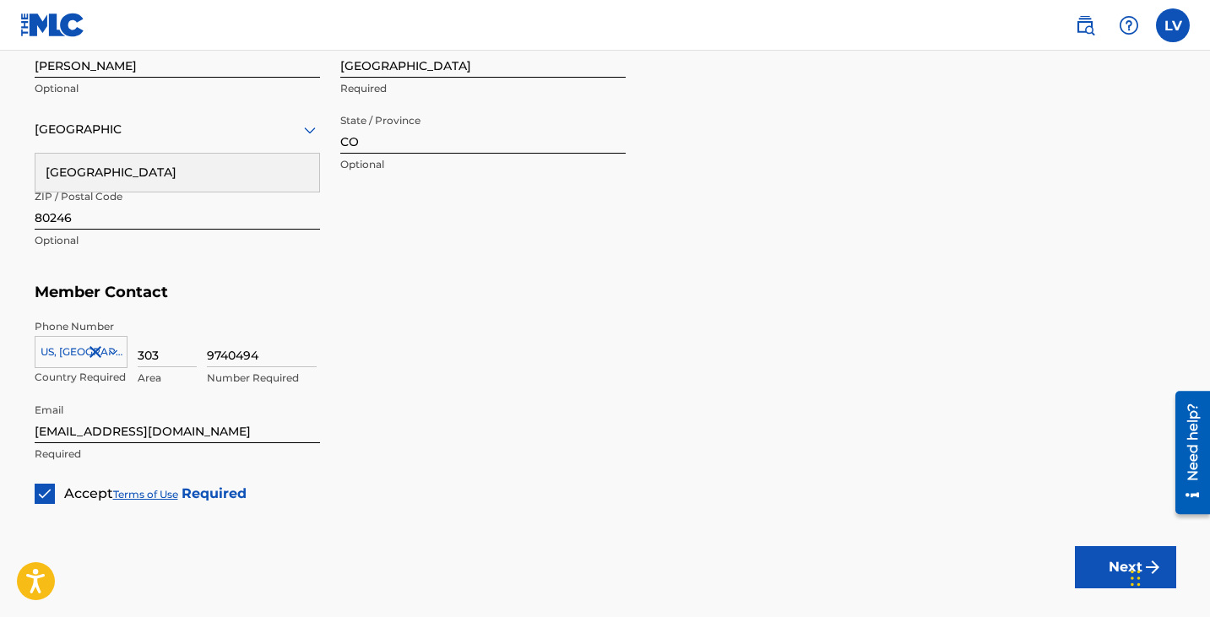
scroll to position [924, 0]
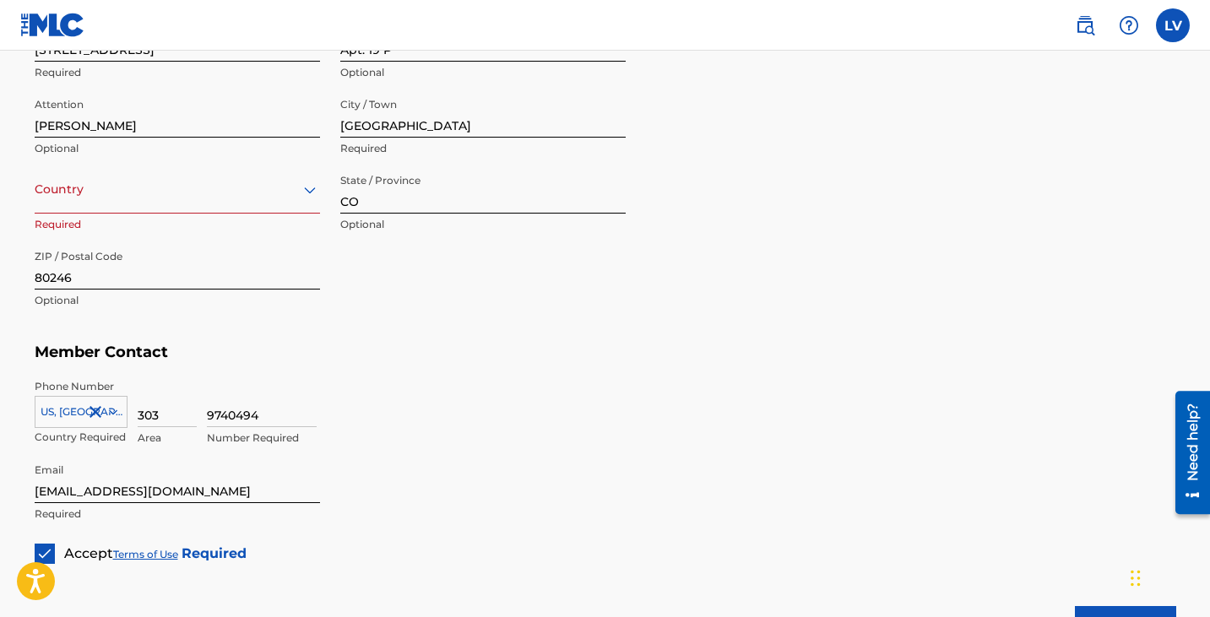
scroll to position [855, 0]
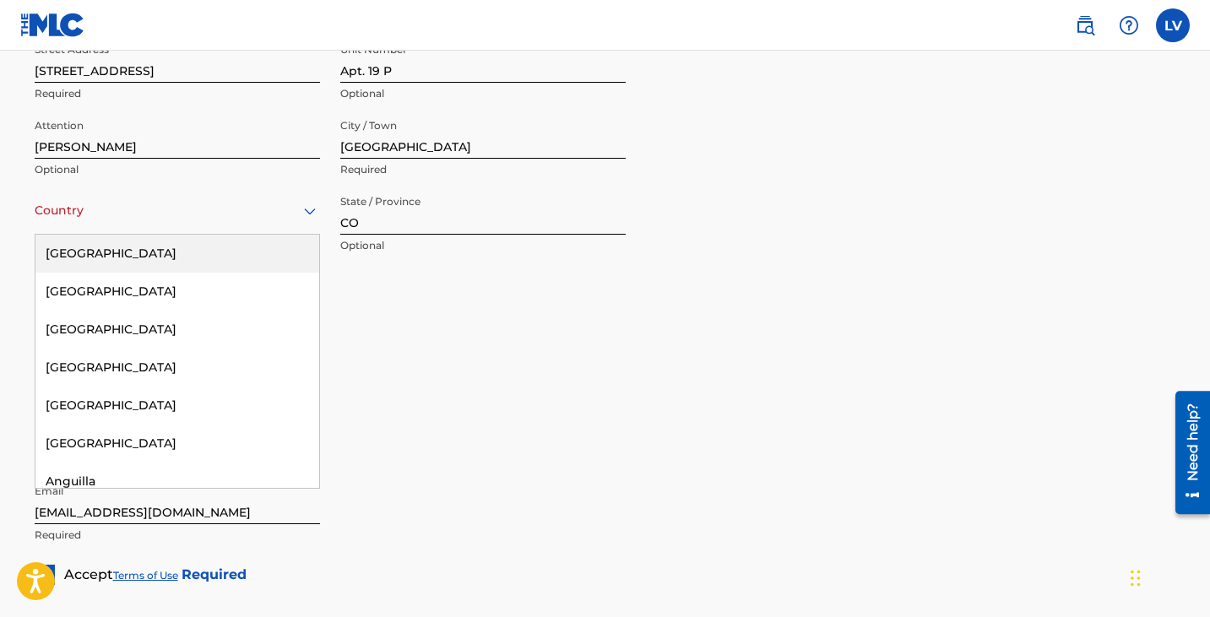
click at [258, 218] on div at bounding box center [177, 210] width 285 height 21
click at [212, 258] on div "[GEOGRAPHIC_DATA]" at bounding box center [177, 254] width 284 height 38
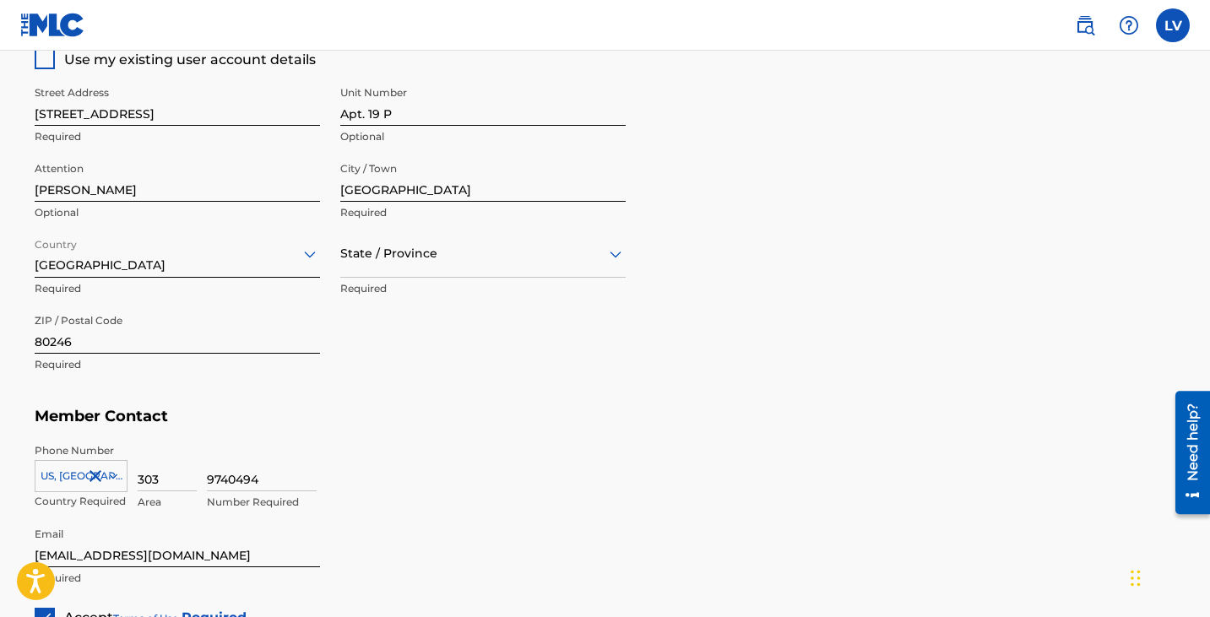
scroll to position [974, 0]
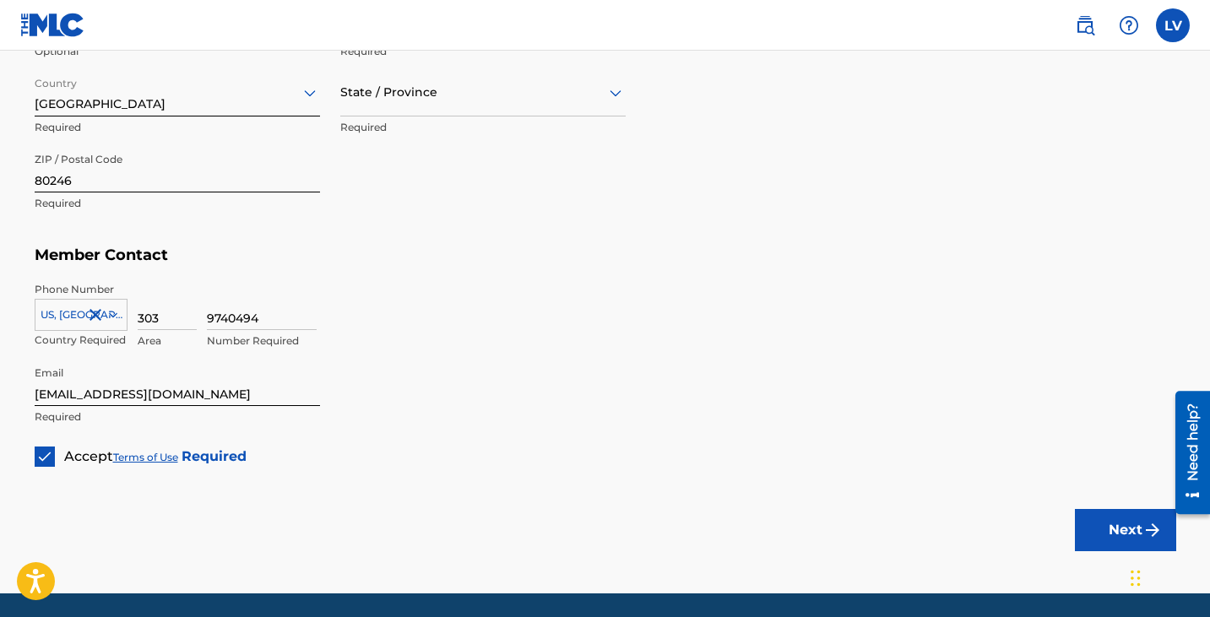
click at [1122, 529] on button "Next" at bounding box center [1125, 530] width 101 height 42
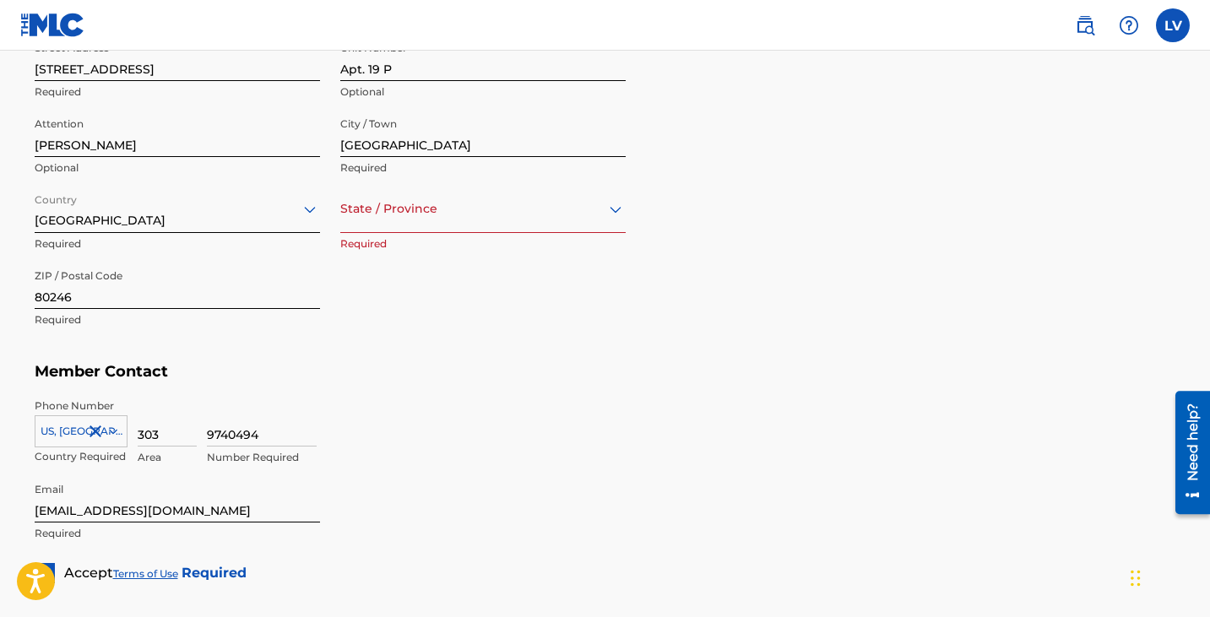
scroll to position [838, 0]
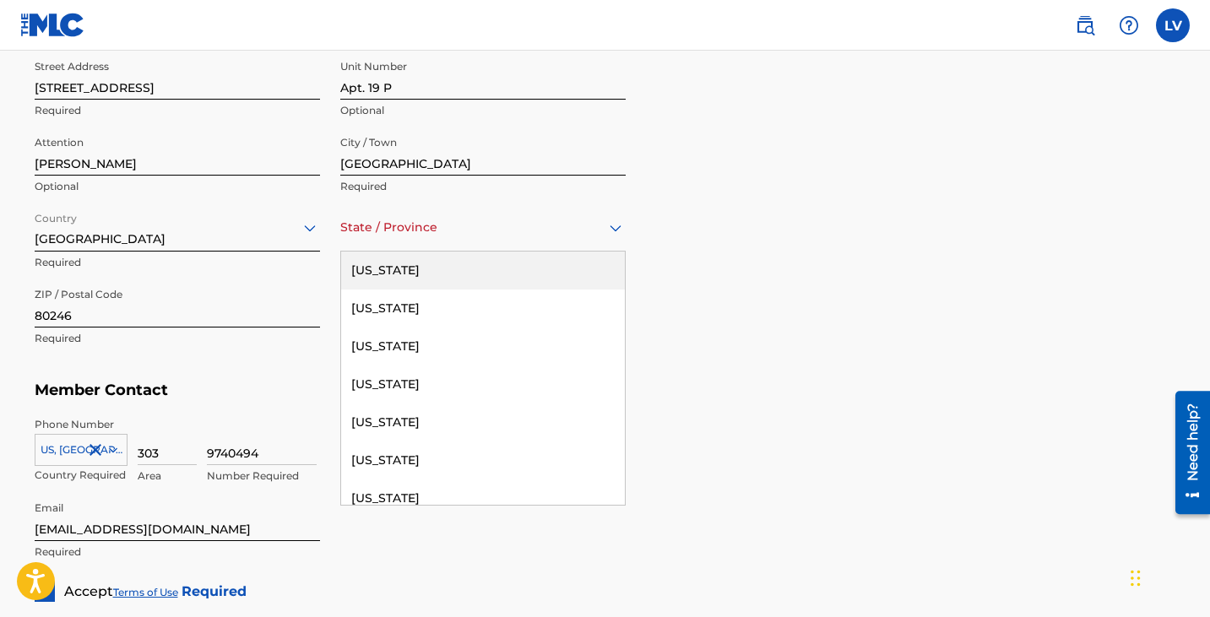
click at [563, 232] on div at bounding box center [482, 227] width 285 height 21
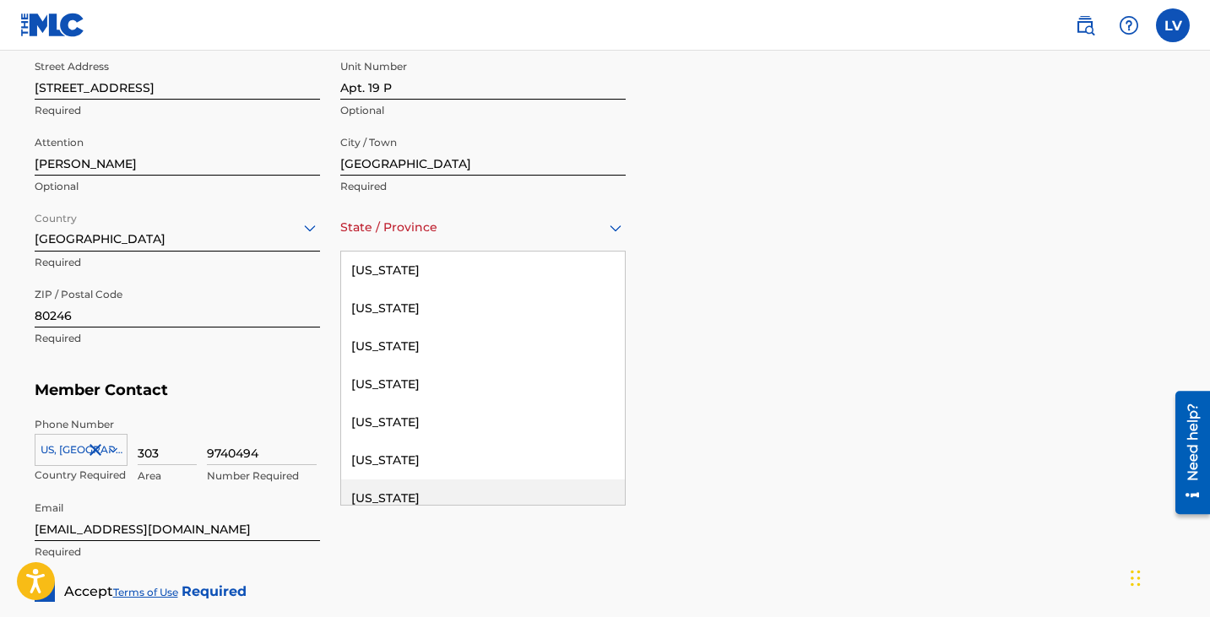
click at [415, 486] on div "[US_STATE]" at bounding box center [483, 499] width 284 height 38
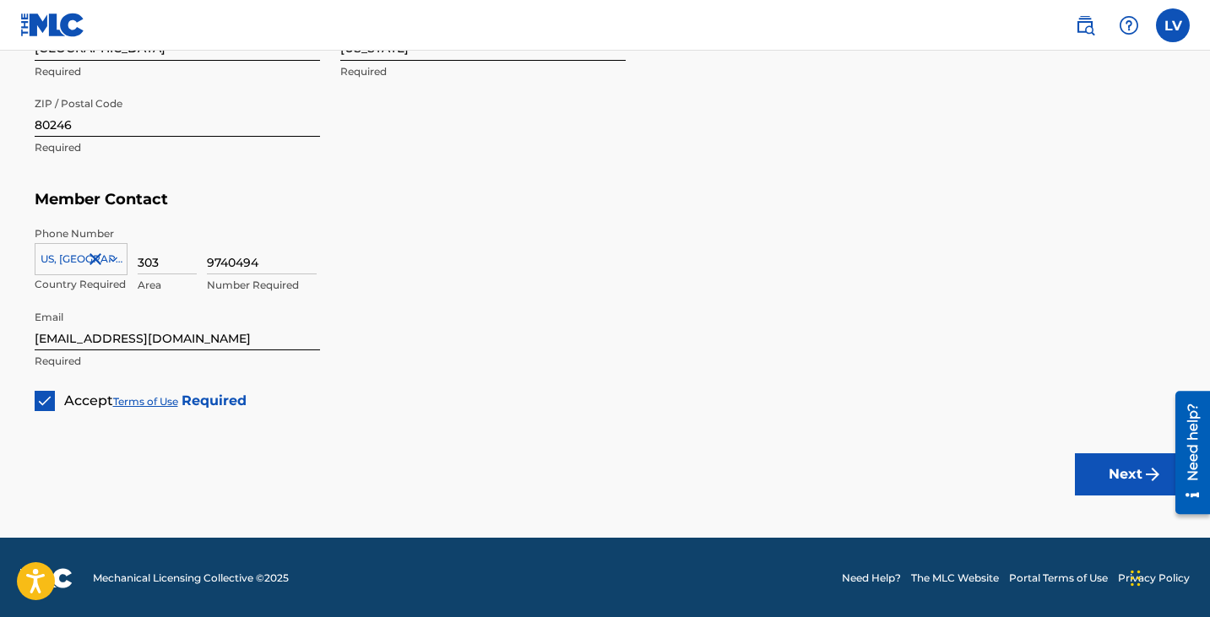
scroll to position [1030, 0]
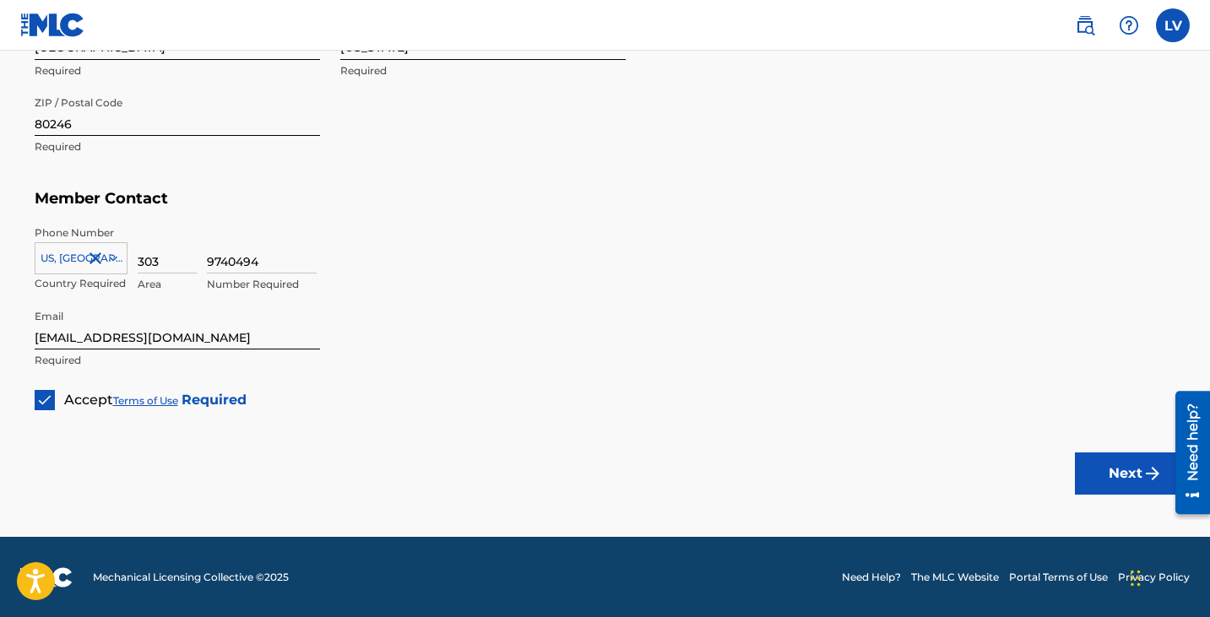
click at [1119, 466] on button "Next" at bounding box center [1125, 474] width 101 height 42
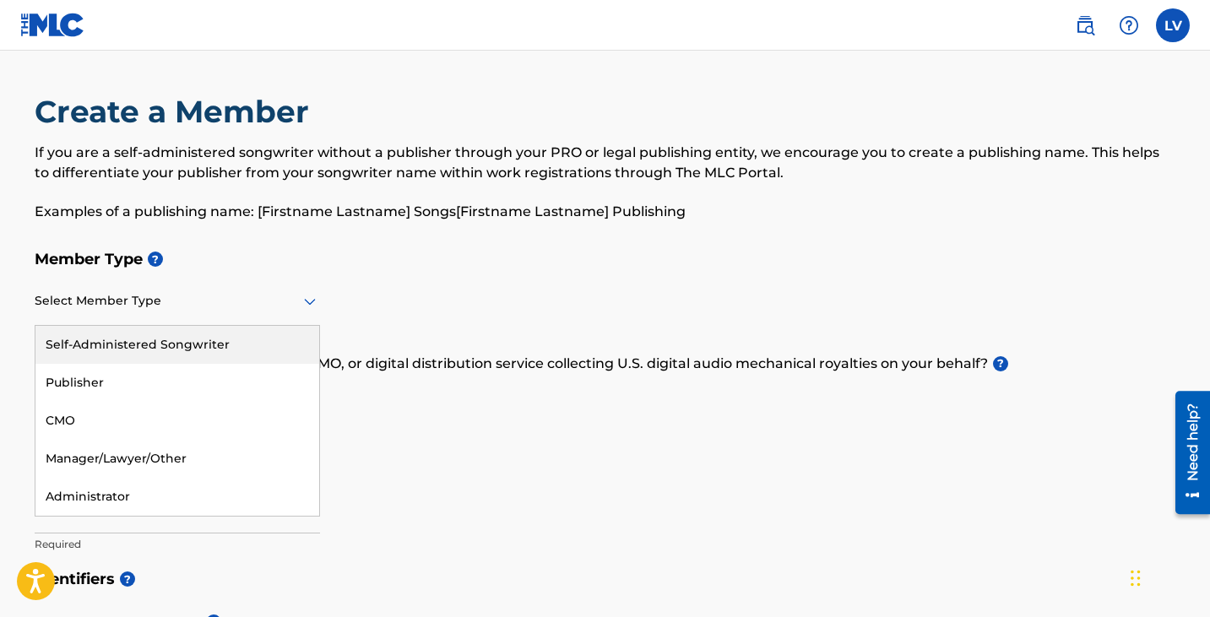
click at [275, 307] on div at bounding box center [177, 300] width 285 height 21
click at [306, 269] on h5 "Member Type ?" at bounding box center [606, 259] width 1142 height 36
click at [279, 298] on div at bounding box center [177, 300] width 285 height 21
click at [253, 346] on div "Self-Administered Songwriter" at bounding box center [177, 345] width 284 height 38
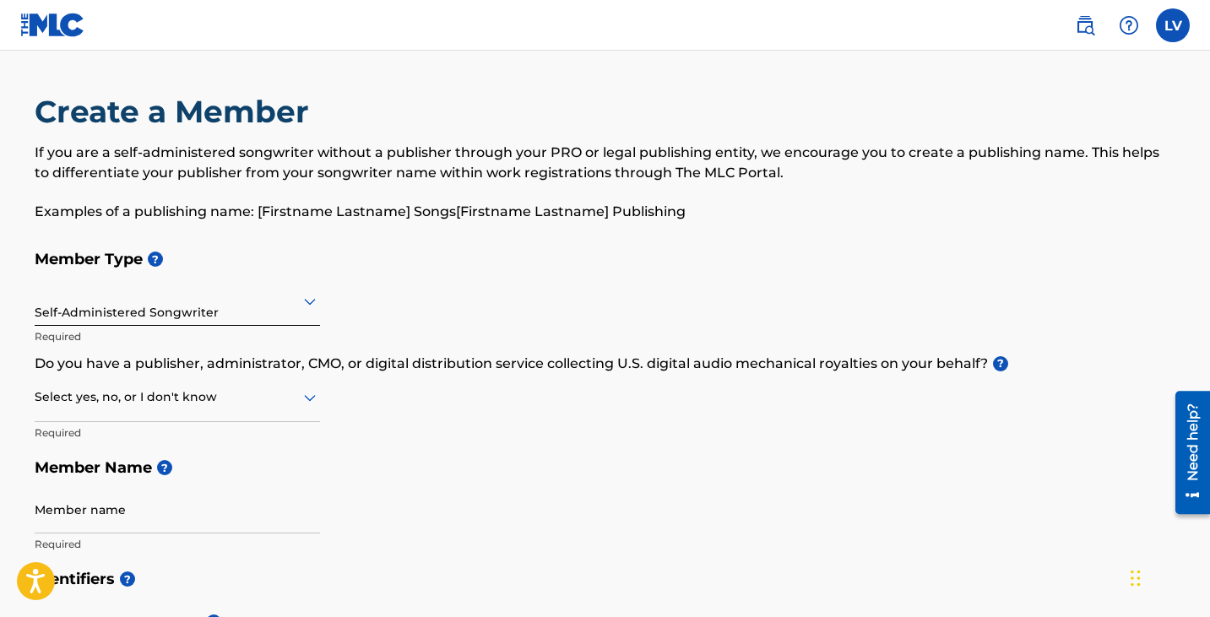
click at [230, 399] on div at bounding box center [177, 397] width 285 height 21
click at [221, 487] on div "No" at bounding box center [177, 479] width 284 height 38
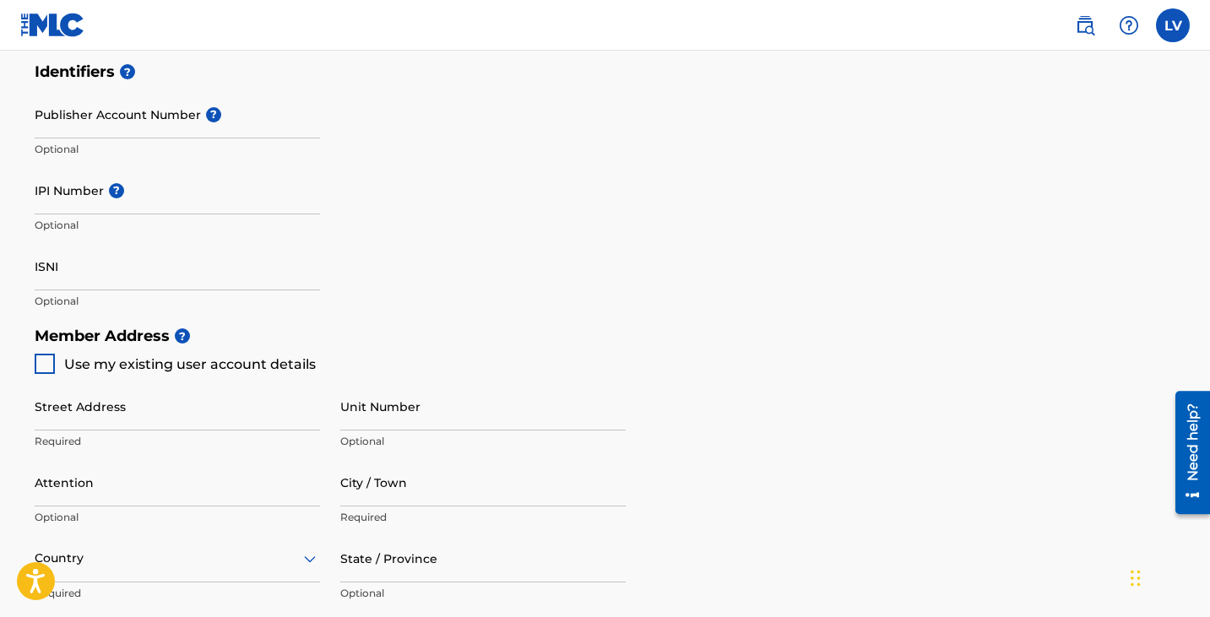
scroll to position [516, 0]
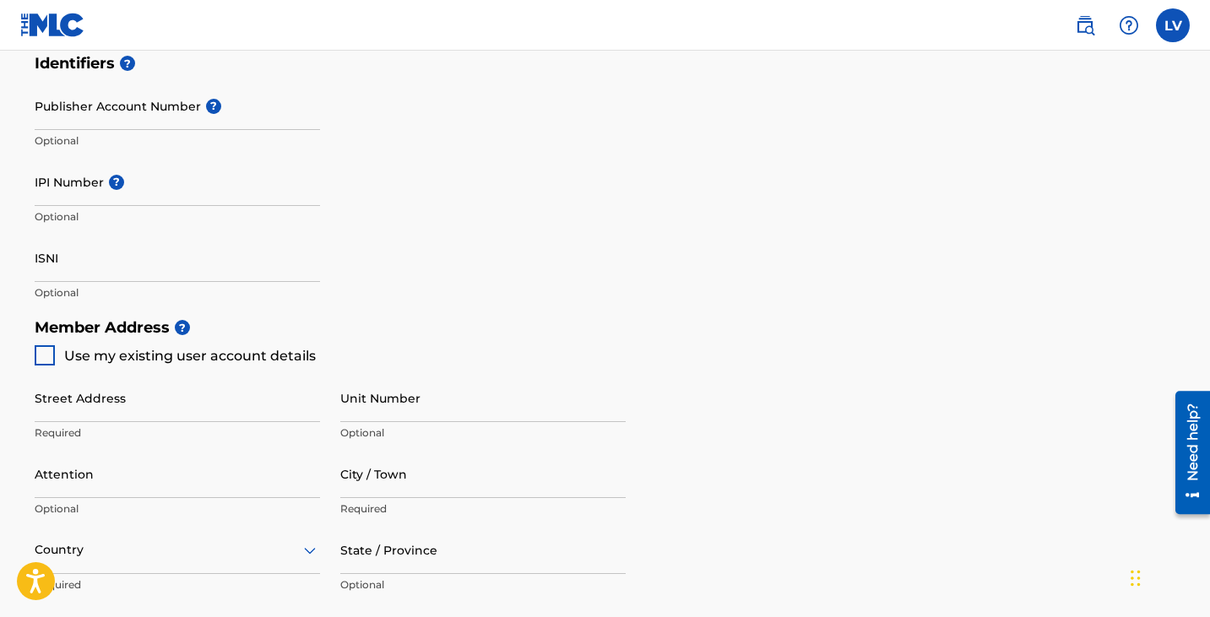
click at [89, 412] on input "Street Address" at bounding box center [177, 398] width 285 height 48
type input "[STREET_ADDRESS] APT. 19 P"
type input "[PERSON_NAME]"
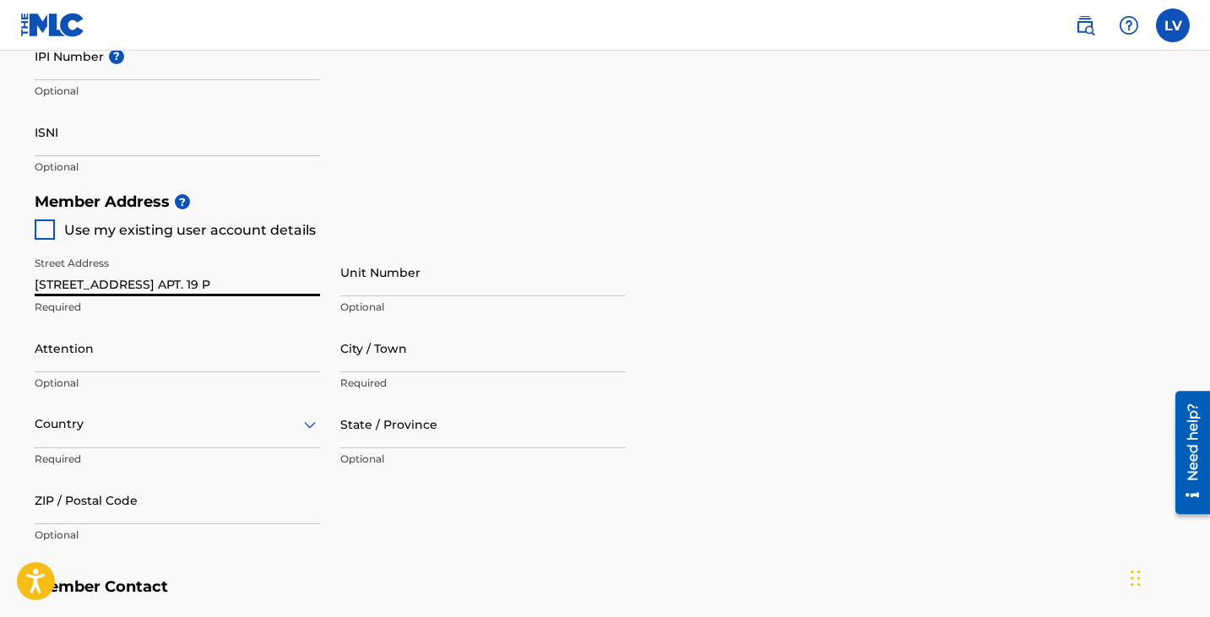
scroll to position [648, 0]
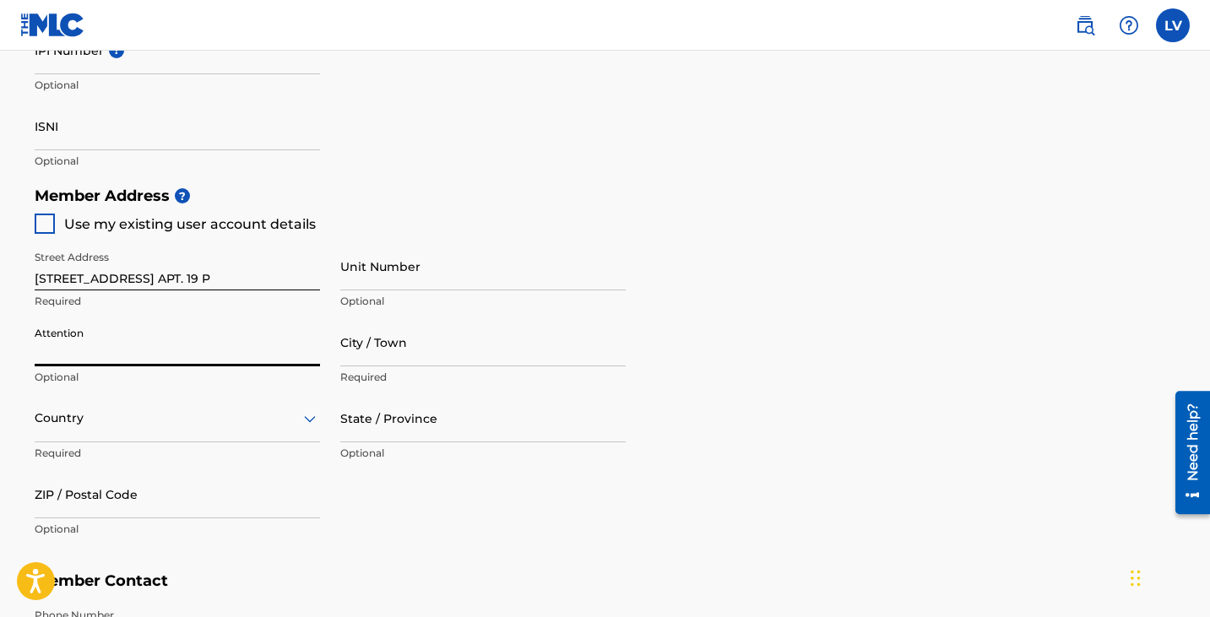
click at [203, 366] on input "Attention" at bounding box center [177, 342] width 285 height 48
type input "[PERSON_NAME]"
type input "[GEOGRAPHIC_DATA]"
type input "CO"
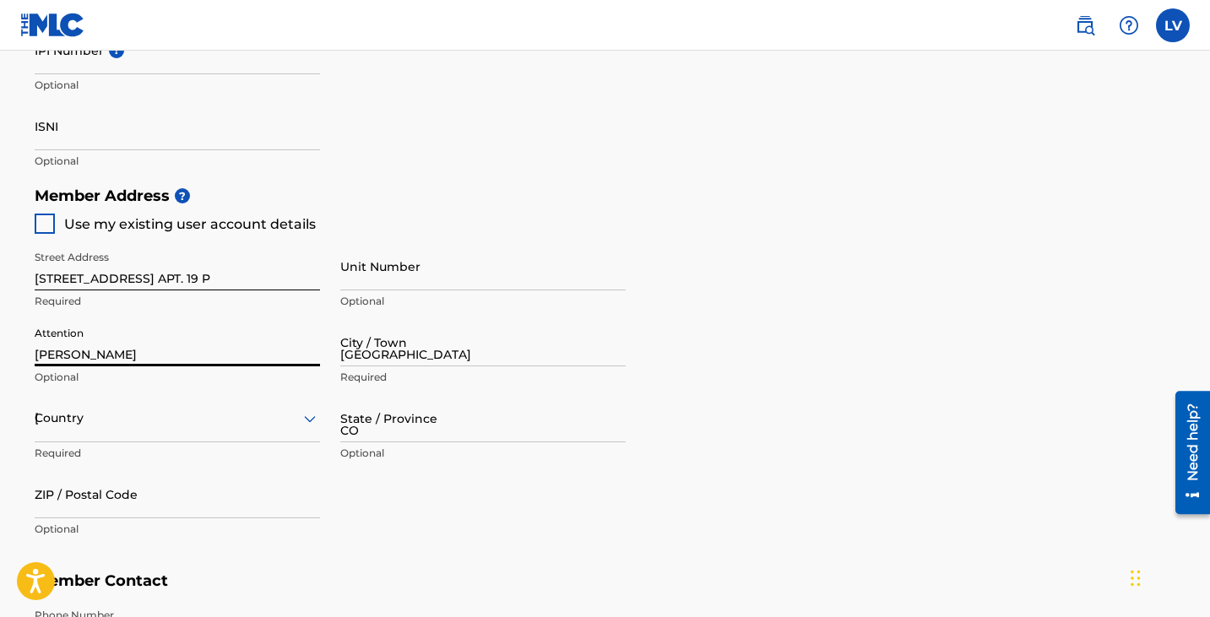
type input "80246"
type input "1"
type input "303"
type input "9740494"
type input "[EMAIL_ADDRESS][DOMAIN_NAME]"
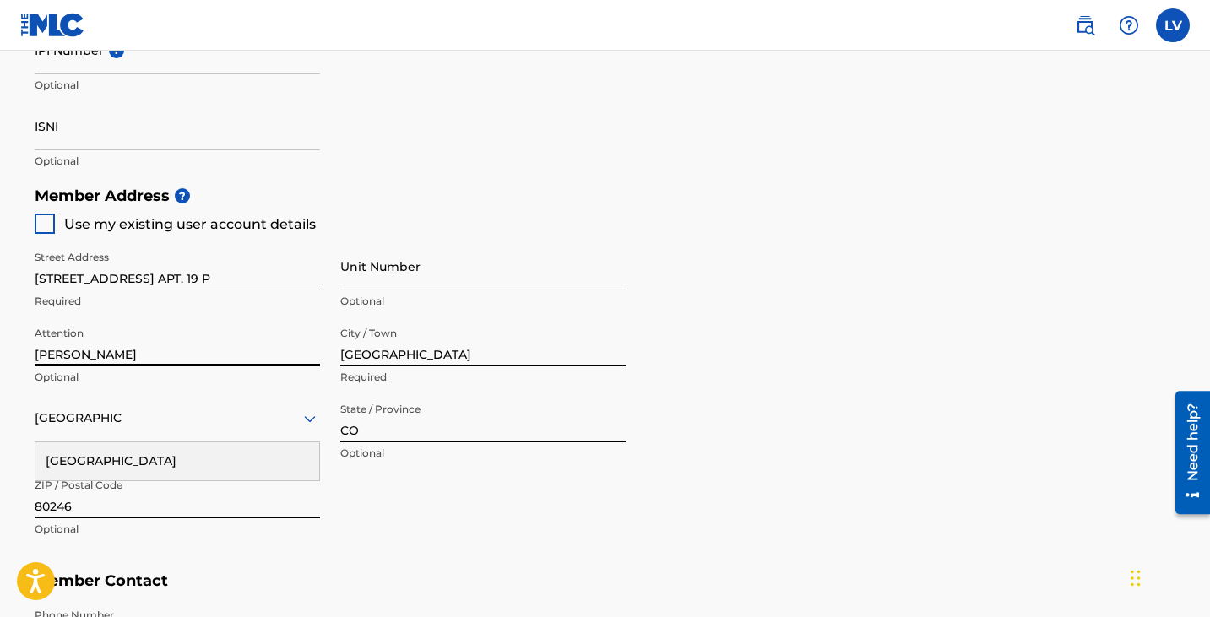
scroll to position [934, 0]
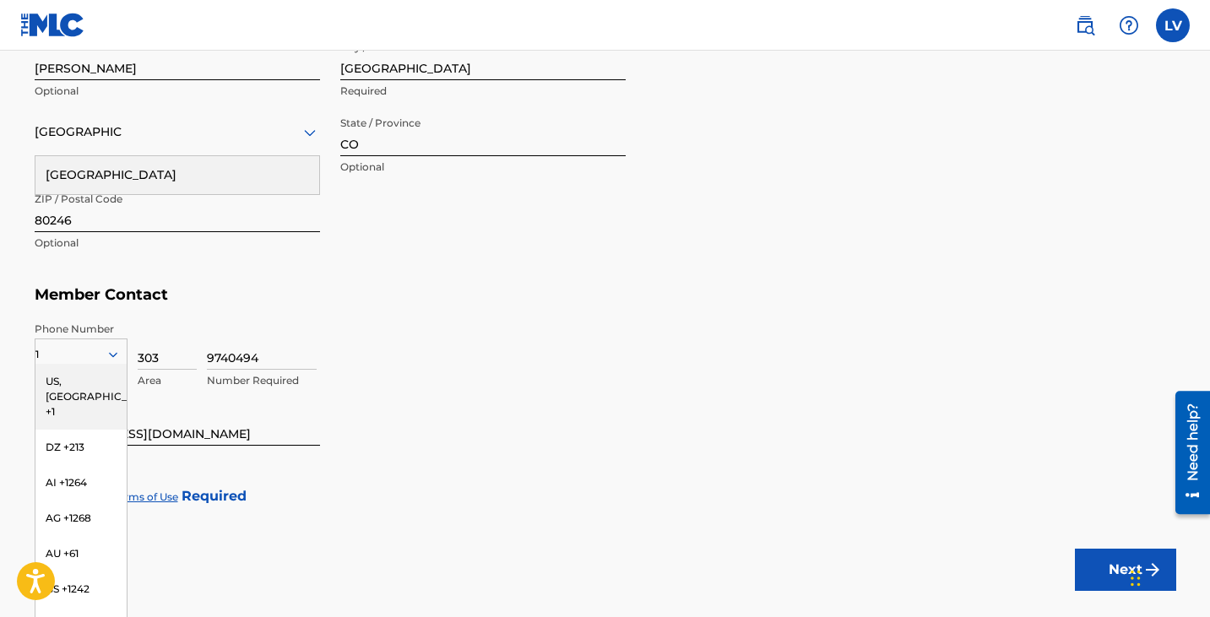
click at [79, 392] on div "US, [GEOGRAPHIC_DATA] +1" at bounding box center [80, 397] width 91 height 66
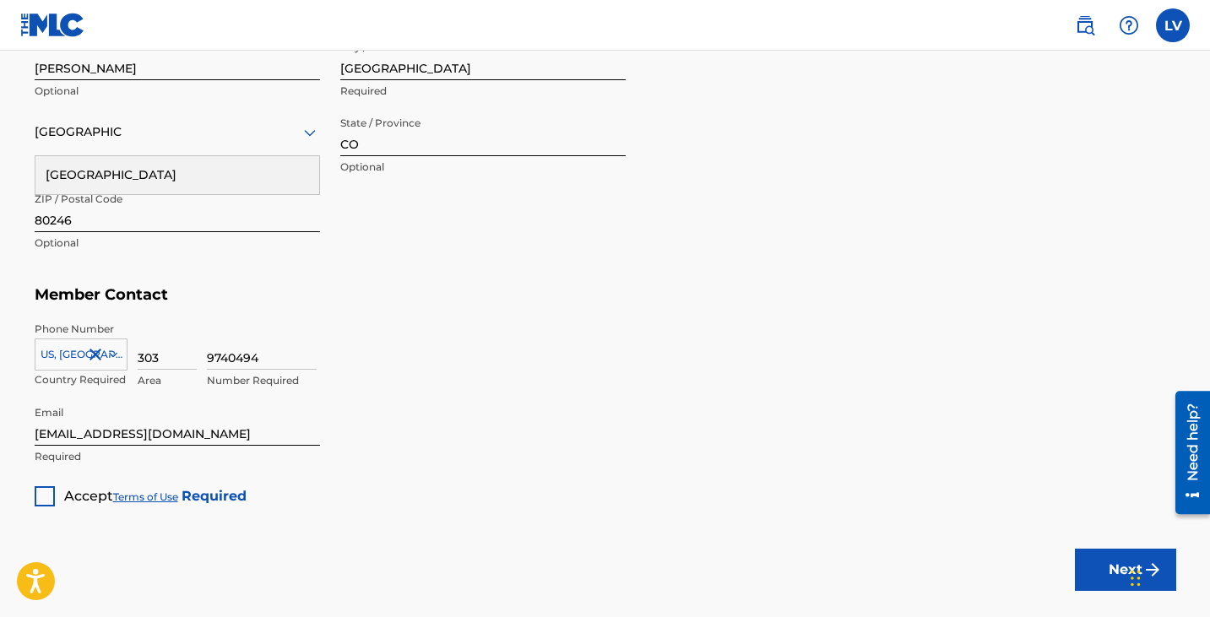
click at [299, 271] on div "Member Address ? Use my existing user account details Street Address [STREET_AD…" at bounding box center [606, 85] width 1142 height 386
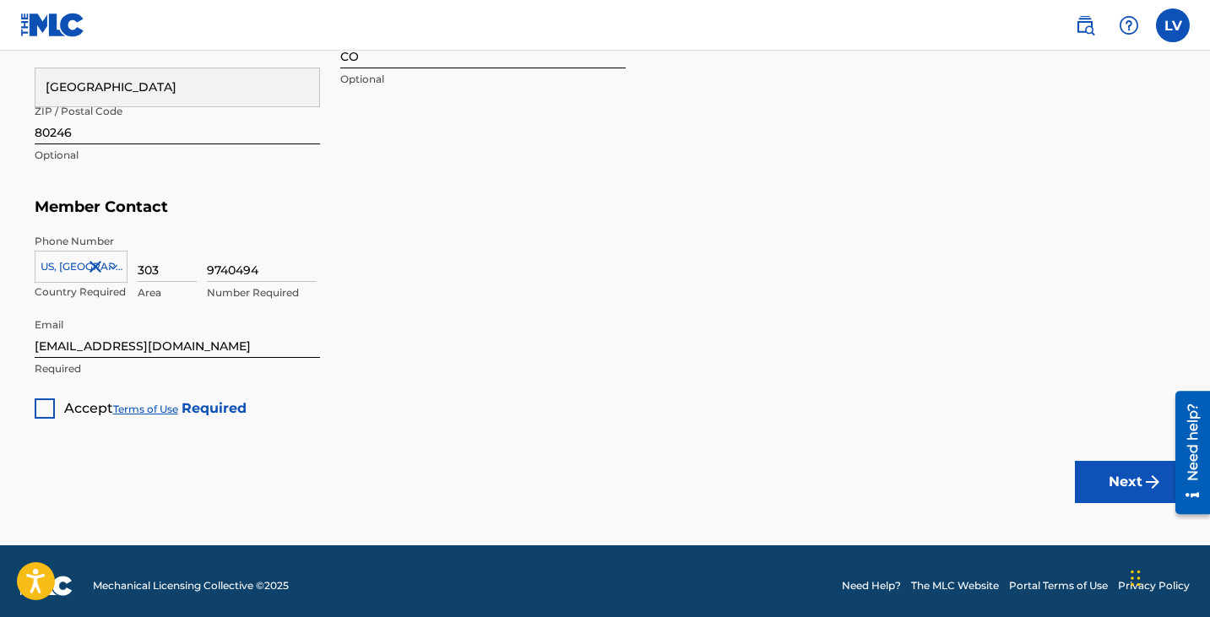
scroll to position [1030, 0]
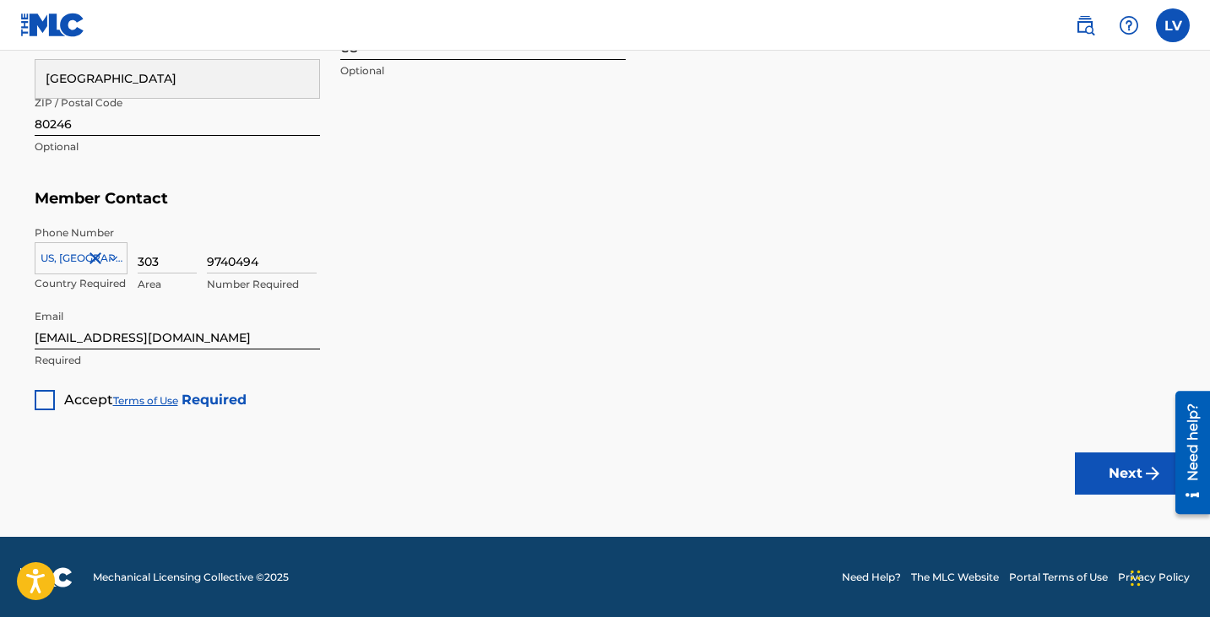
click at [44, 399] on div at bounding box center [45, 400] width 20 height 20
click at [159, 404] on link "Terms of Use" at bounding box center [145, 400] width 65 height 13
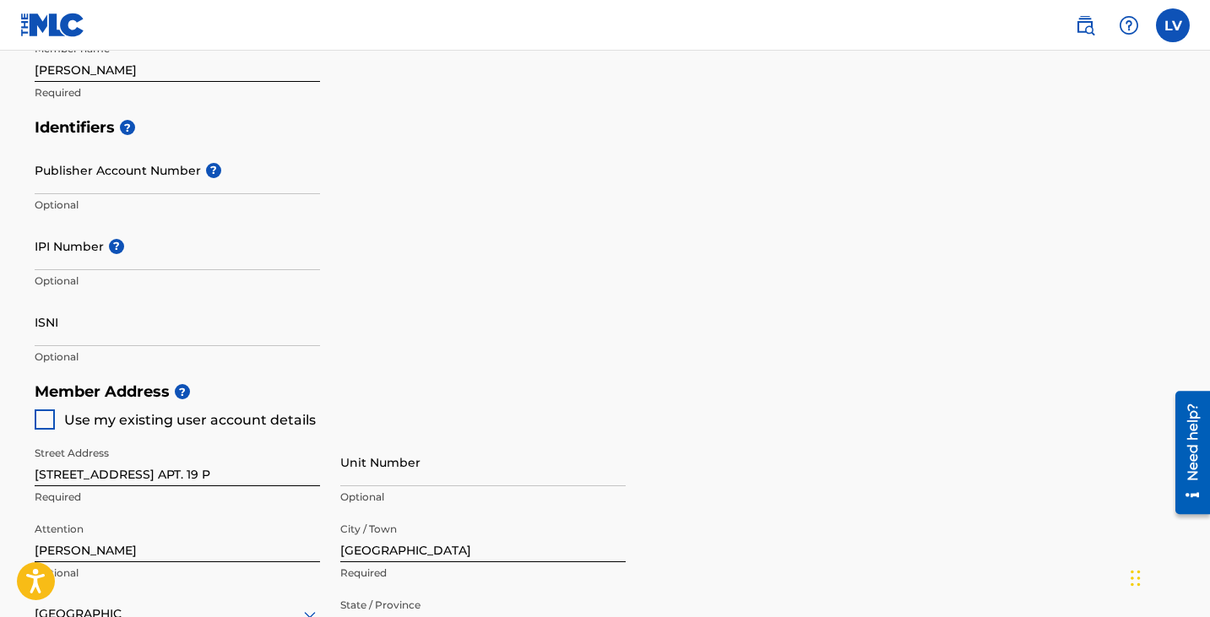
scroll to position [557, 0]
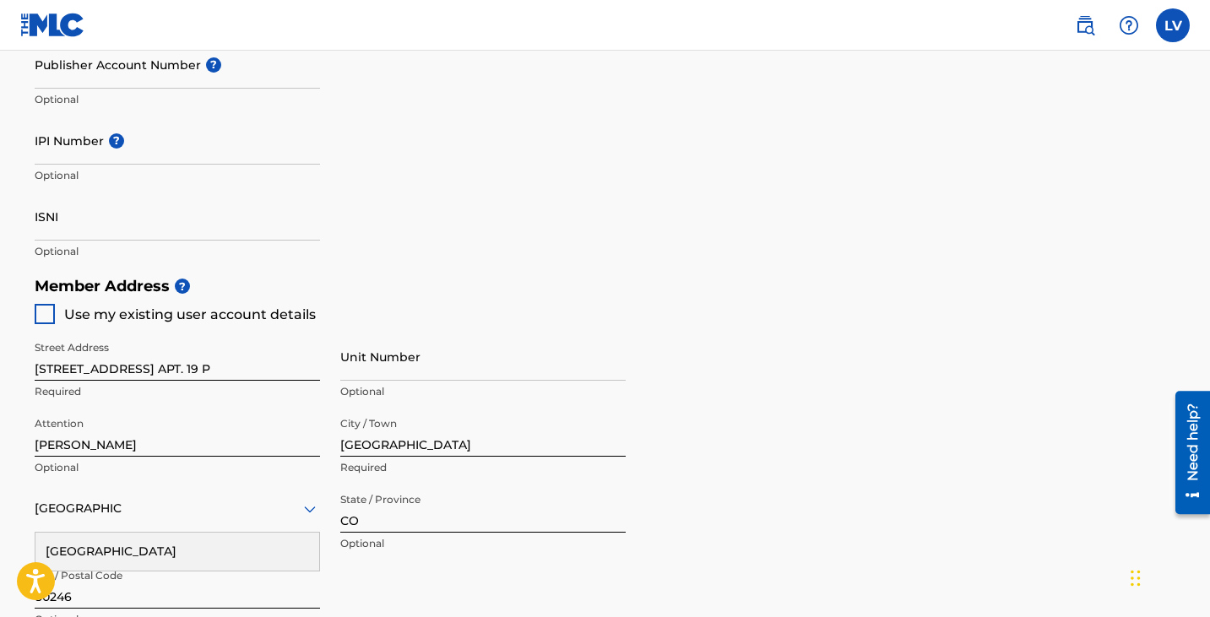
click at [382, 373] on input "Unit Number" at bounding box center [482, 357] width 285 height 48
type input "Apt. 19P"
click at [312, 363] on input "[STREET_ADDRESS] APT. 19 P" at bounding box center [177, 357] width 285 height 48
type input "[STREET_ADDRESS]"
click at [470, 257] on div "Identifiers ? Publisher Account Number ? Optional IPI Number ? Optional ISNI Op…" at bounding box center [606, 136] width 1142 height 264
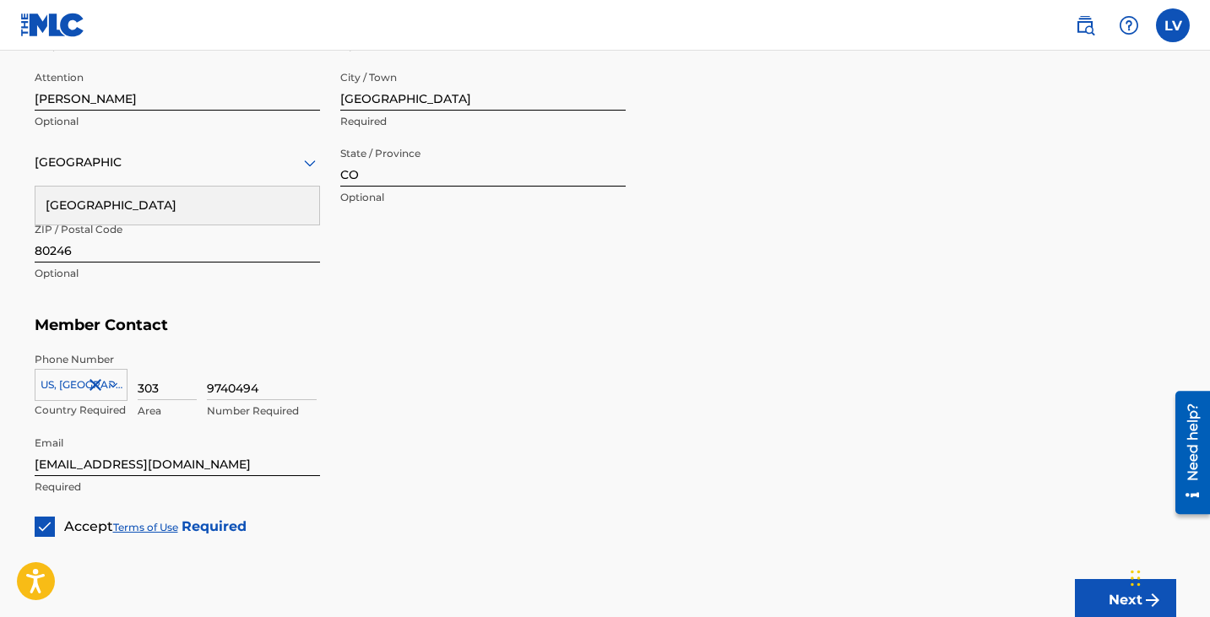
scroll to position [1030, 0]
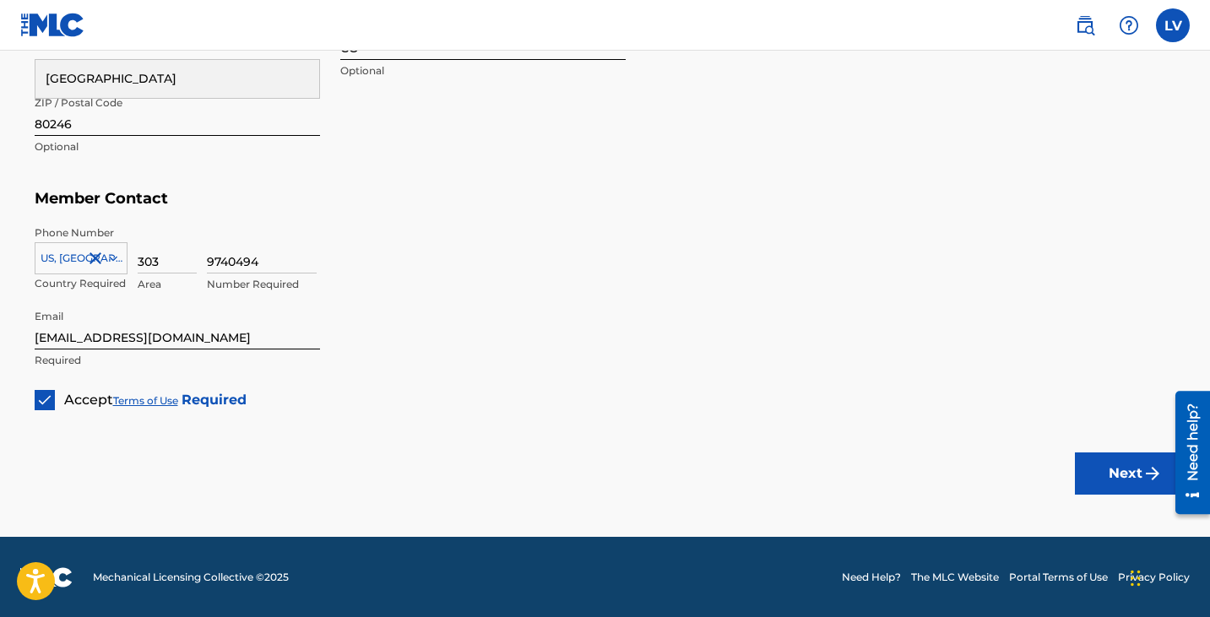
click at [1126, 480] on button "Next" at bounding box center [1125, 474] width 101 height 42
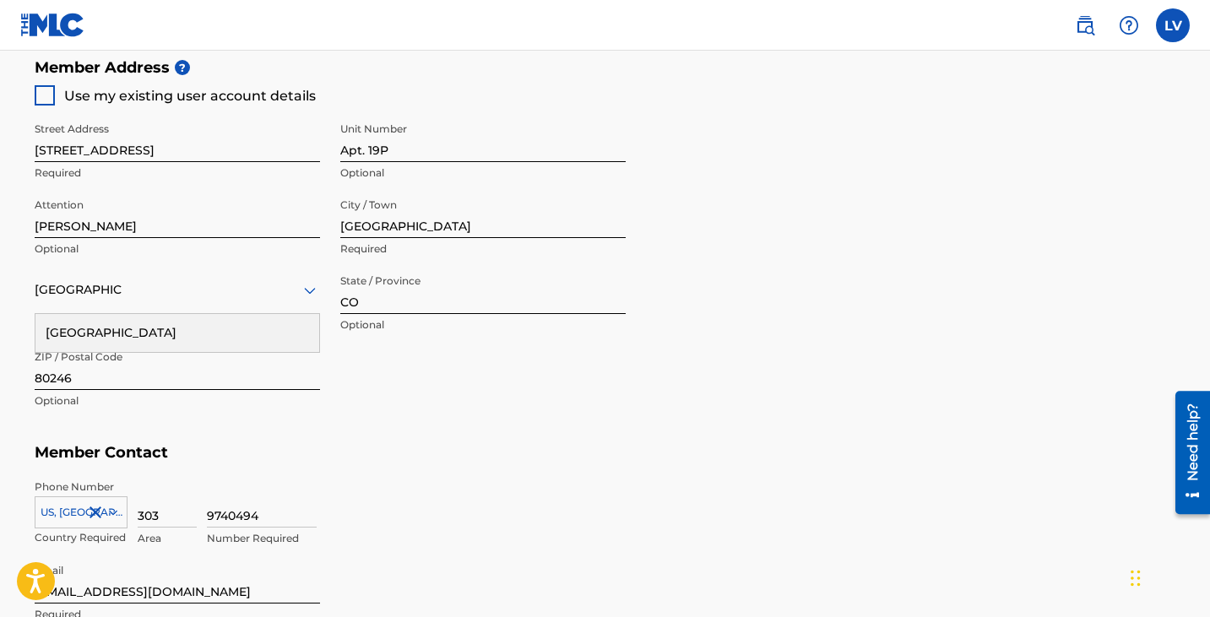
scroll to position [786, 0]
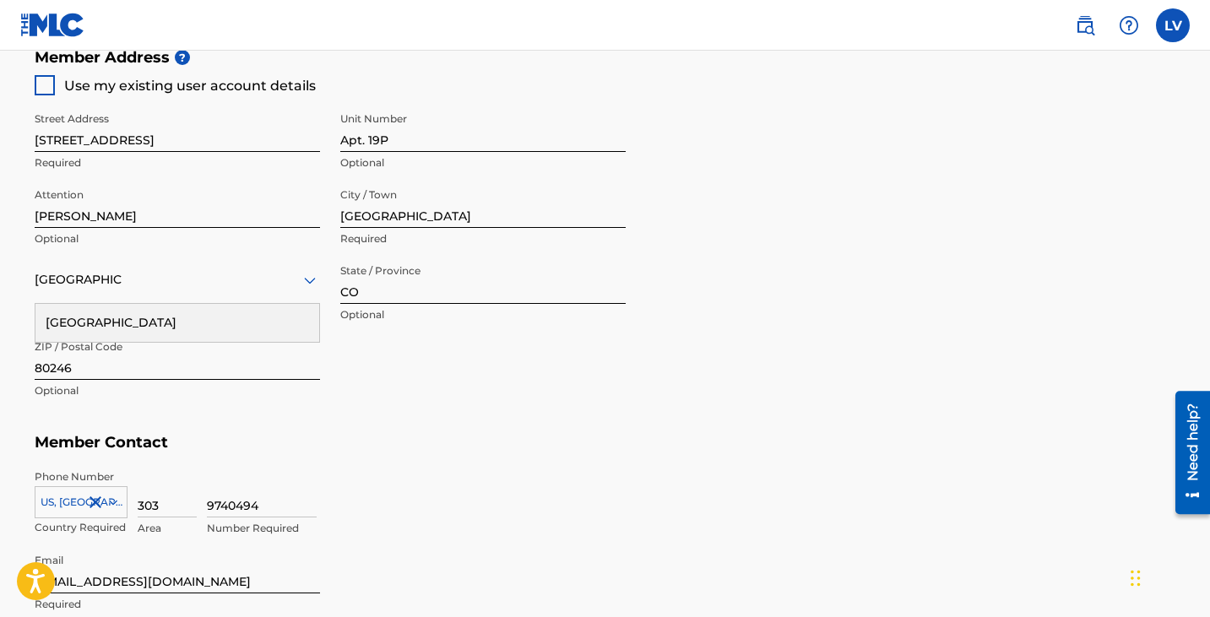
click at [231, 324] on div "[GEOGRAPHIC_DATA]" at bounding box center [177, 323] width 284 height 38
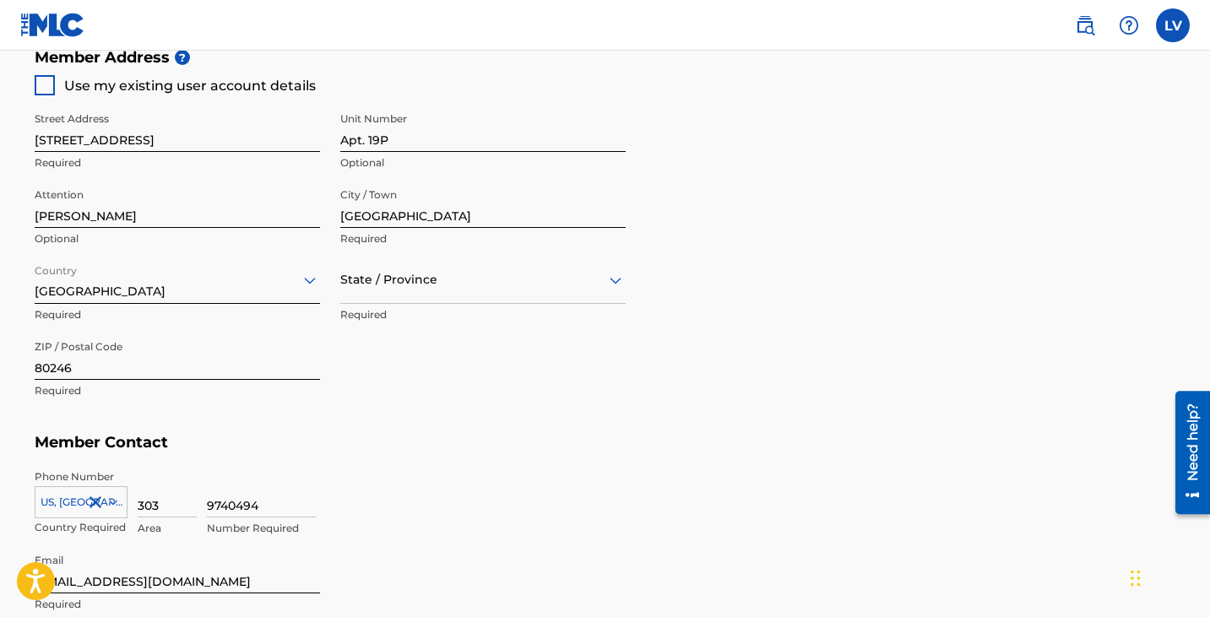
click at [445, 283] on div at bounding box center [482, 279] width 285 height 21
click at [416, 538] on div "[US_STATE]" at bounding box center [483, 551] width 284 height 38
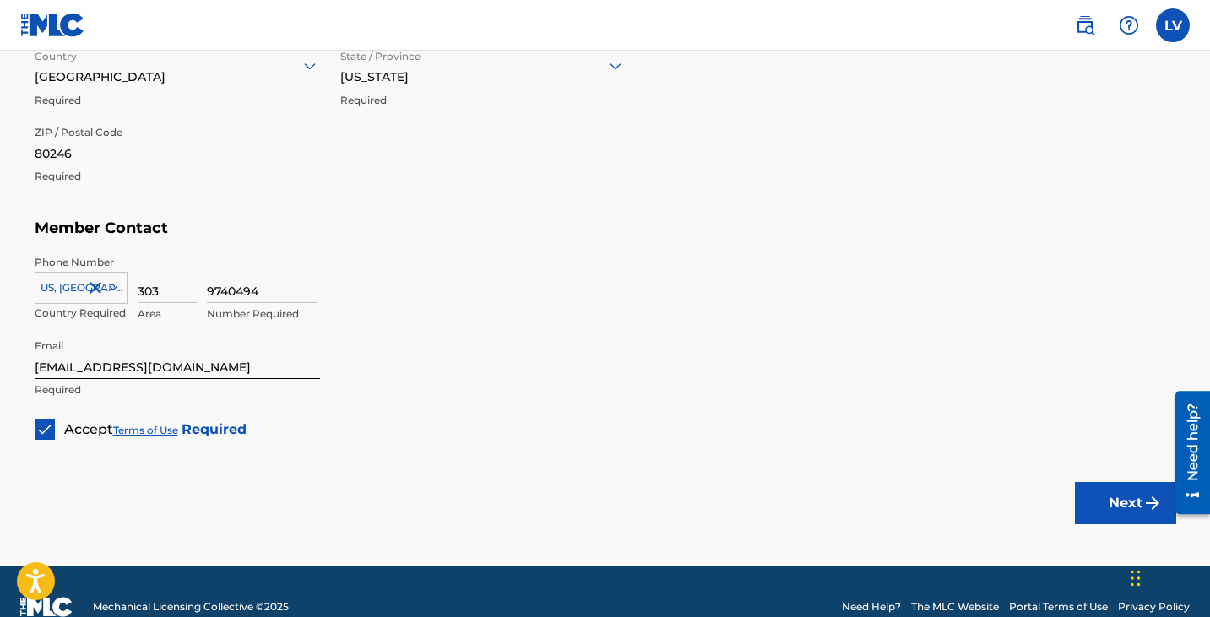
scroll to position [1013, 0]
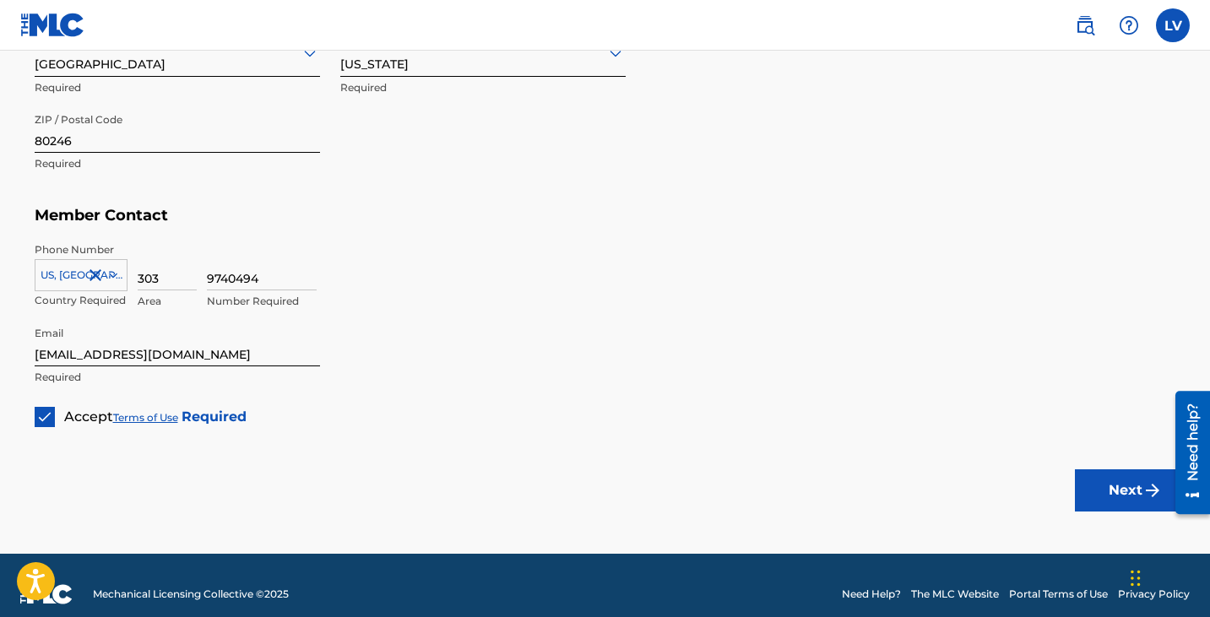
click at [1141, 489] on button "Next" at bounding box center [1125, 490] width 101 height 42
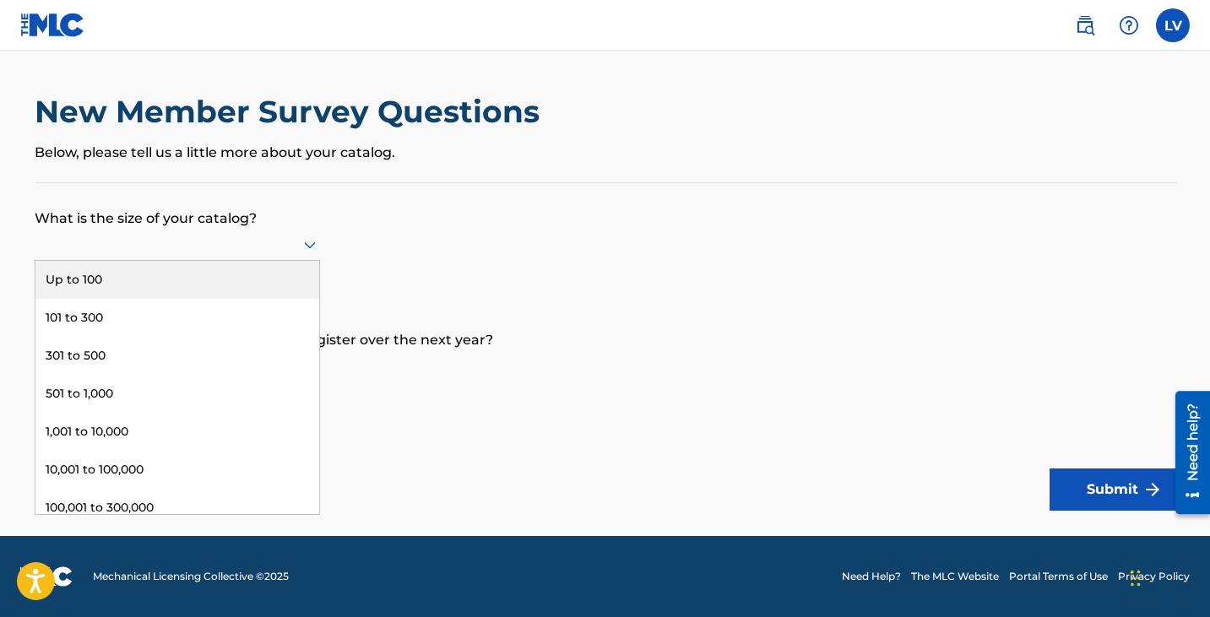
click at [283, 246] on div at bounding box center [177, 244] width 285 height 21
click at [222, 279] on div "Up to 100" at bounding box center [177, 280] width 284 height 38
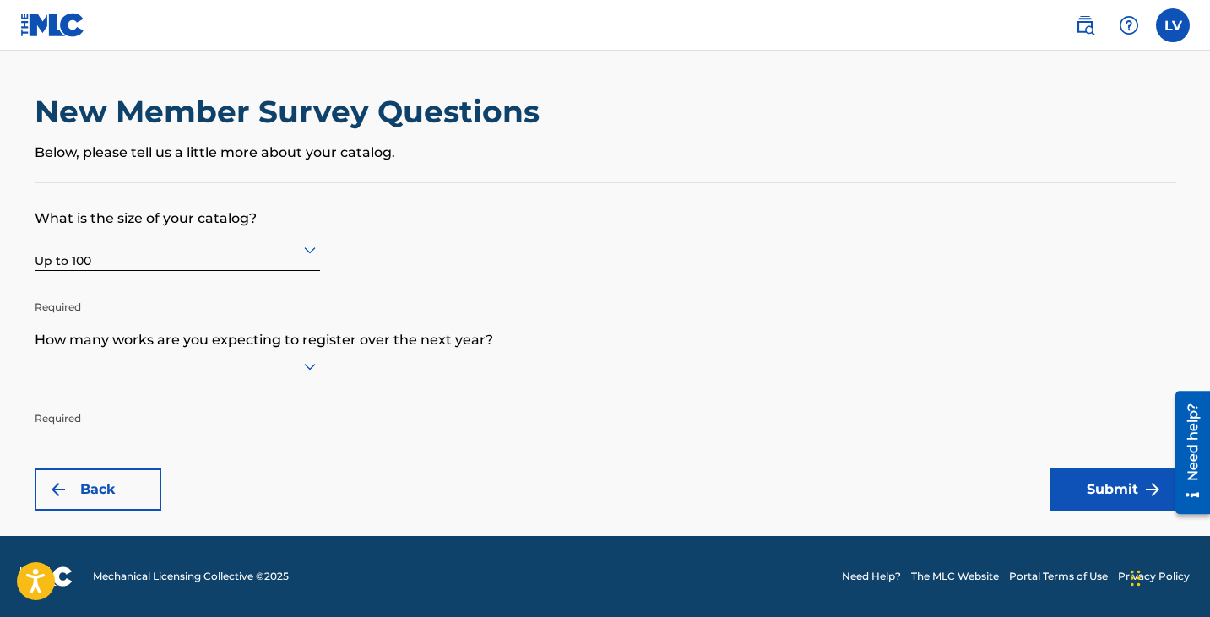
scroll to position [1, 0]
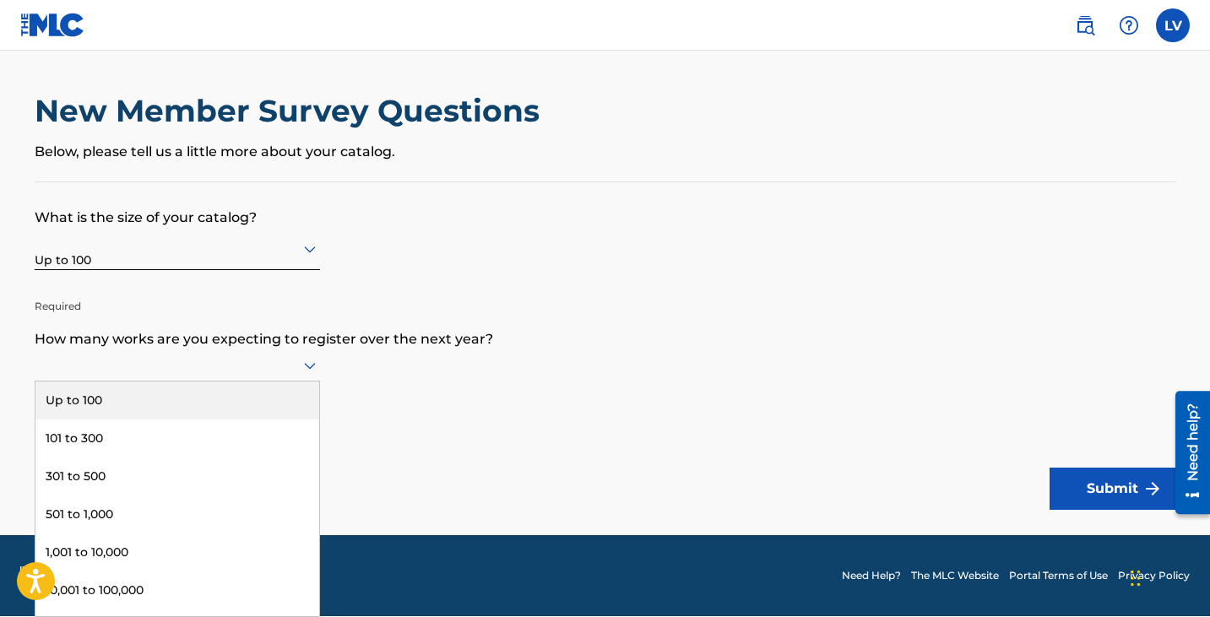
click at [262, 366] on div at bounding box center [177, 365] width 285 height 21
click at [210, 405] on div "Up to 100" at bounding box center [177, 401] width 284 height 38
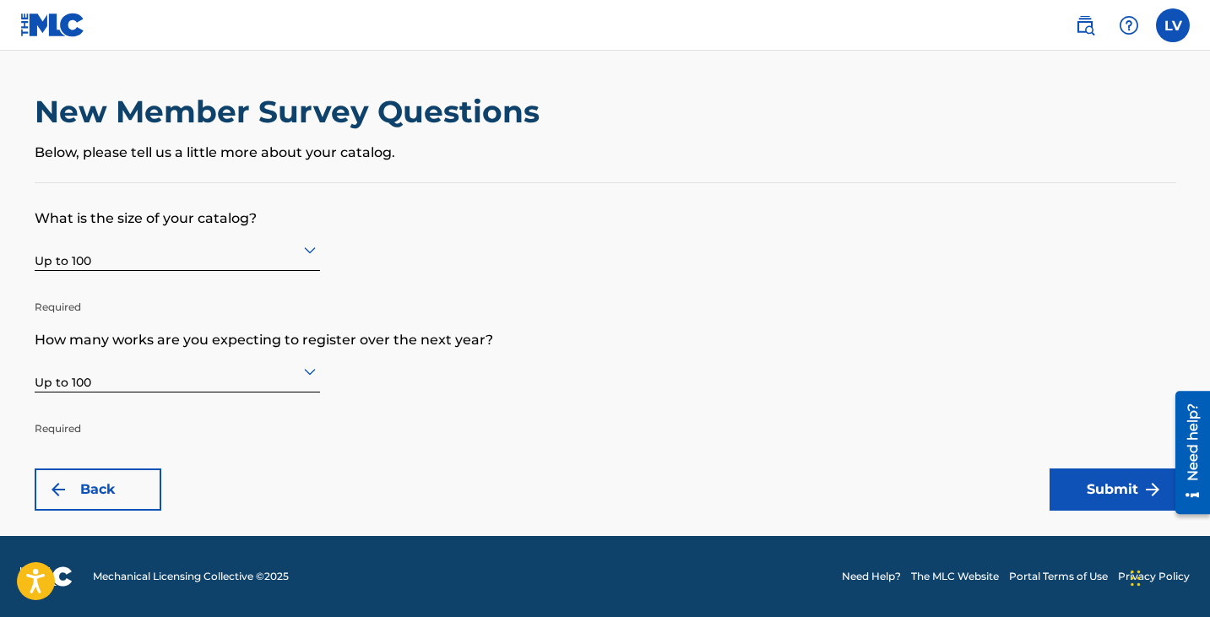
click at [1131, 484] on button "Submit" at bounding box center [1113, 490] width 127 height 42
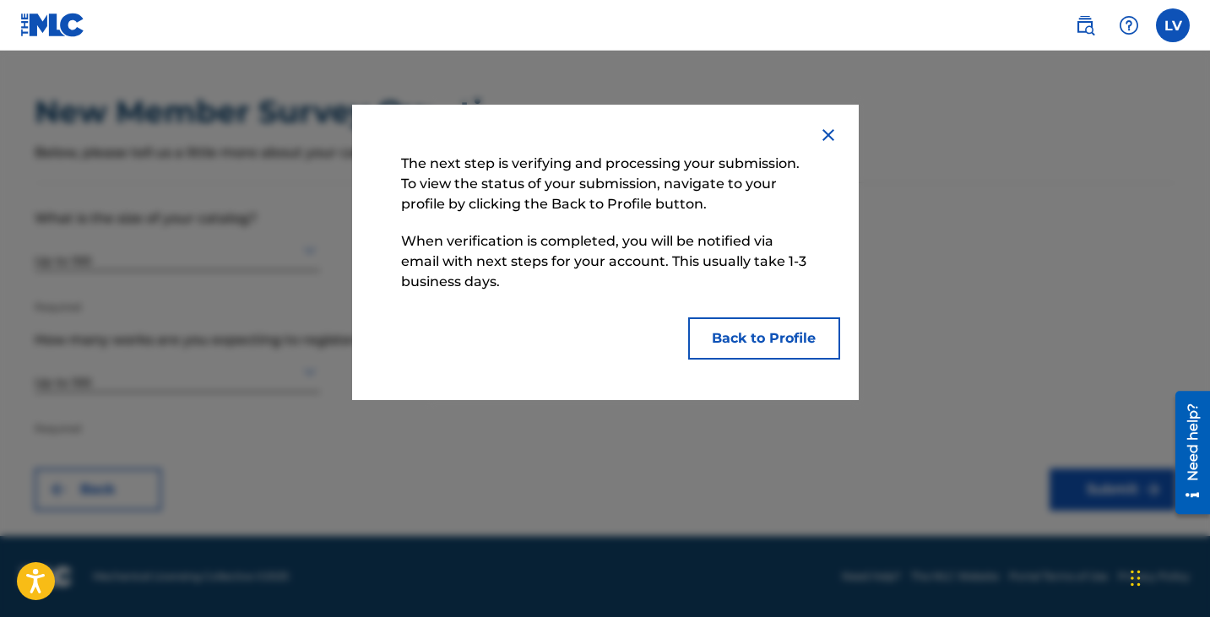
click at [791, 346] on button "Back to Profile" at bounding box center [764, 338] width 152 height 42
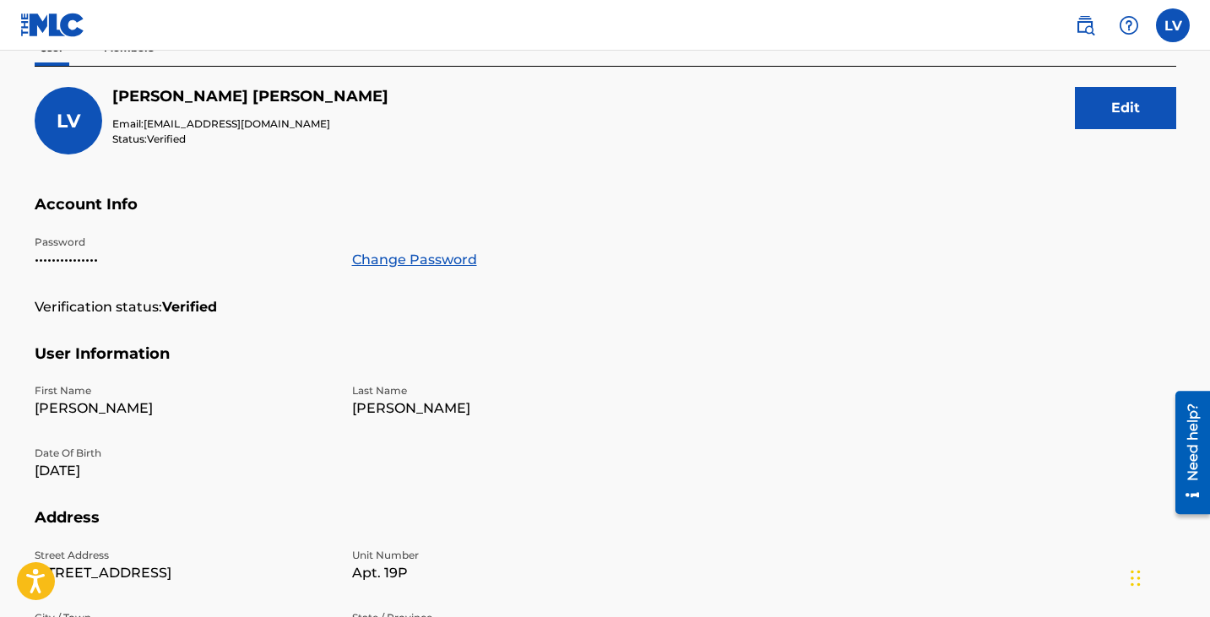
scroll to position [519, 0]
